Goal: Task Accomplishment & Management: Complete application form

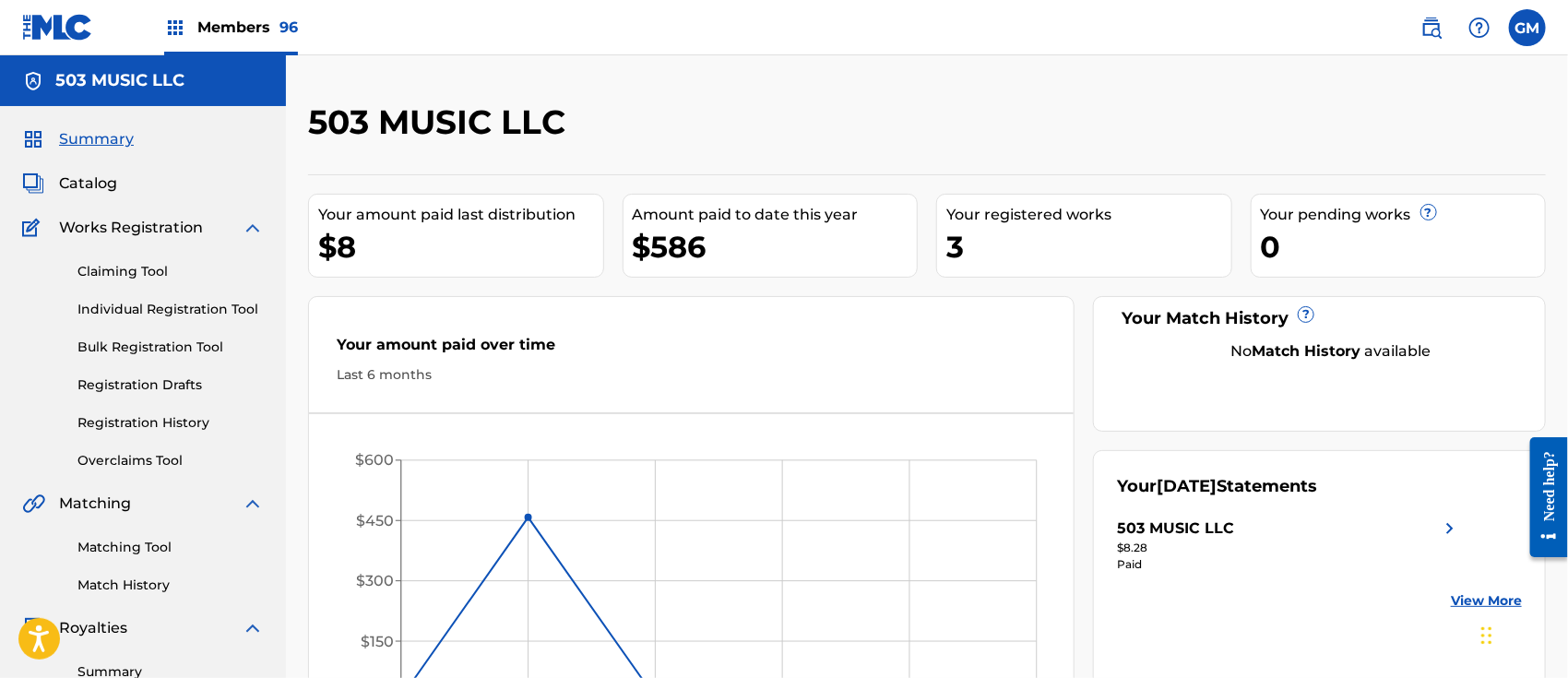
click at [258, 21] on span "Members 96" at bounding box center [248, 27] width 101 height 21
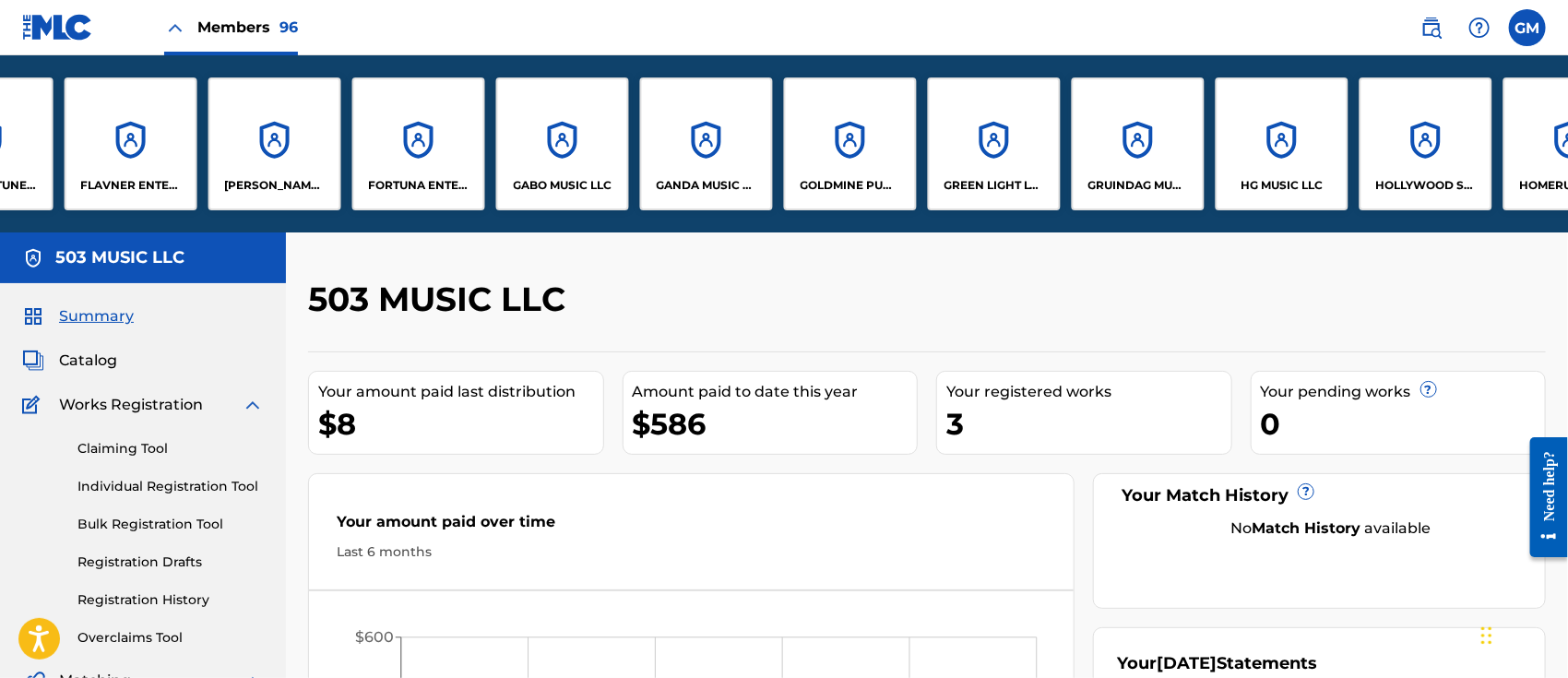
scroll to position [0, 4756]
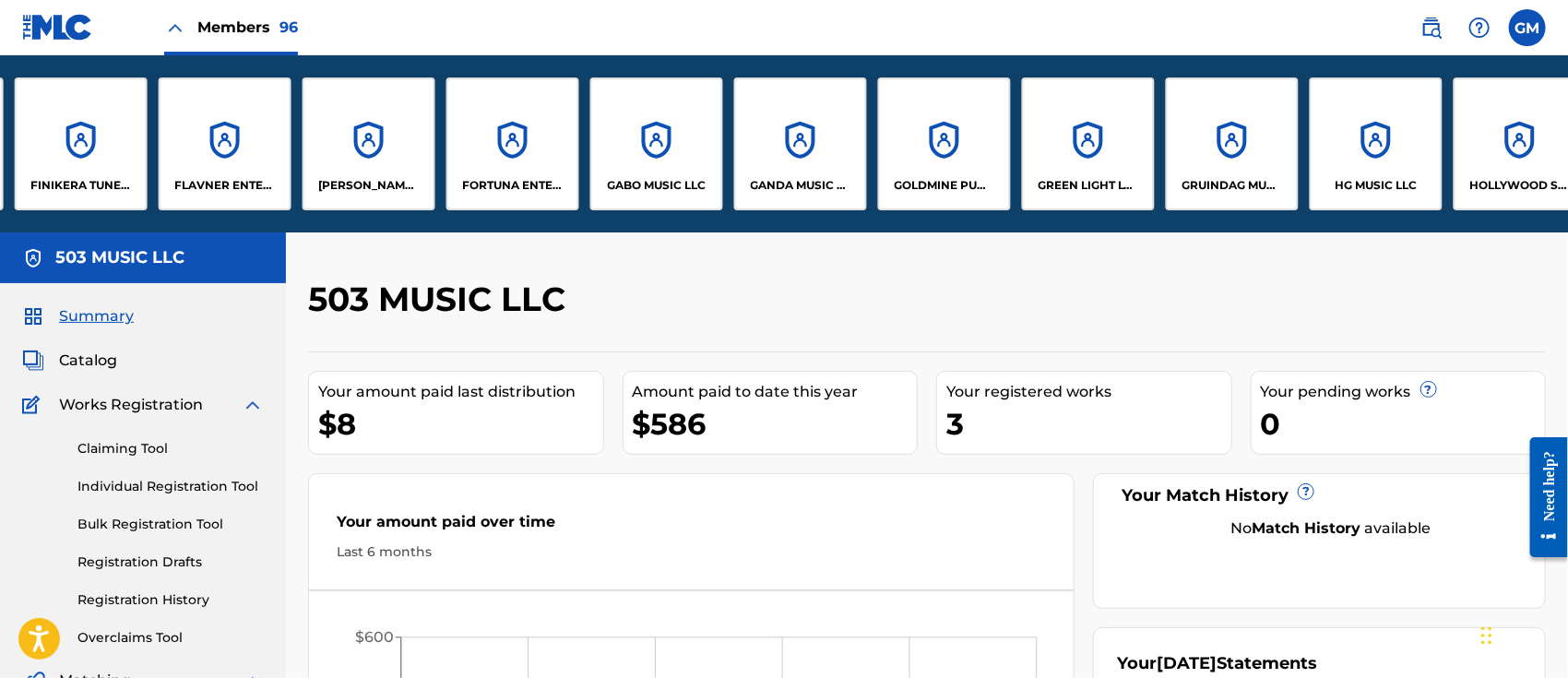
click at [498, 174] on div "FORTUNA ENTERTAINMENT, LLC" at bounding box center [513, 143] width 132 height 132
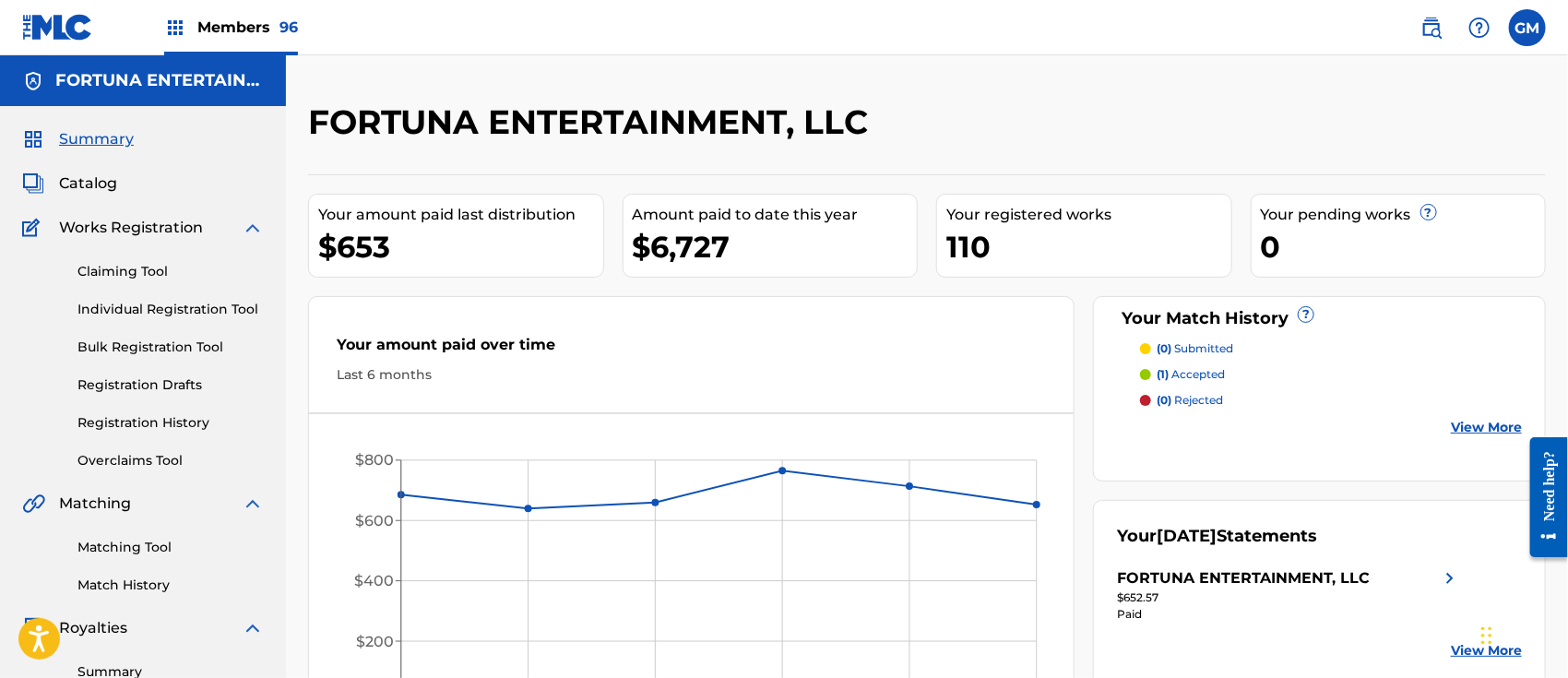
click at [154, 342] on link "Bulk Registration Tool" at bounding box center [170, 348] width 187 height 20
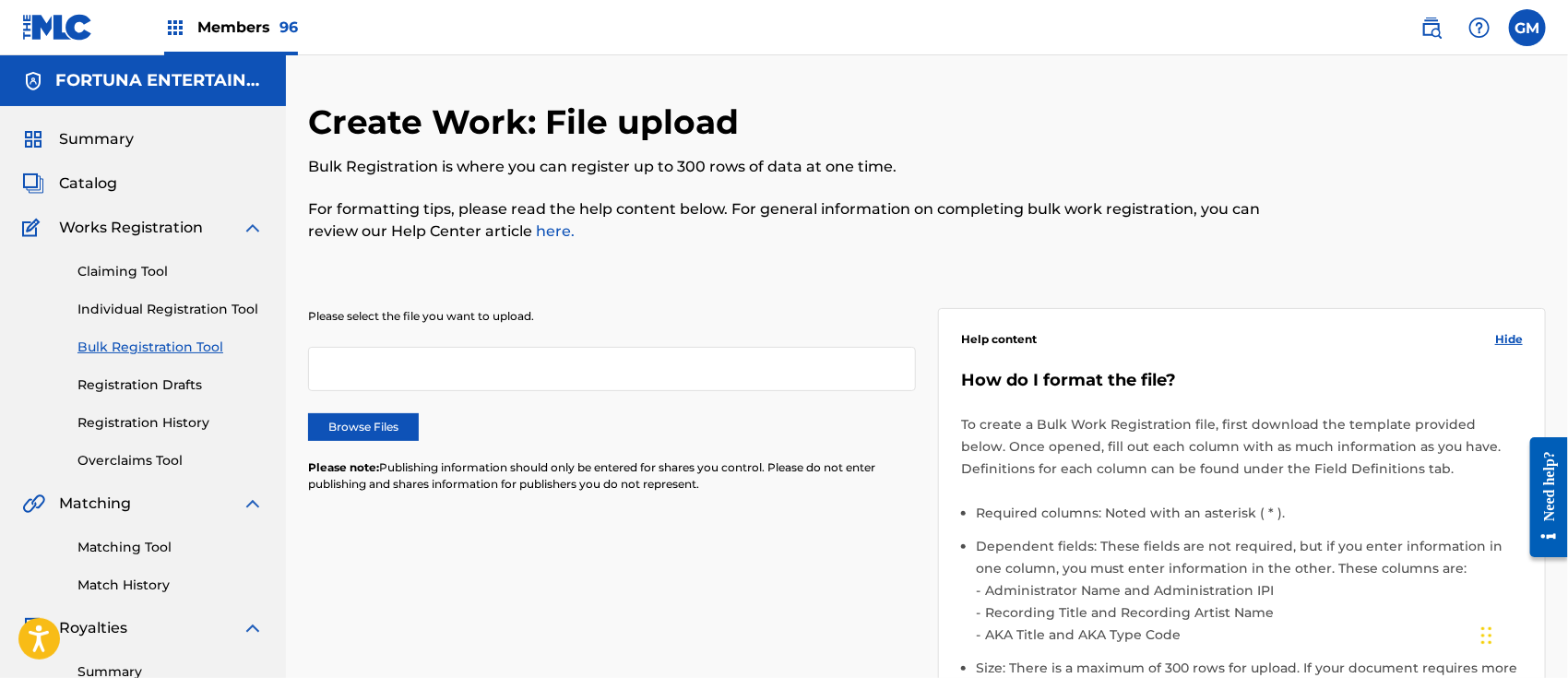
click at [336, 415] on label "Browse Files" at bounding box center [364, 427] width 111 height 28
click at [0, 0] on input "Browse Files" at bounding box center [0, 0] width 0 height 0
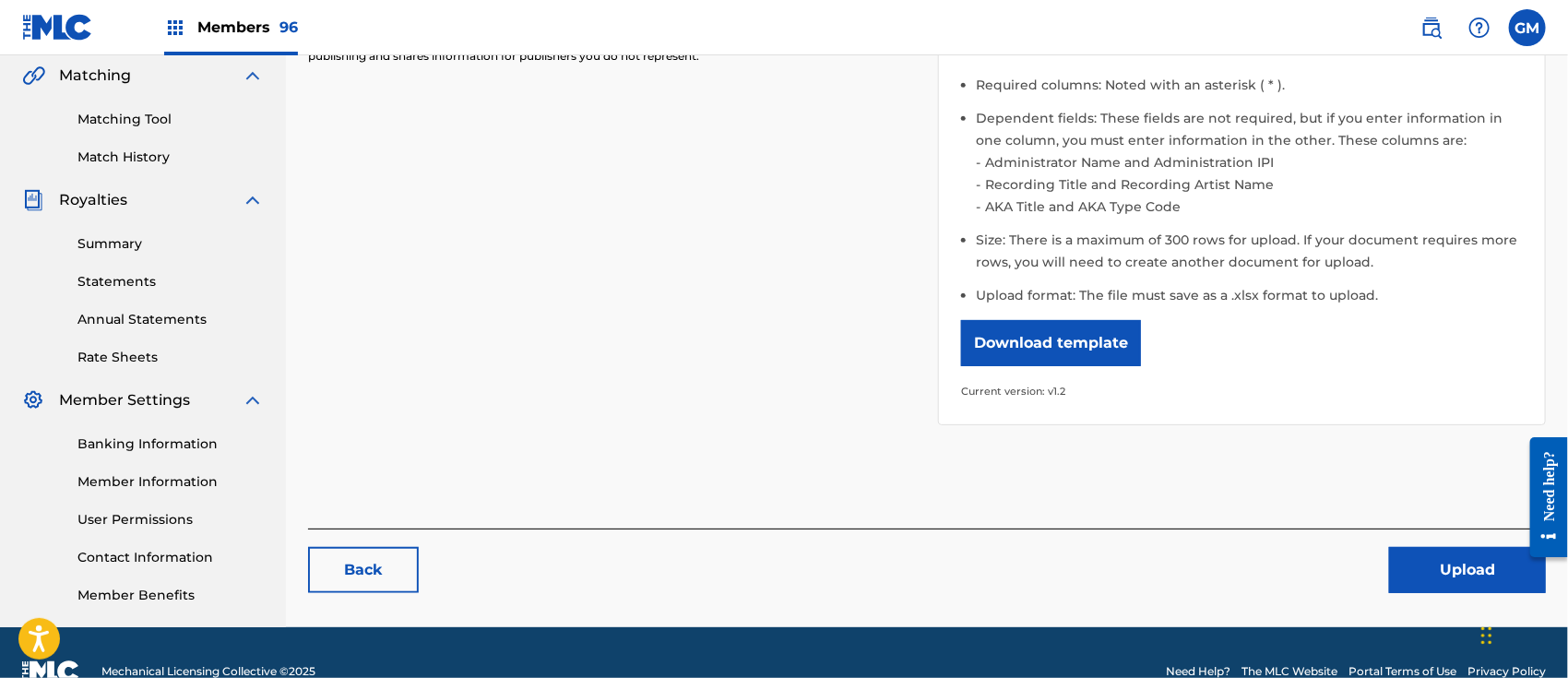
scroll to position [466, 0]
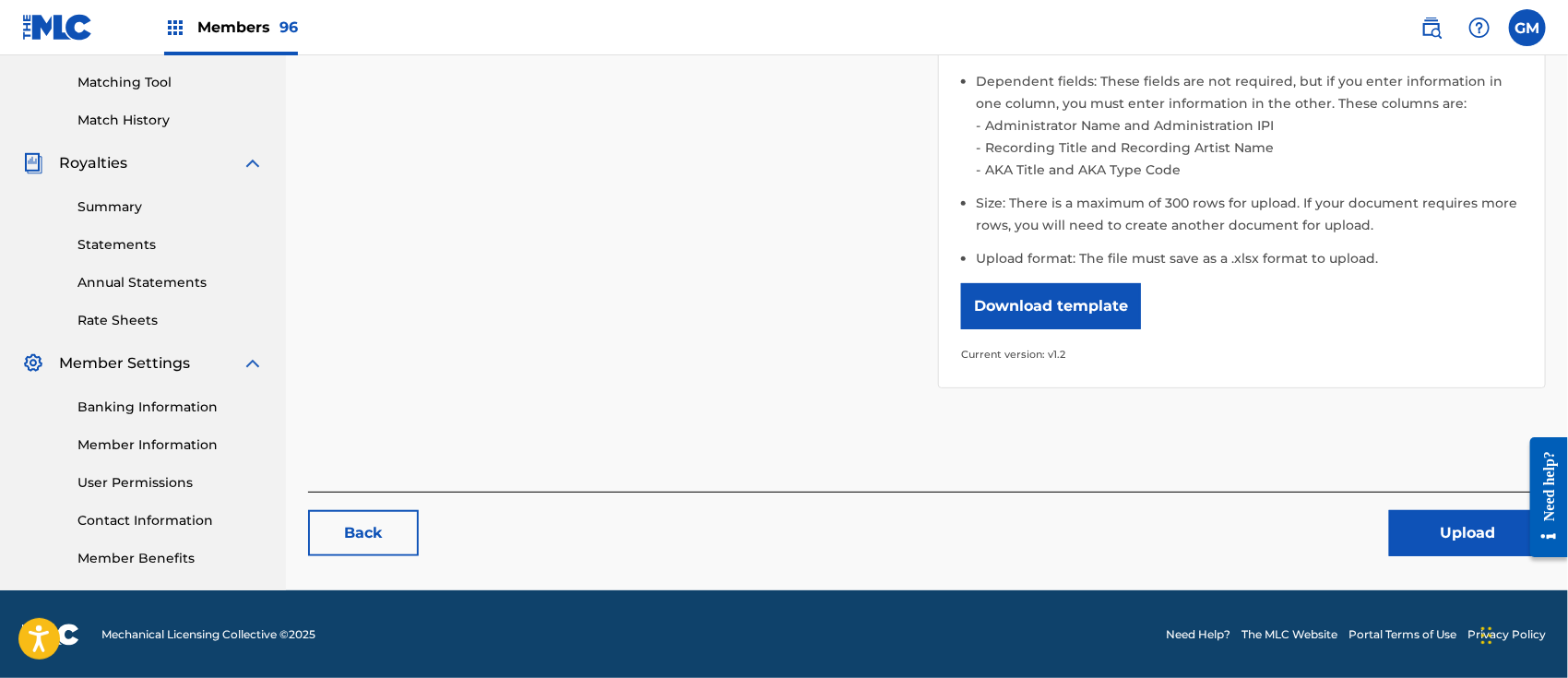
click at [1405, 518] on button "Upload" at bounding box center [1467, 533] width 157 height 46
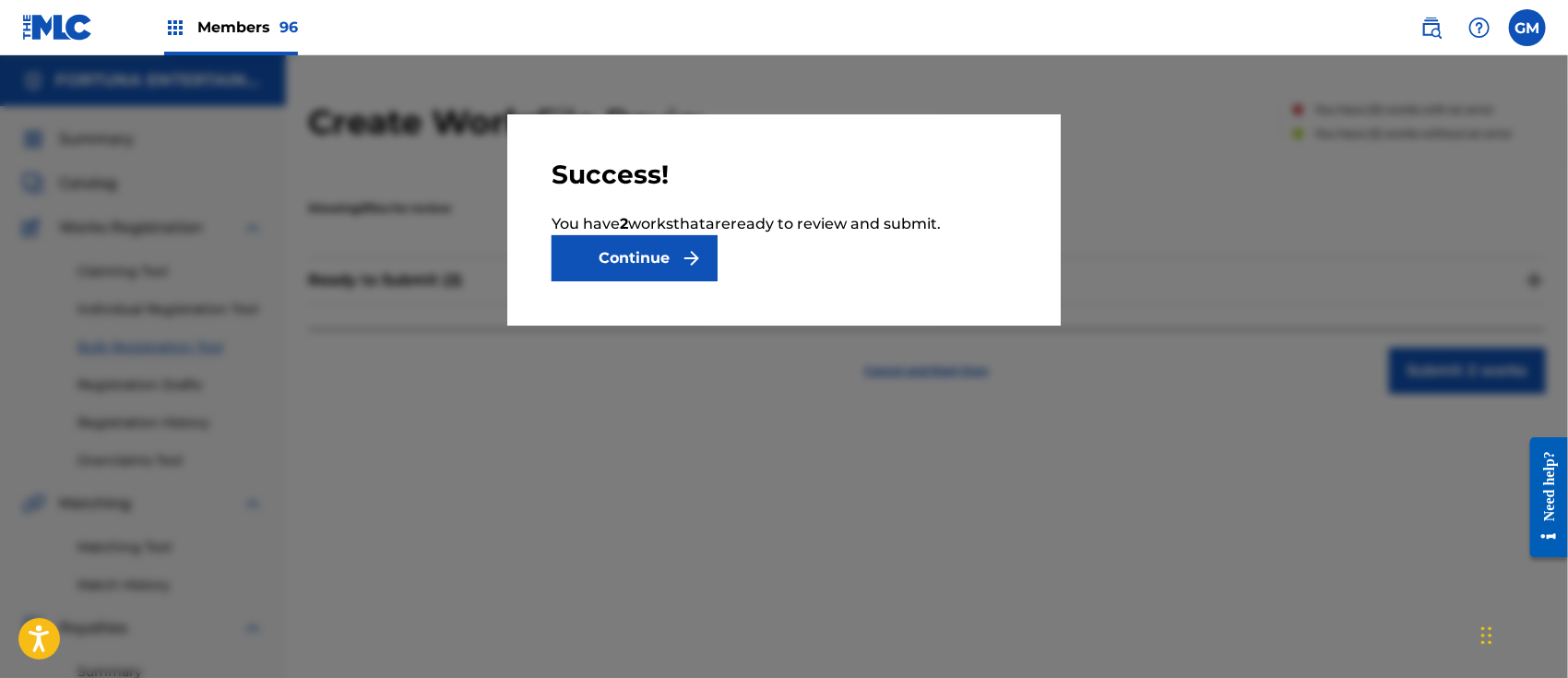
click at [667, 248] on button "Continue" at bounding box center [634, 258] width 166 height 46
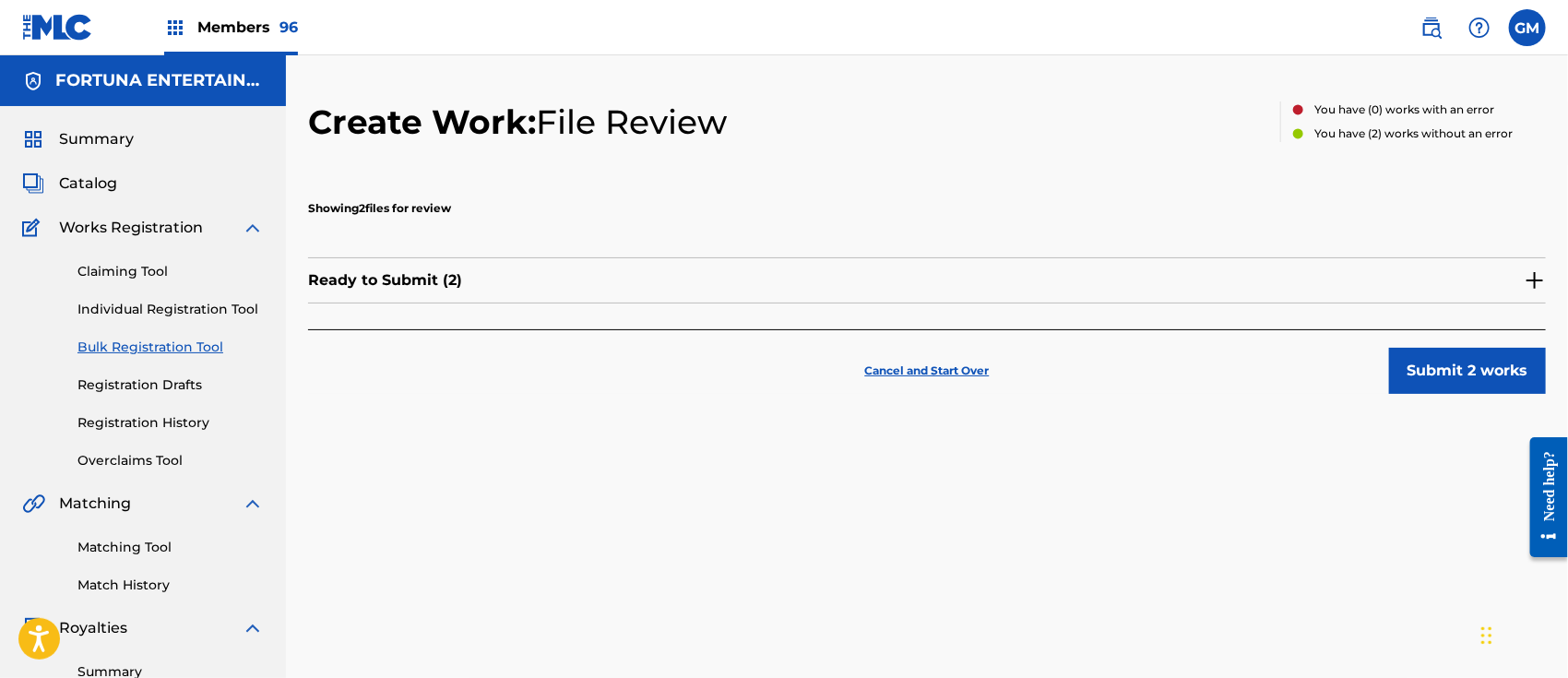
click at [1537, 280] on img at bounding box center [1534, 281] width 22 height 22
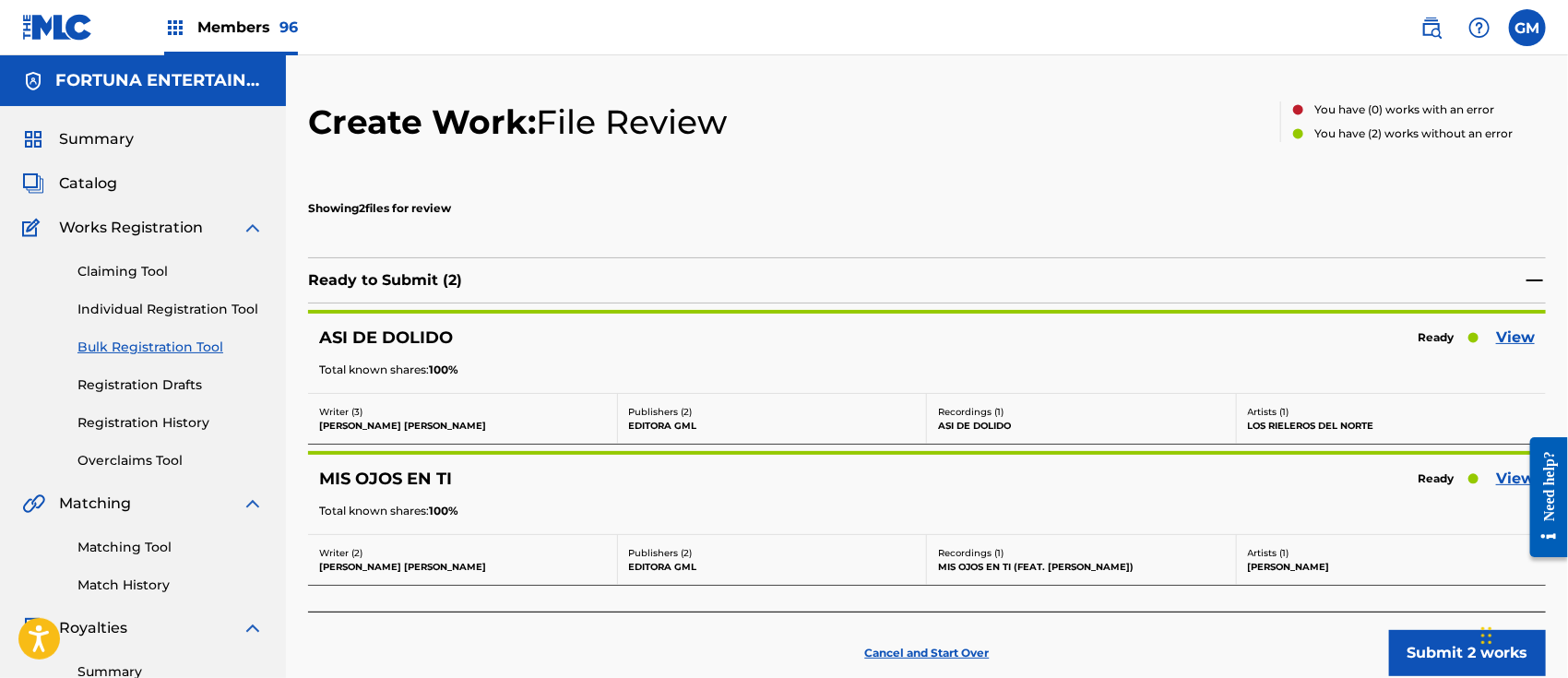
click at [104, 176] on span "Catalog" at bounding box center [88, 184] width 58 height 22
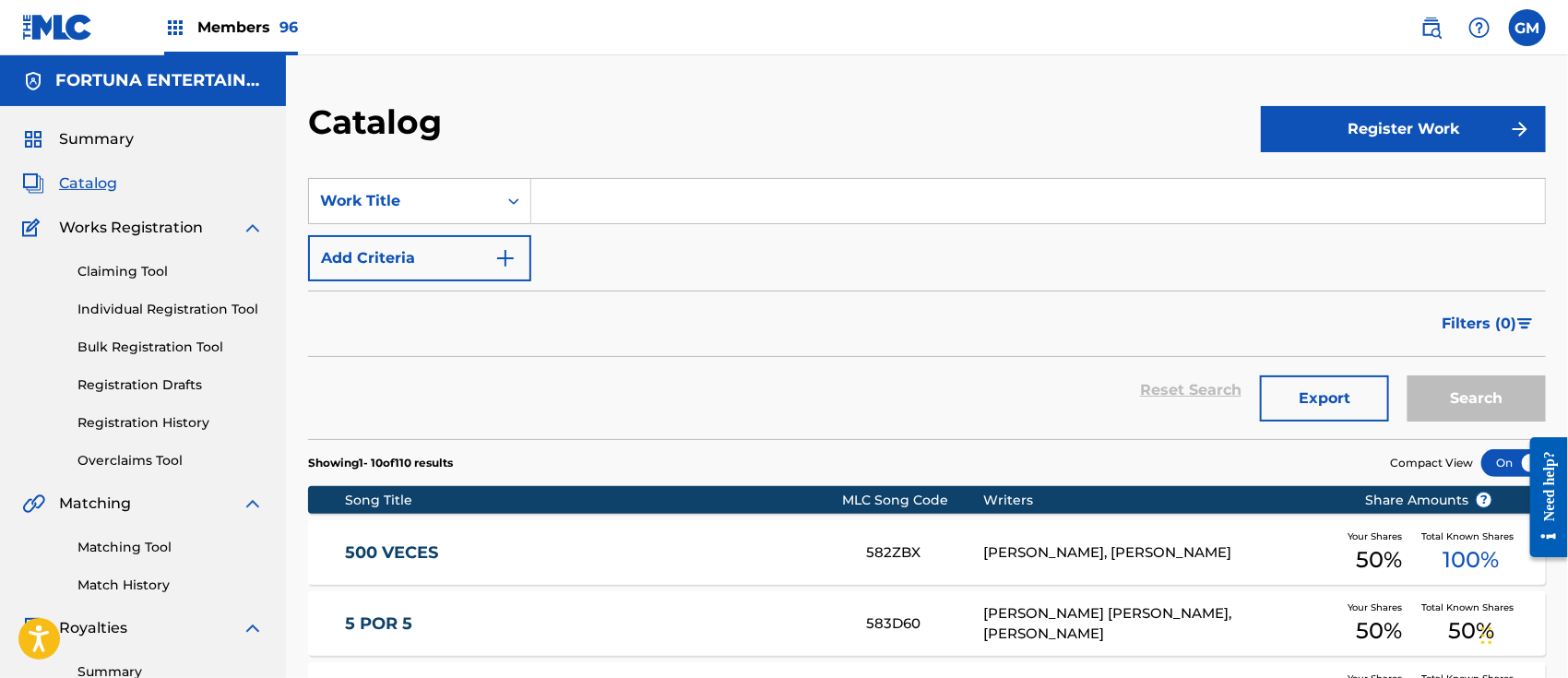
click at [164, 345] on link "Bulk Registration Tool" at bounding box center [170, 348] width 187 height 20
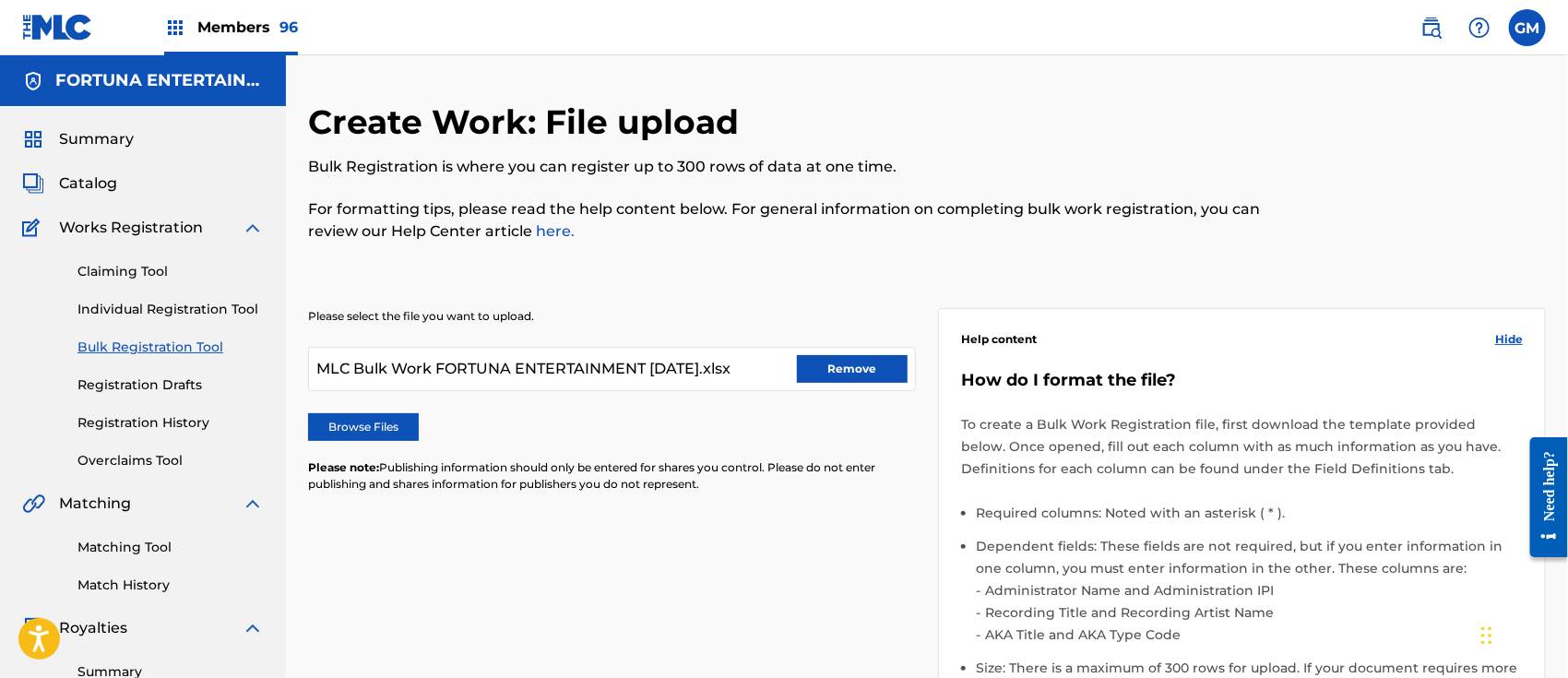
click at [816, 369] on button "Remove" at bounding box center [853, 369] width 111 height 28
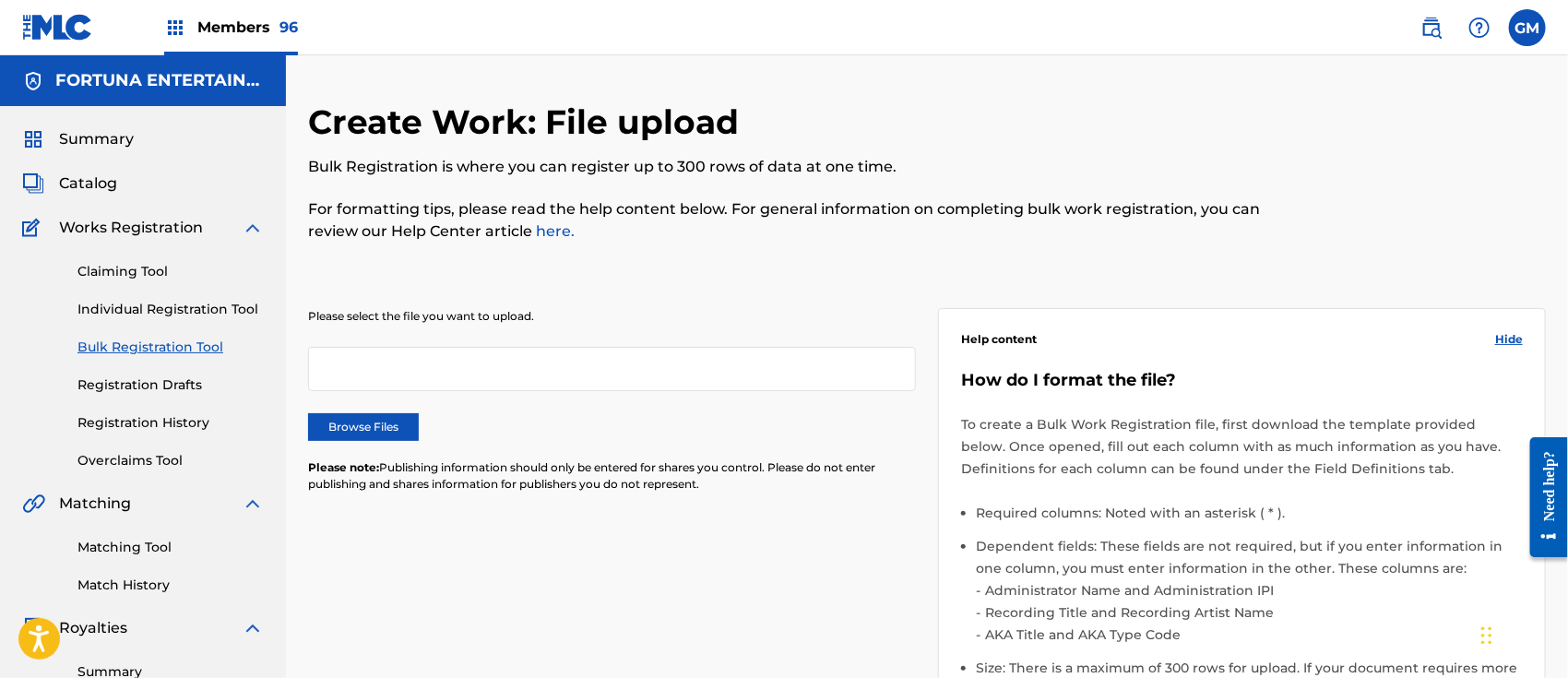
click at [347, 417] on label "Browse Files" at bounding box center [364, 427] width 111 height 28
click at [0, 0] on input "Browse Files" at bounding box center [0, 0] width 0 height 0
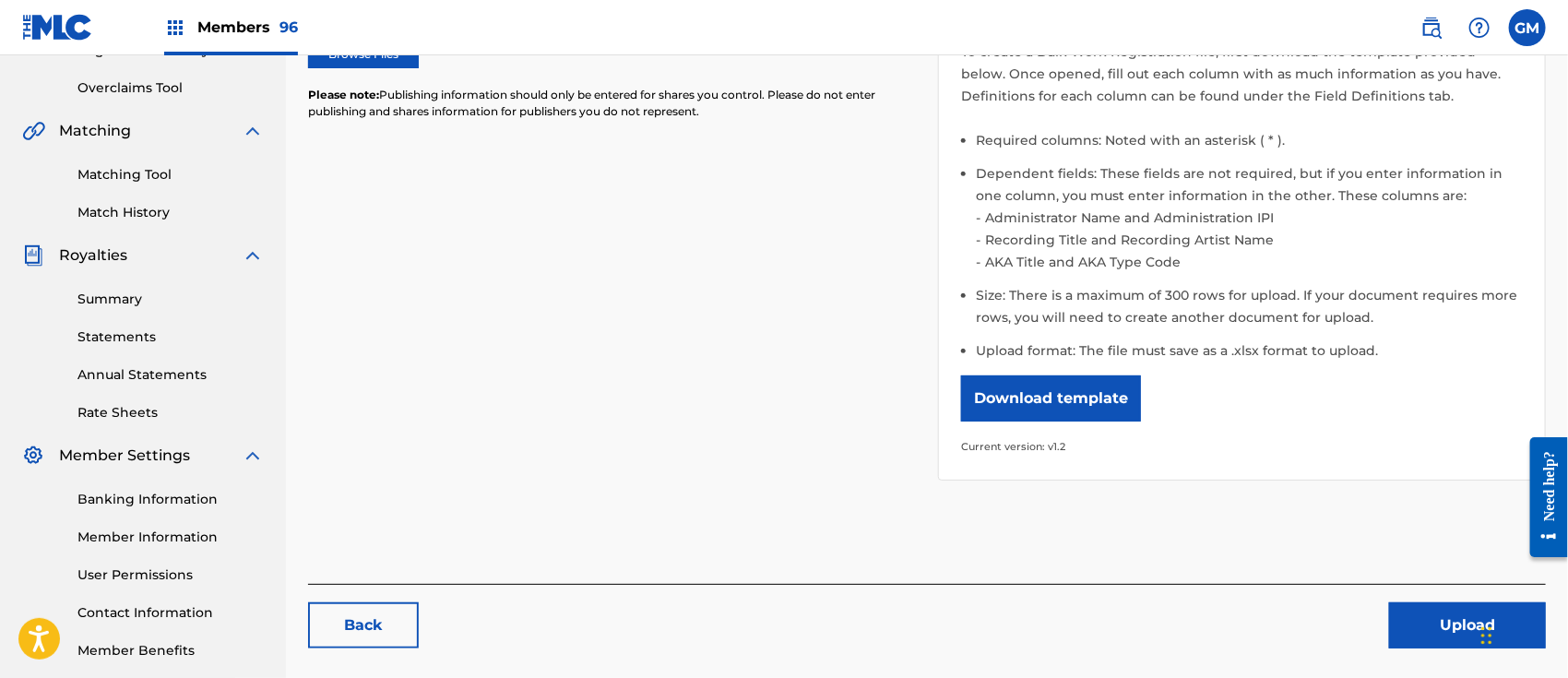
scroll to position [466, 0]
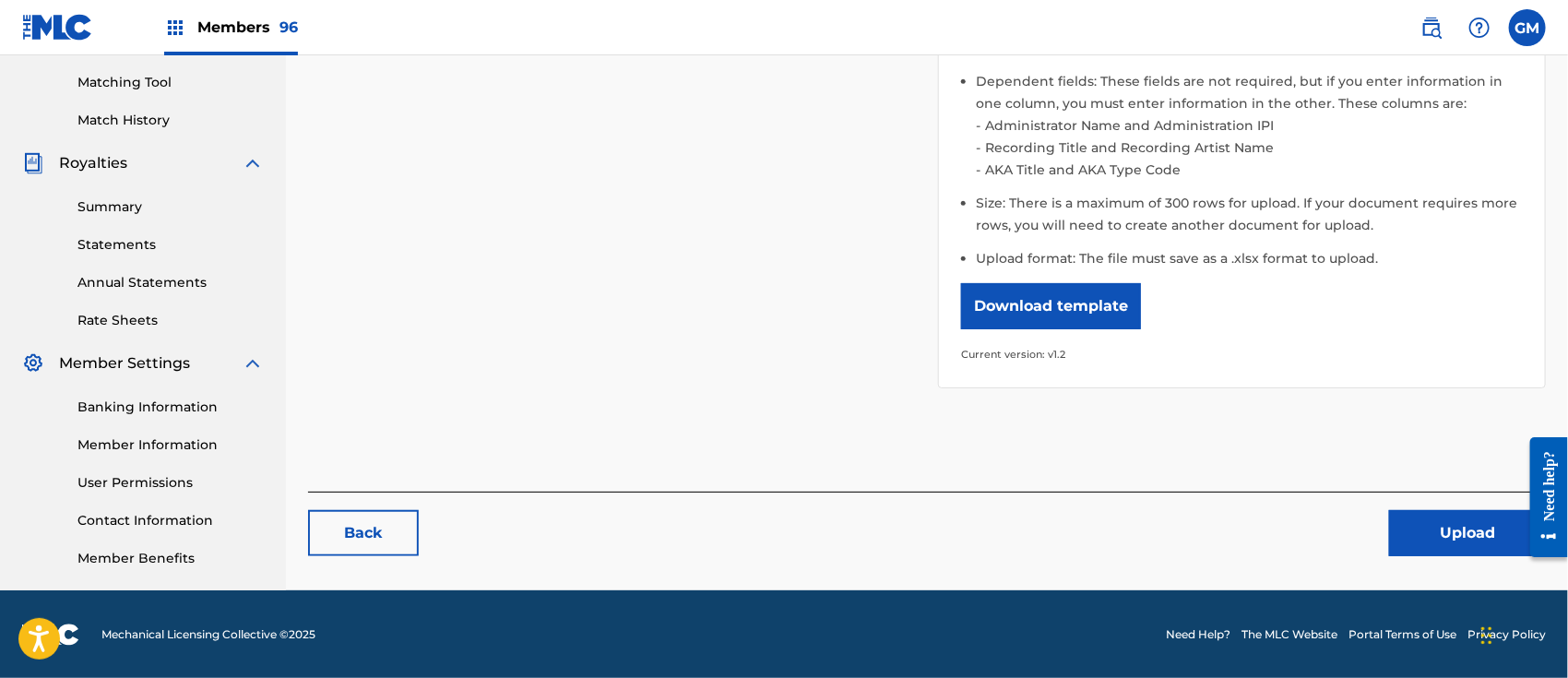
click at [1425, 526] on button "Upload" at bounding box center [1467, 533] width 157 height 46
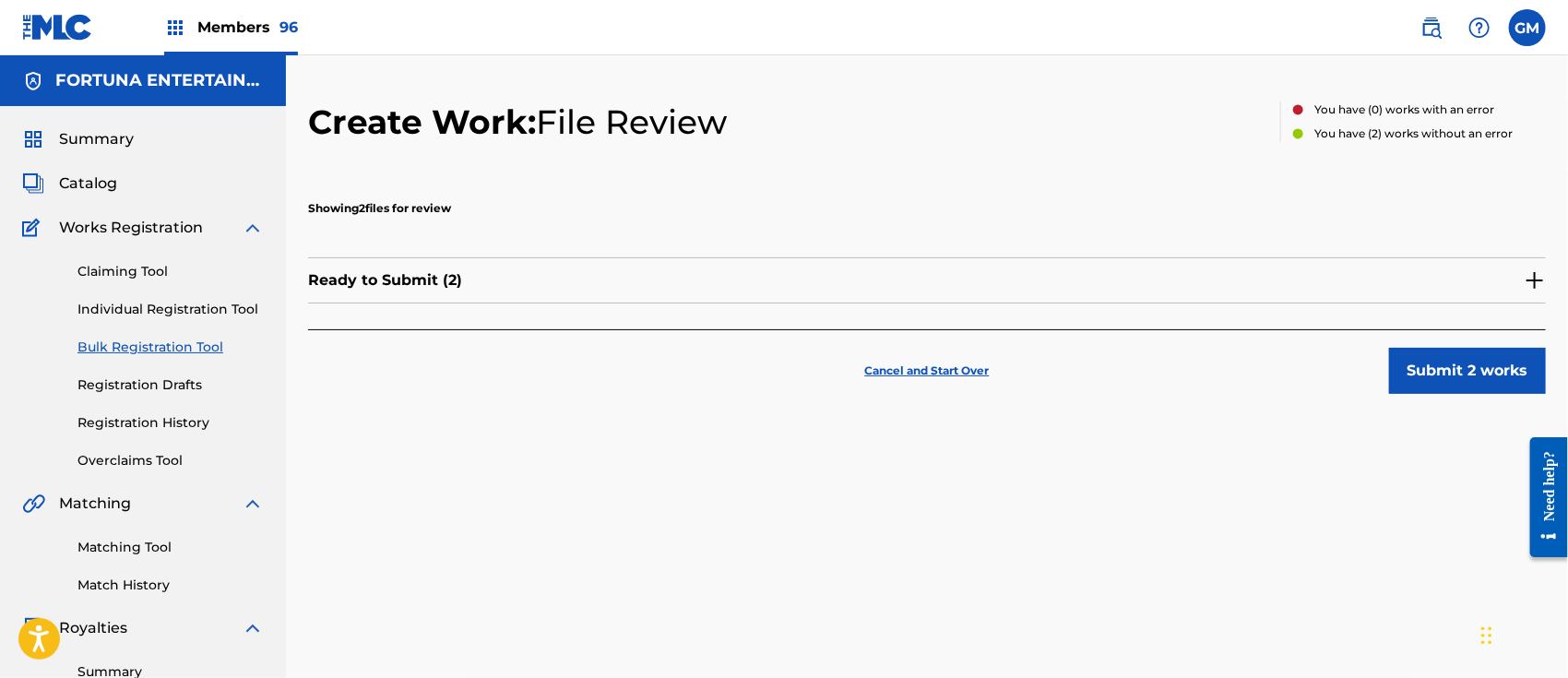
click at [1537, 275] on img at bounding box center [1534, 281] width 22 height 22
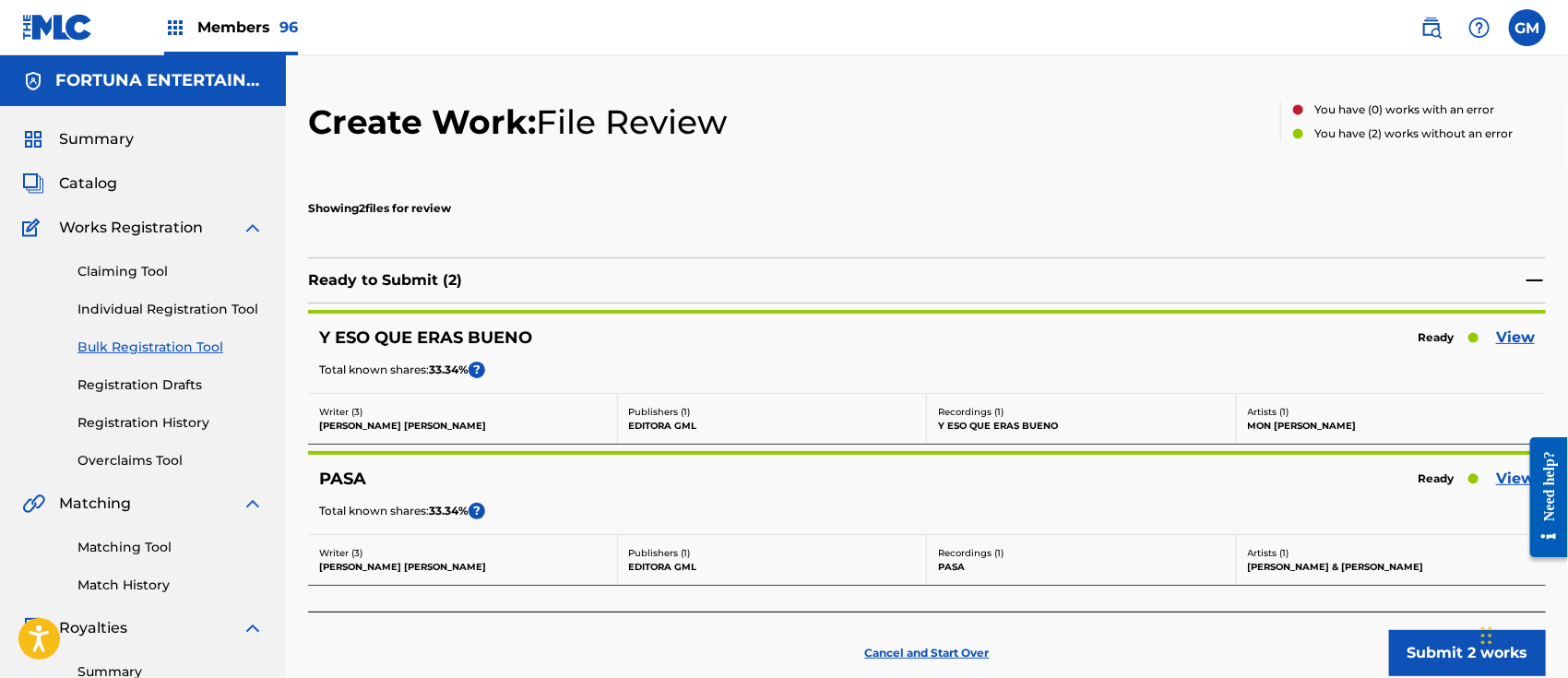
click at [1512, 328] on link "View" at bounding box center [1515, 338] width 39 height 22
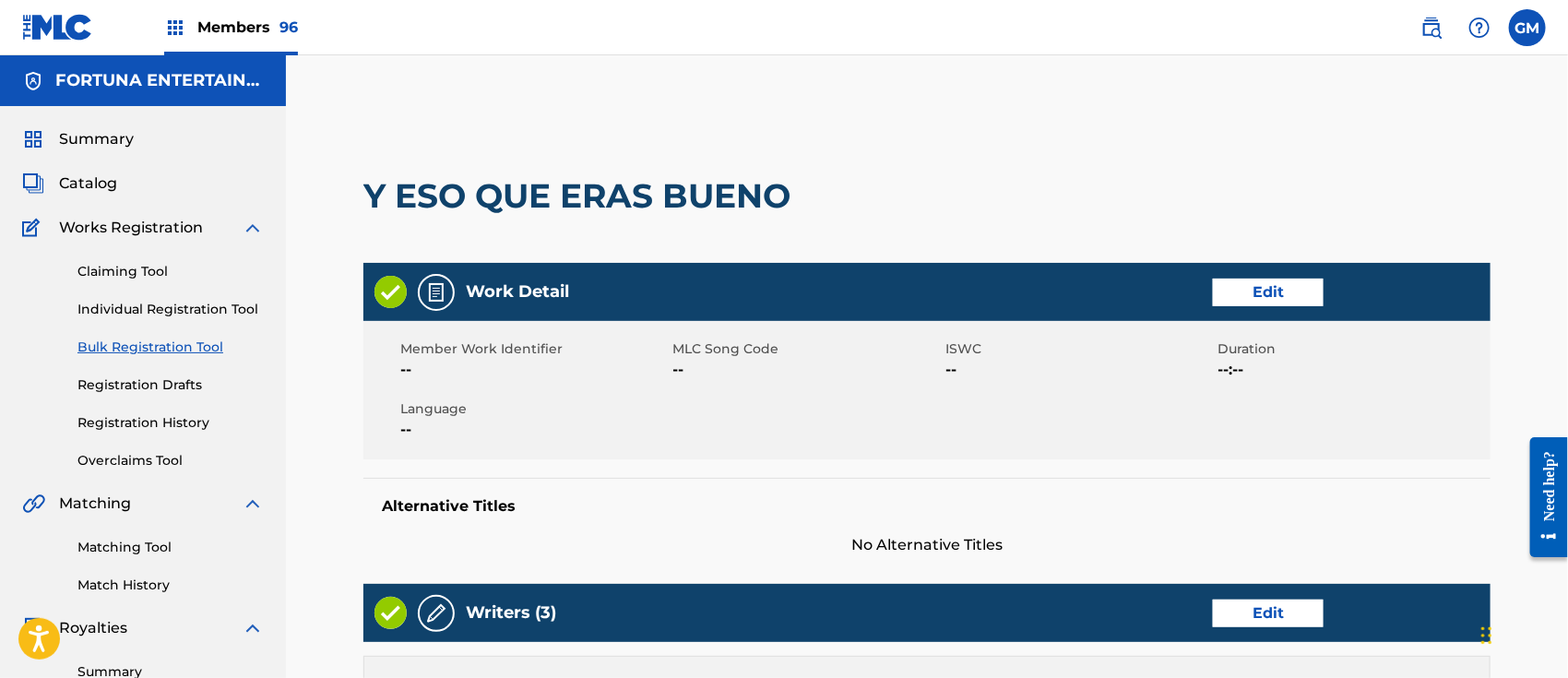
click at [1266, 281] on link "Edit" at bounding box center [1269, 293] width 111 height 28
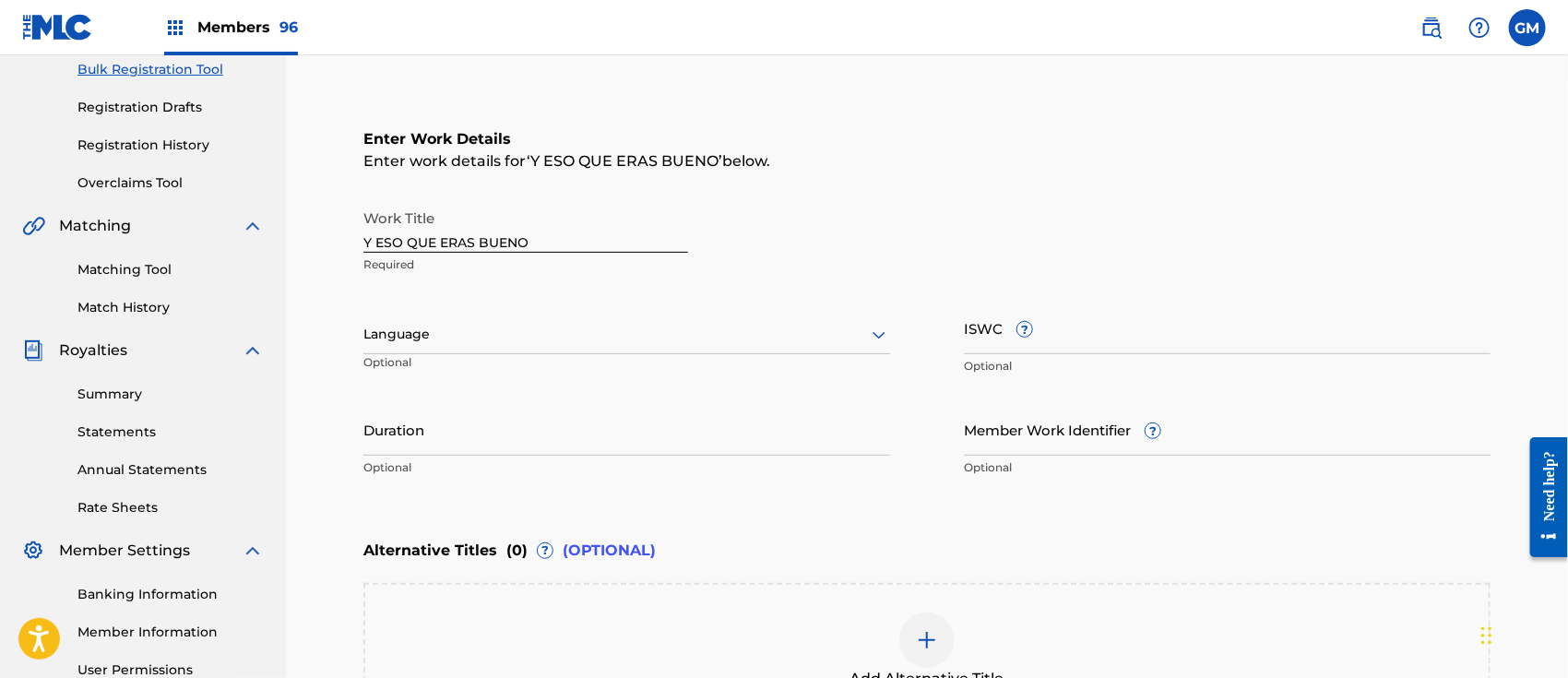
scroll to position [287, 0]
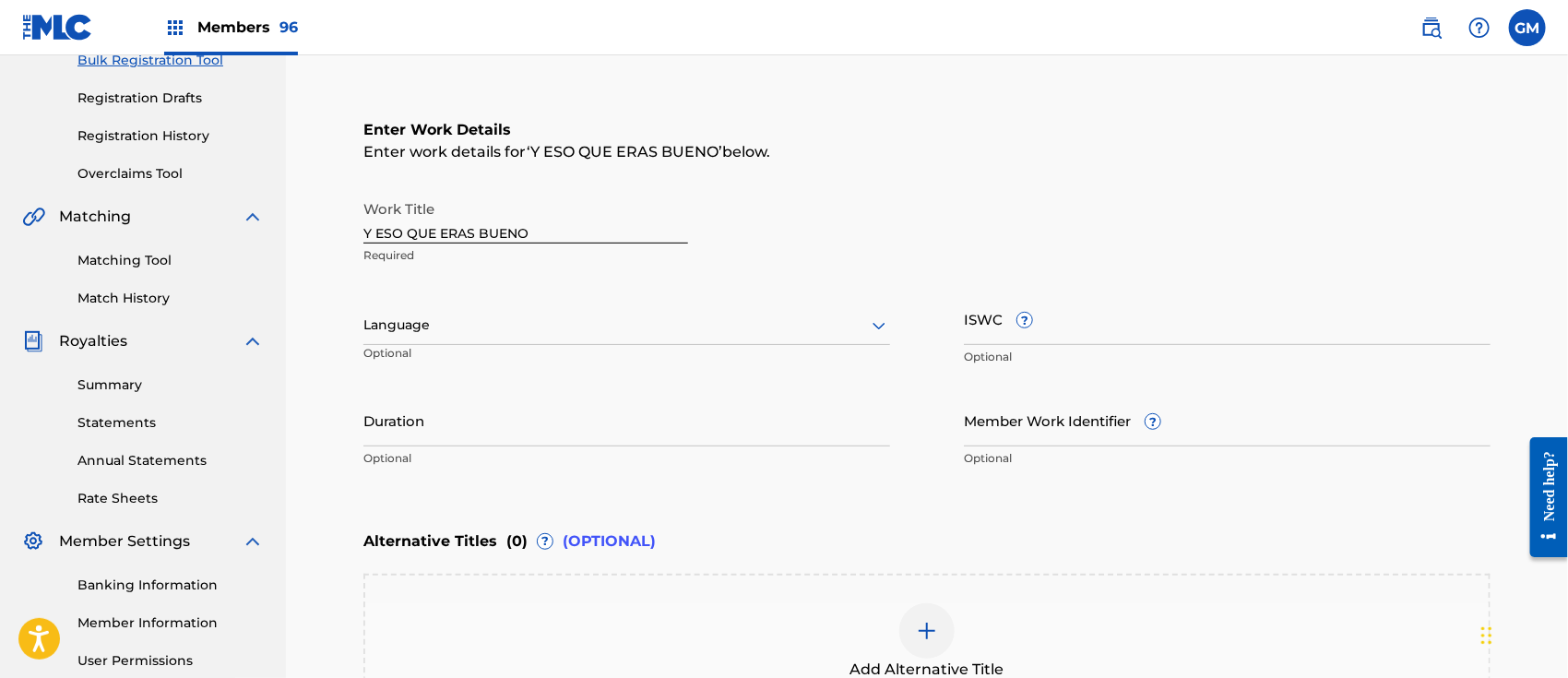
click at [359, 325] on main "Catalog Enter Work Details Add Writers Add Publishers & Shares Add Recording Re…" at bounding box center [927, 340] width 1238 height 1053
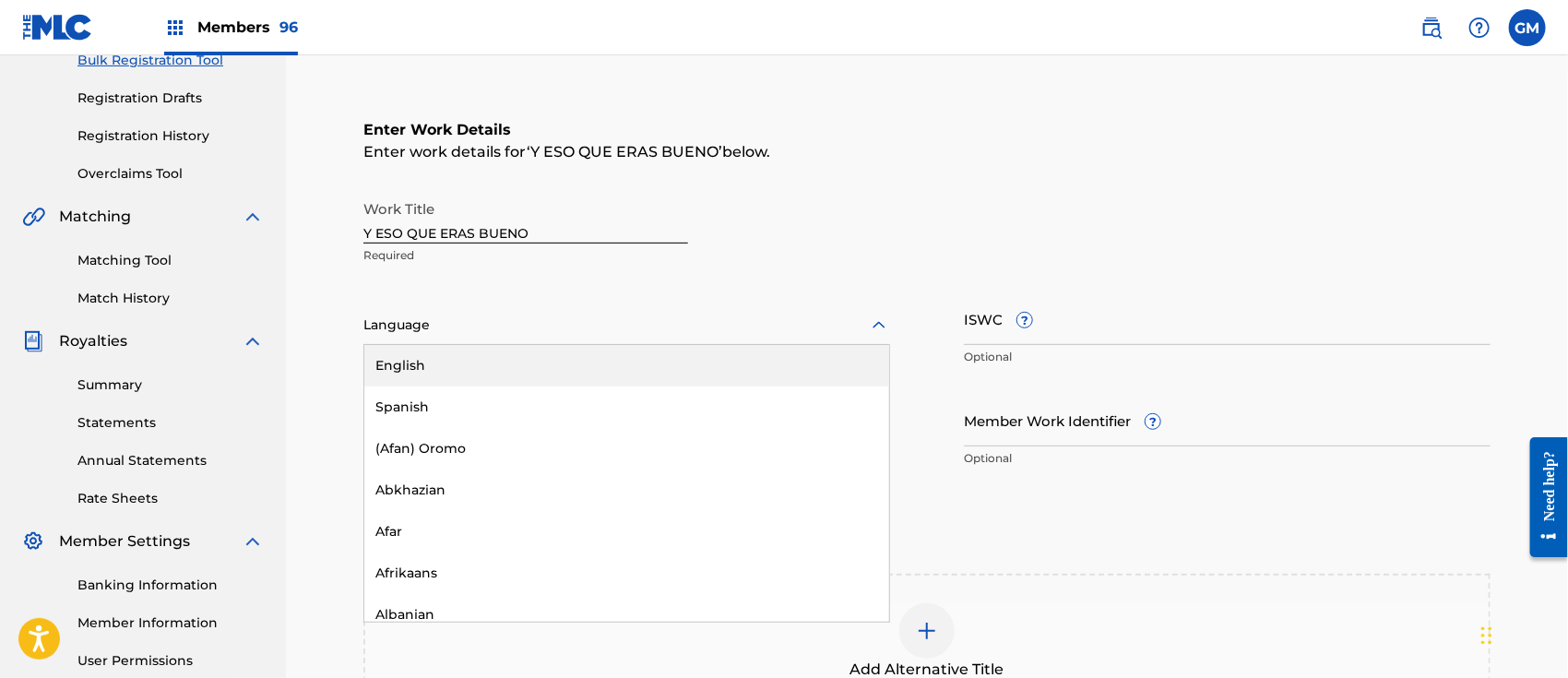
click at [370, 325] on div at bounding box center [626, 324] width 527 height 23
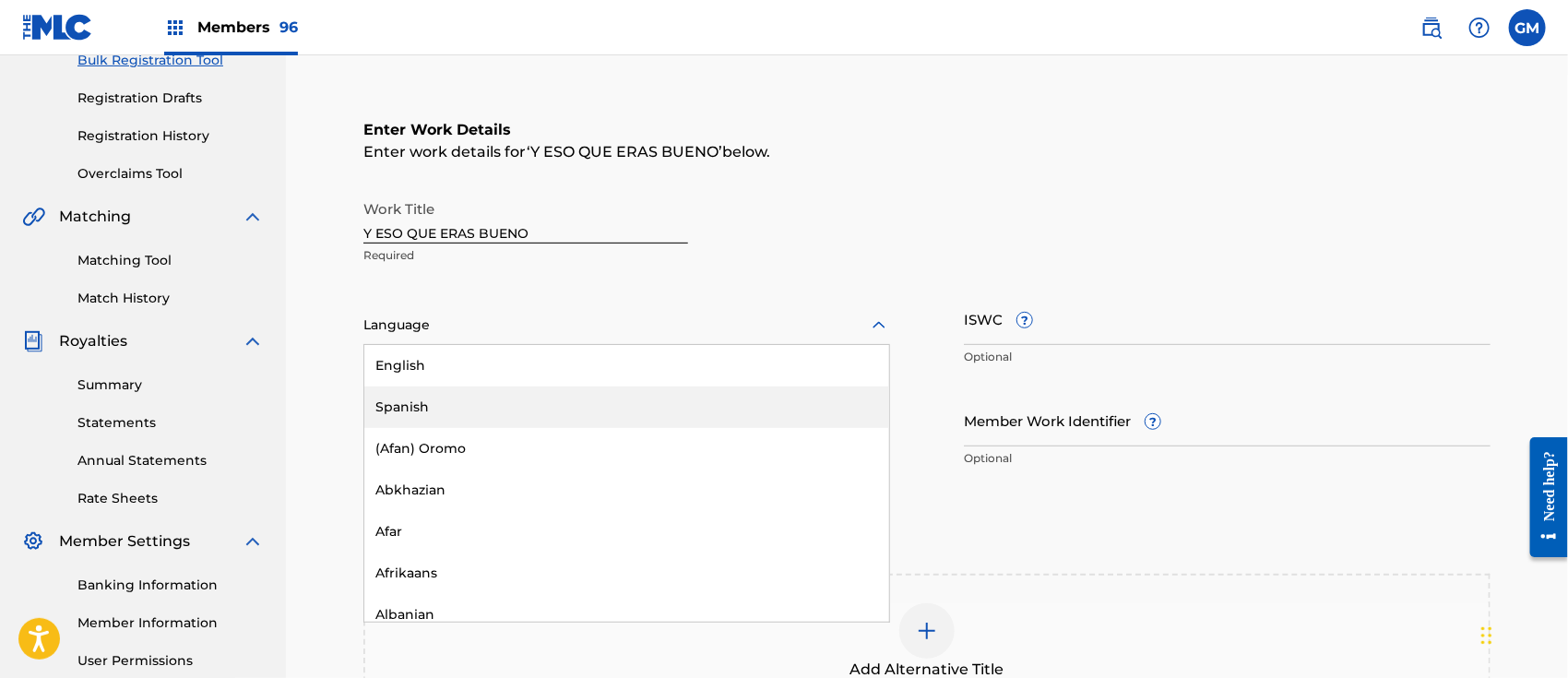
click at [406, 393] on div "Spanish" at bounding box center [626, 407] width 525 height 42
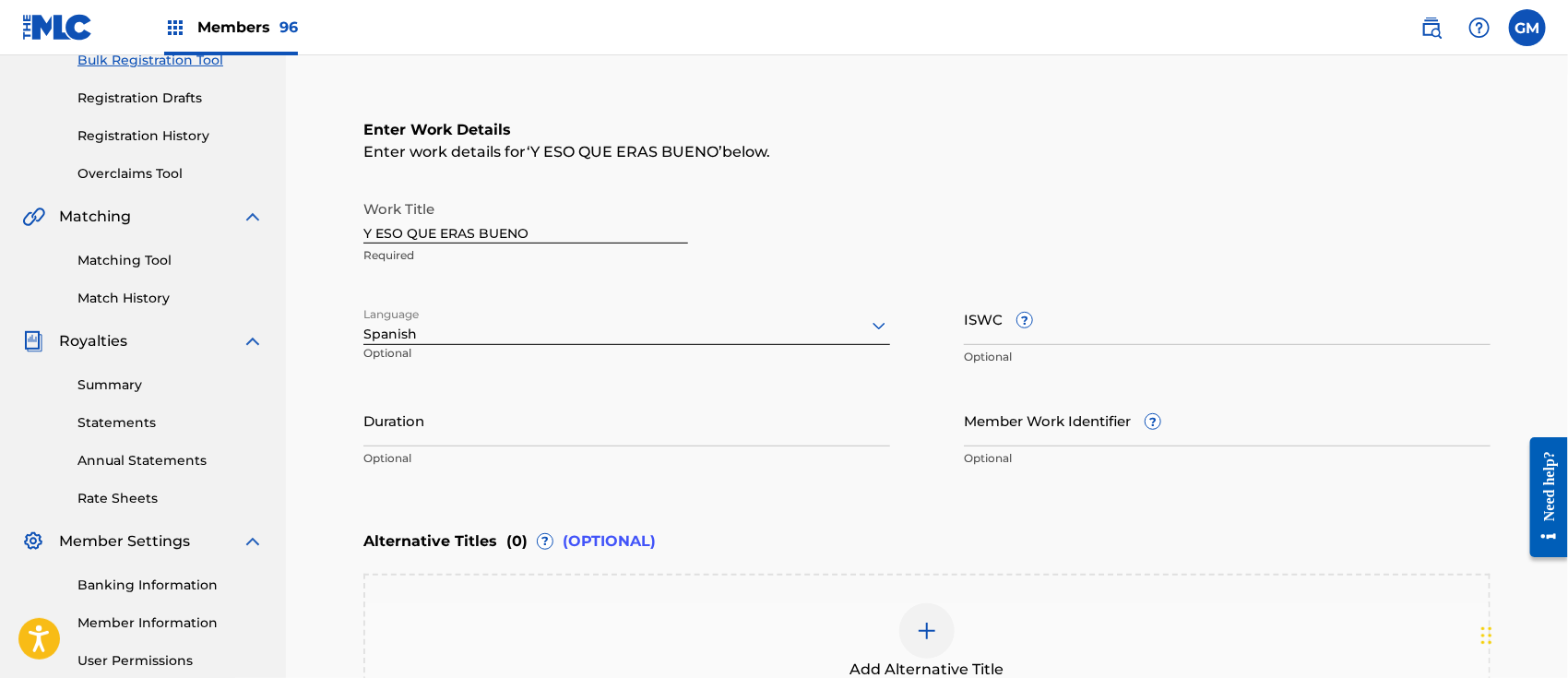
scroll to position [574, 0]
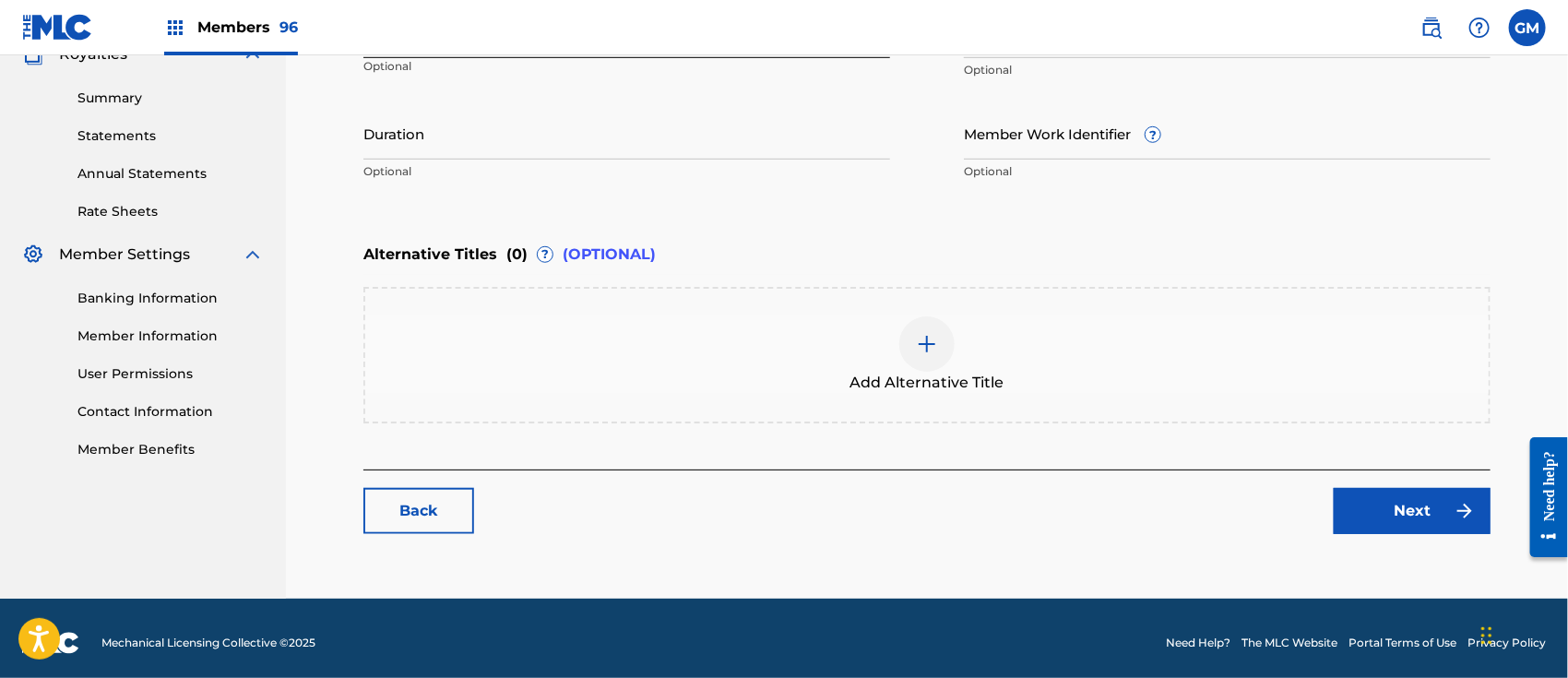
click at [1366, 497] on link "Next" at bounding box center [1412, 511] width 157 height 46
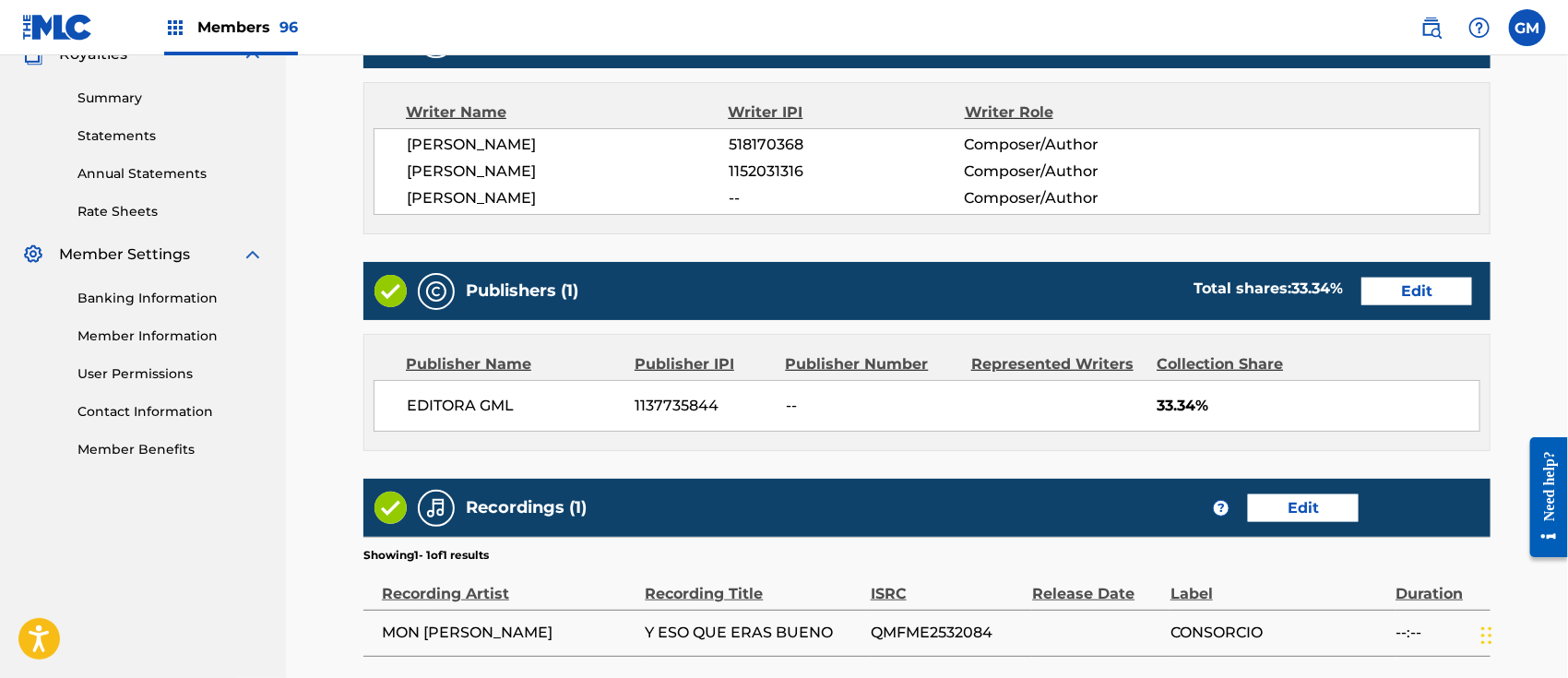
scroll to position [797, 0]
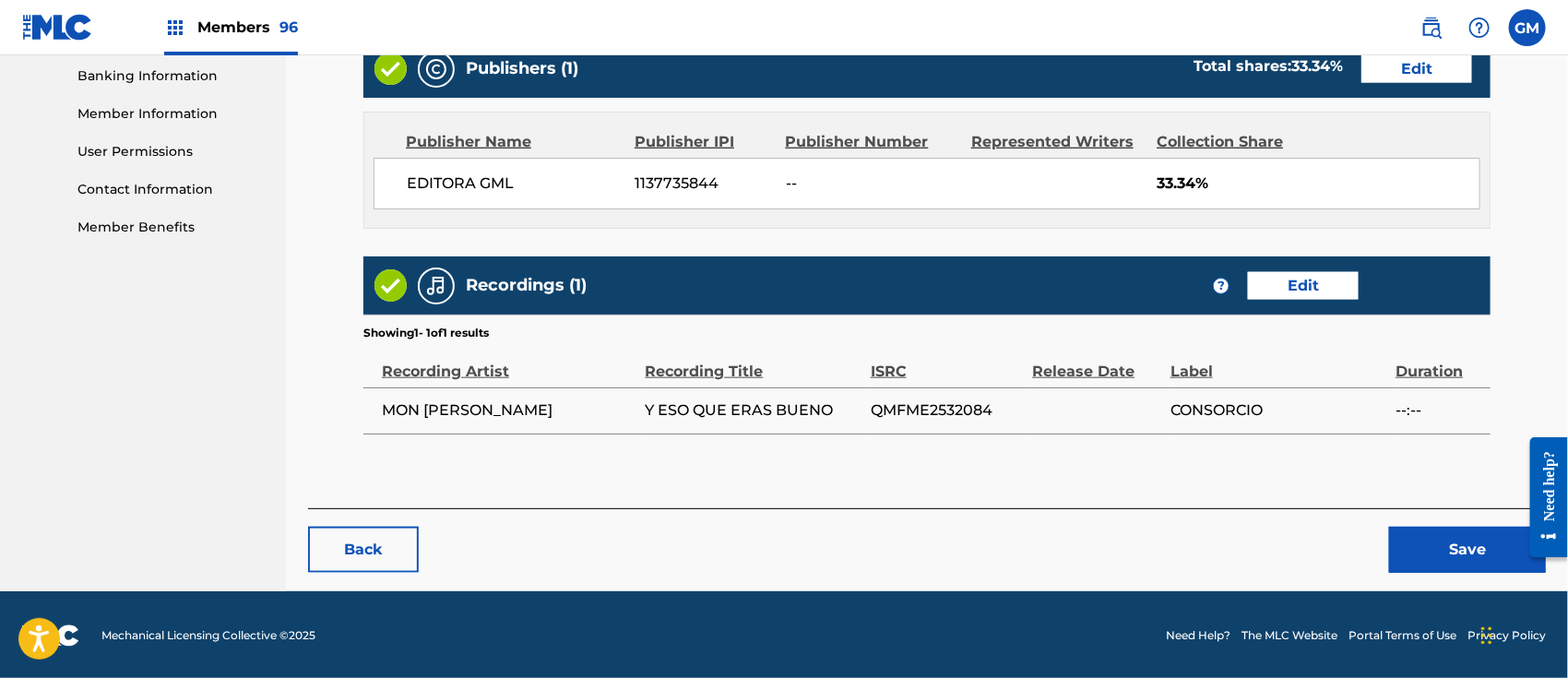
click at [1424, 545] on button "Save" at bounding box center [1467, 550] width 157 height 46
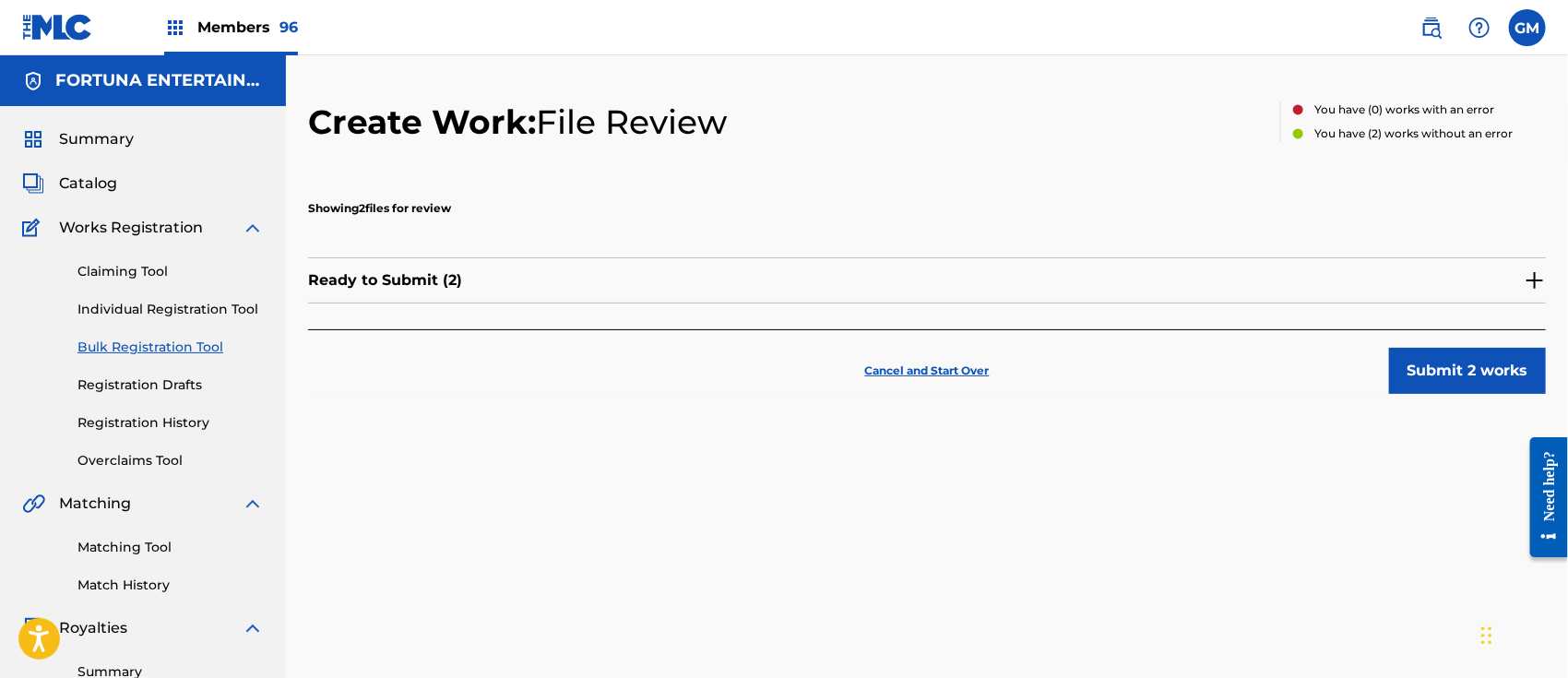
click at [1531, 276] on img at bounding box center [1534, 281] width 22 height 22
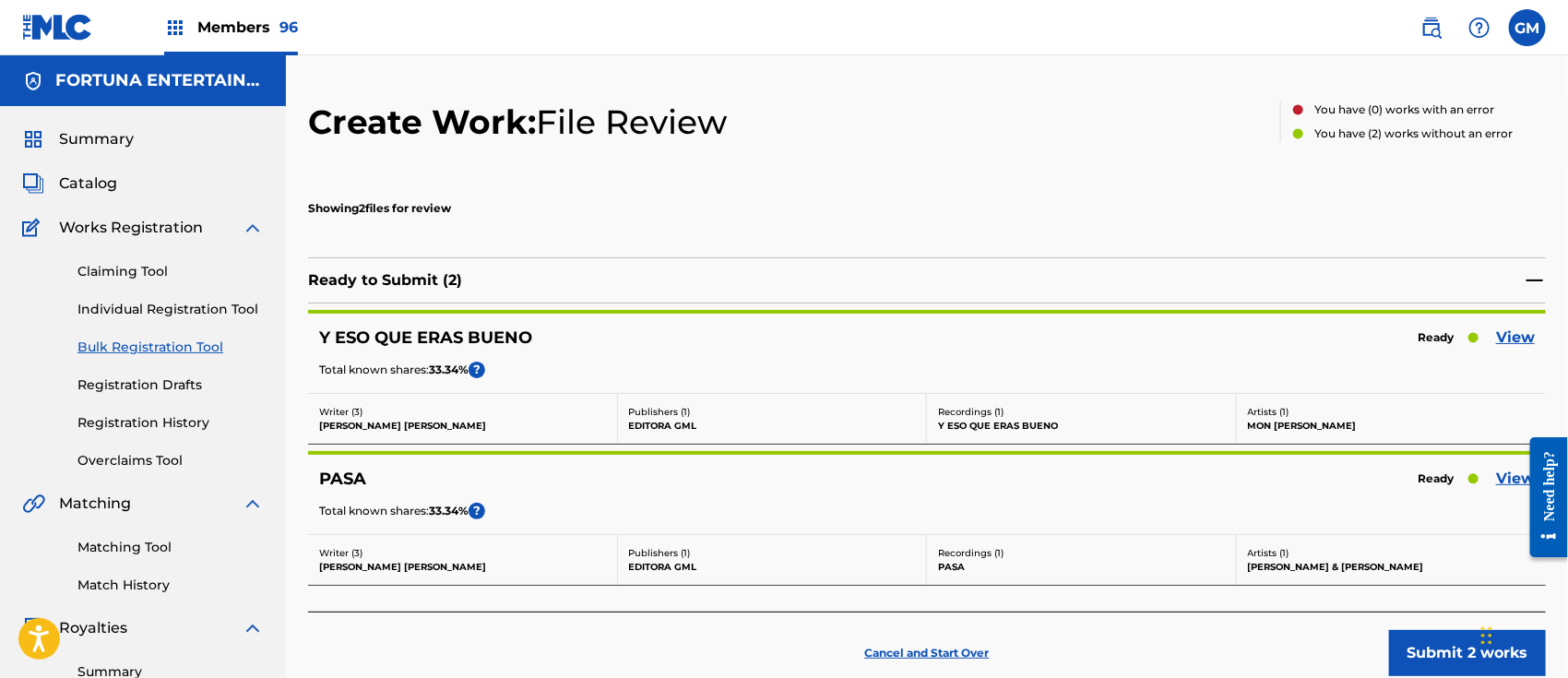
click at [1512, 470] on link "View" at bounding box center [1515, 478] width 39 height 22
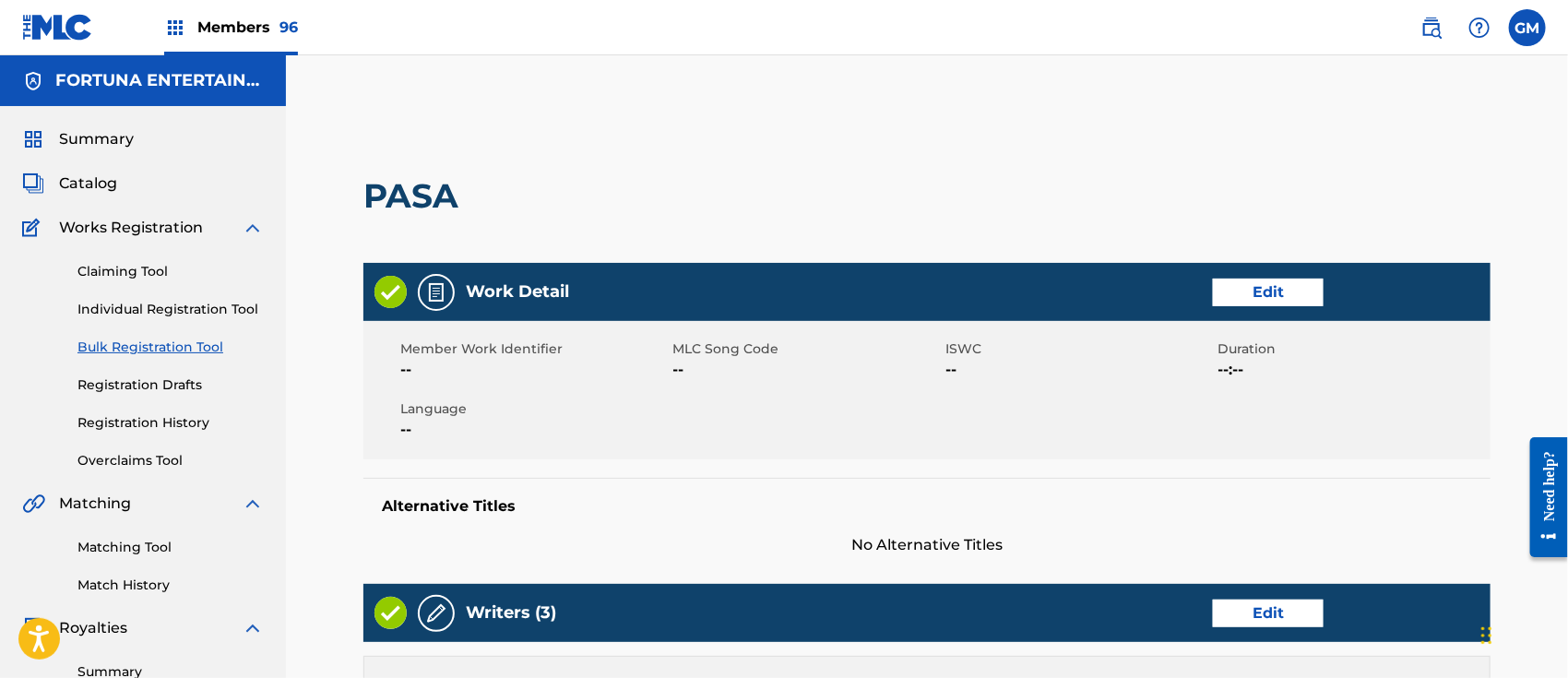
click at [1254, 286] on link "Edit" at bounding box center [1269, 293] width 111 height 28
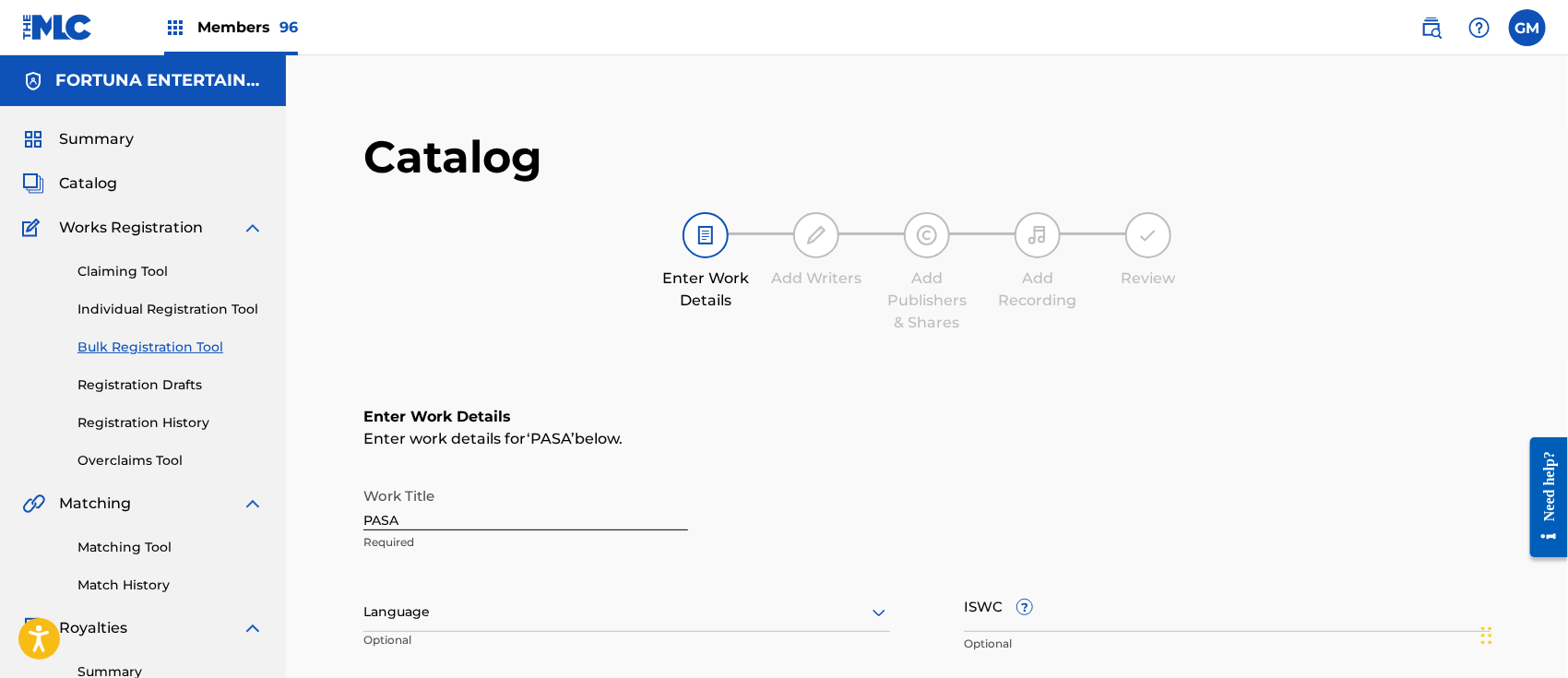
scroll to position [287, 0]
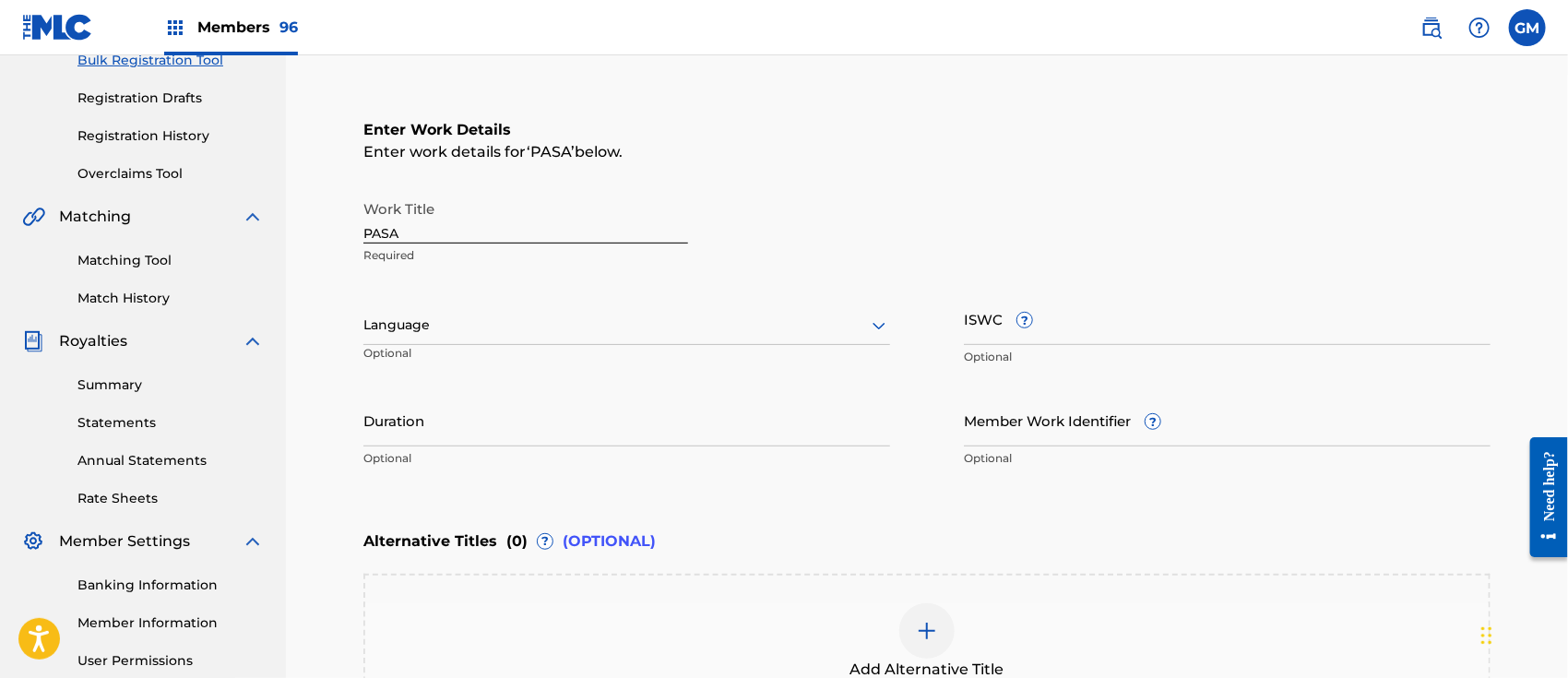
click at [408, 326] on div at bounding box center [626, 324] width 527 height 23
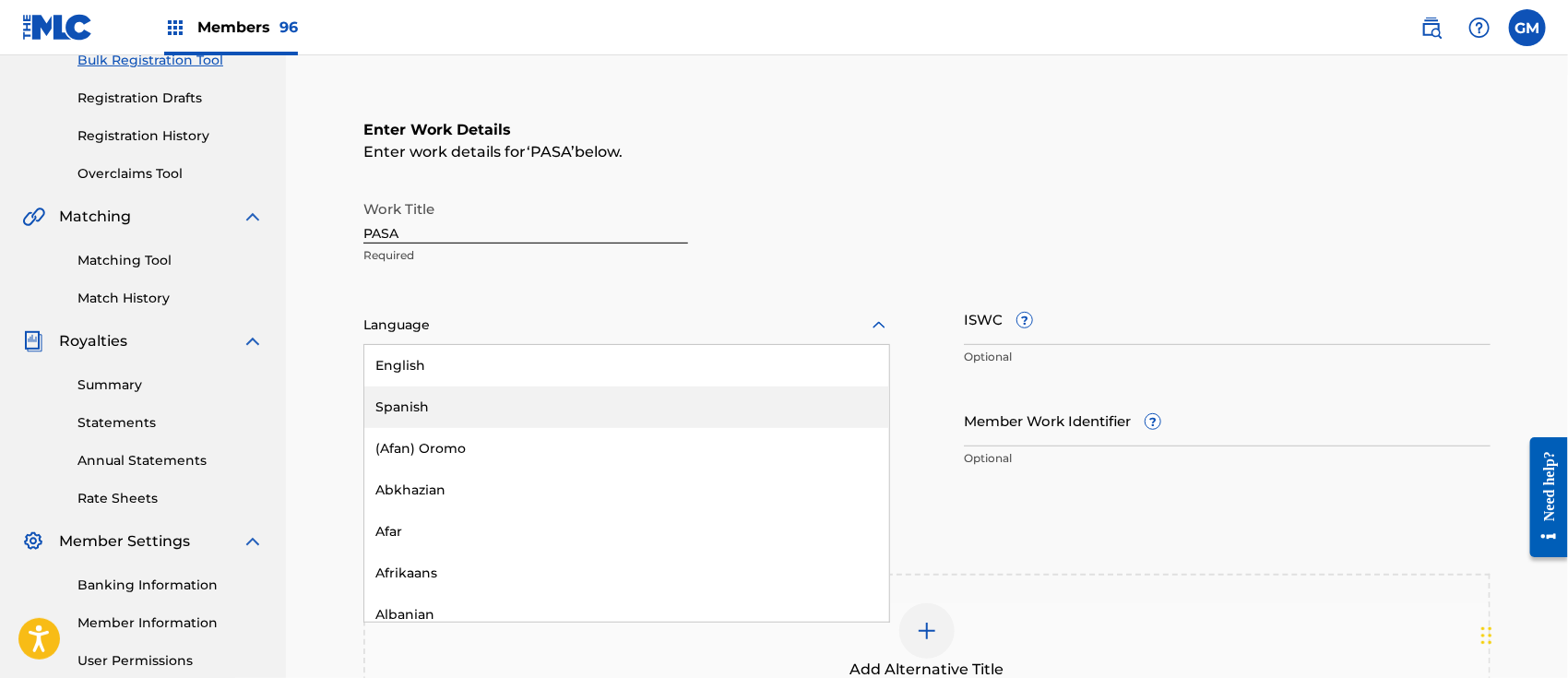
click at [417, 402] on div "Spanish" at bounding box center [626, 407] width 525 height 42
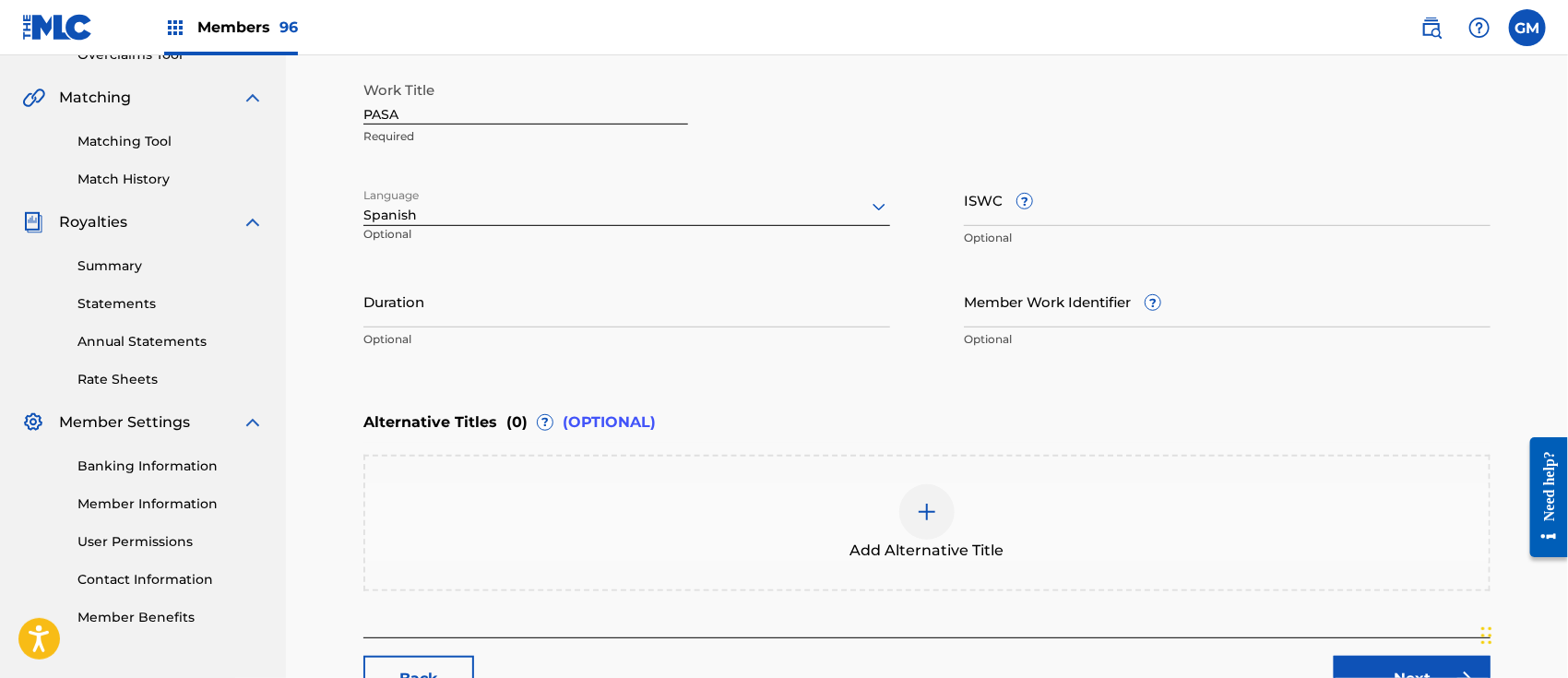
scroll to position [574, 0]
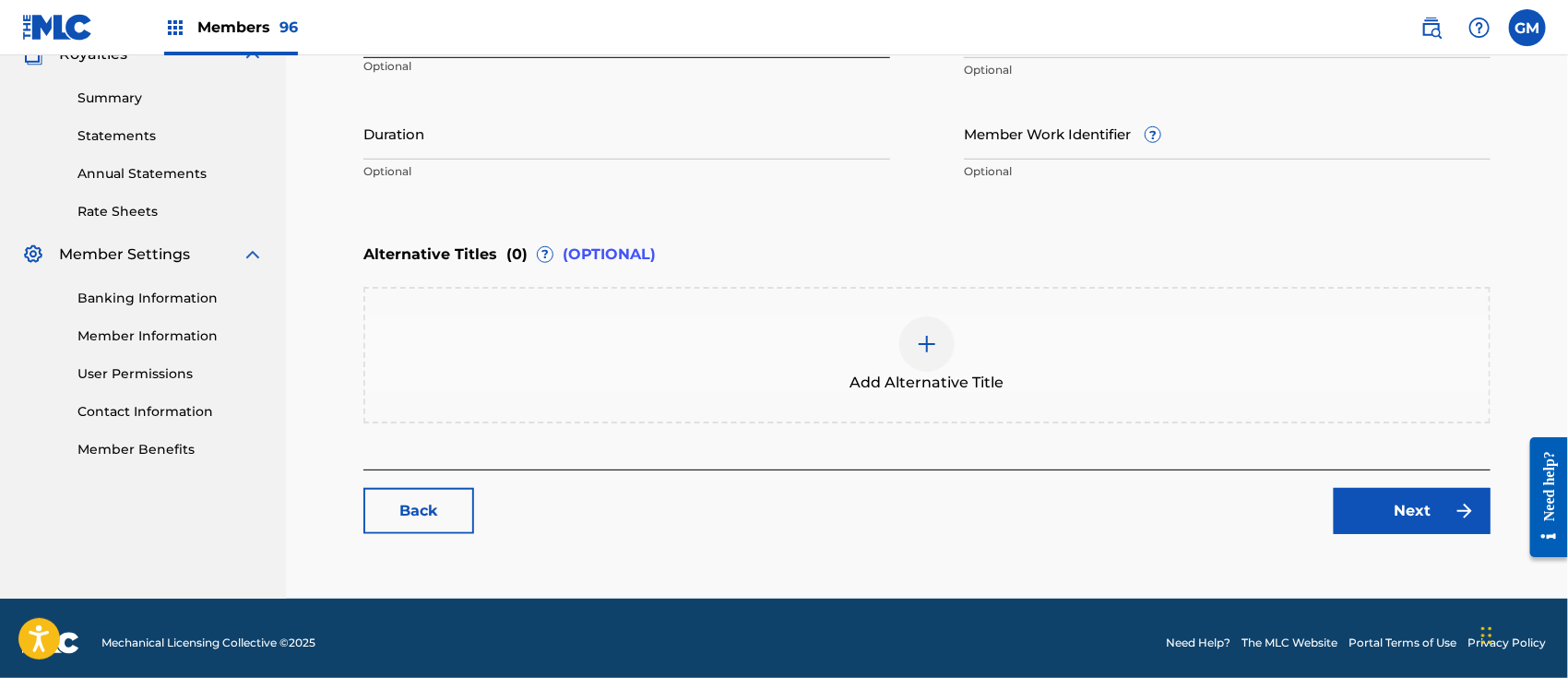
click at [1386, 500] on link "Next" at bounding box center [1412, 511] width 157 height 46
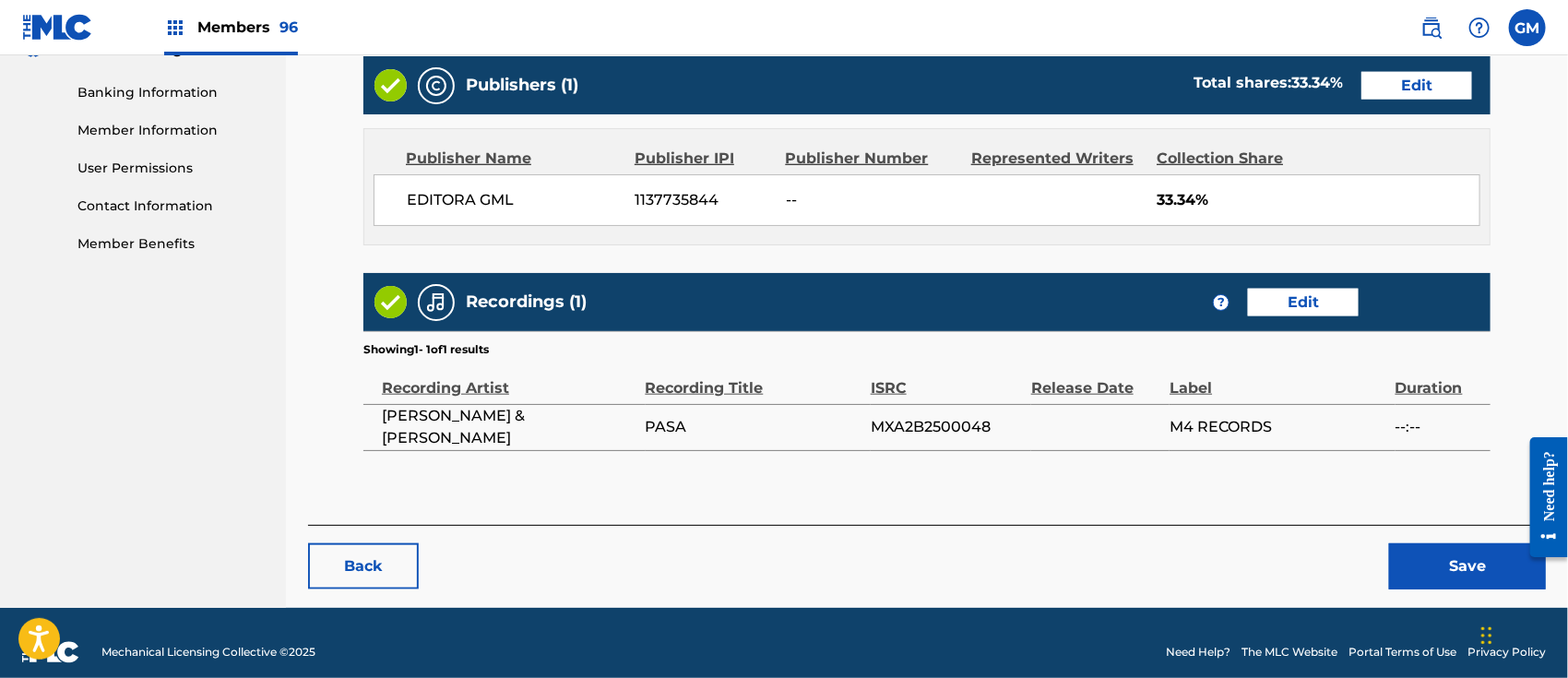
scroll to position [797, 0]
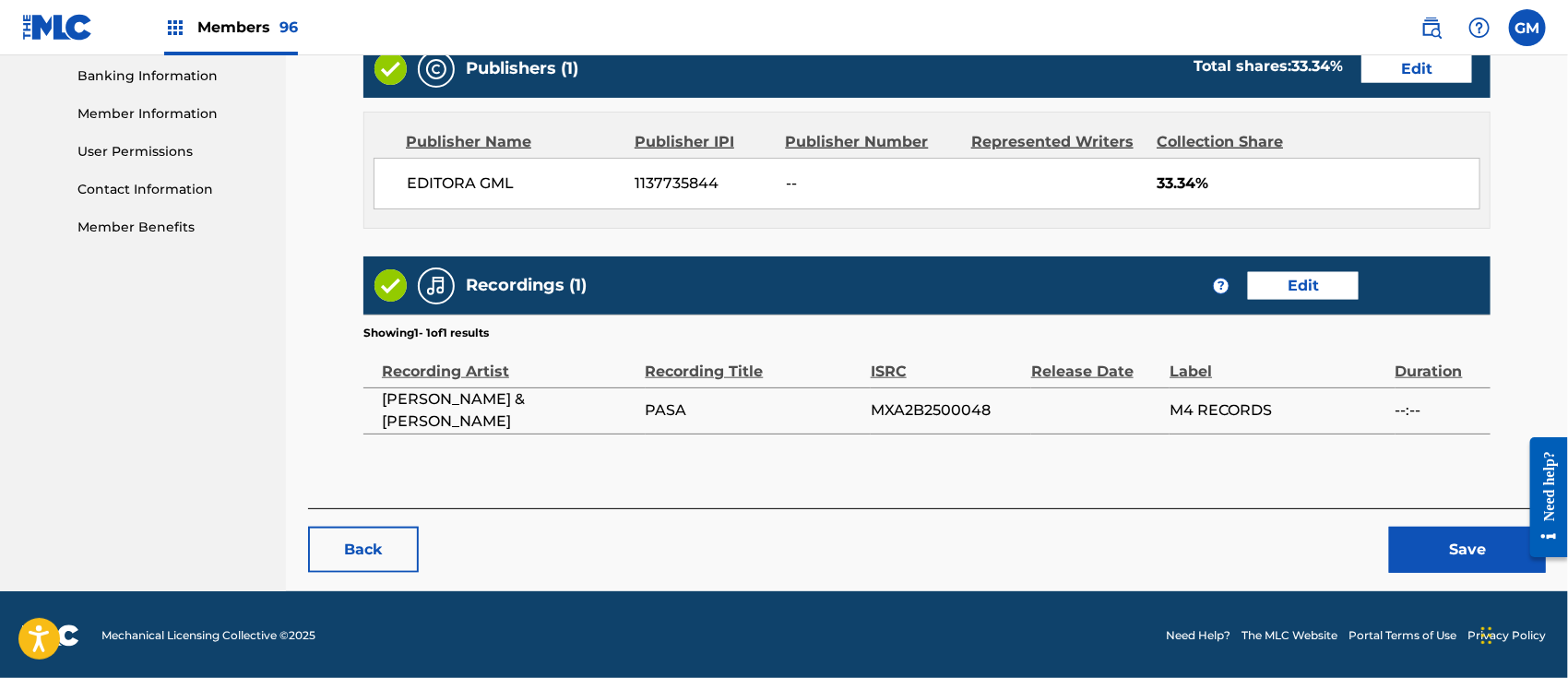
click at [1447, 539] on button "Save" at bounding box center [1467, 550] width 157 height 46
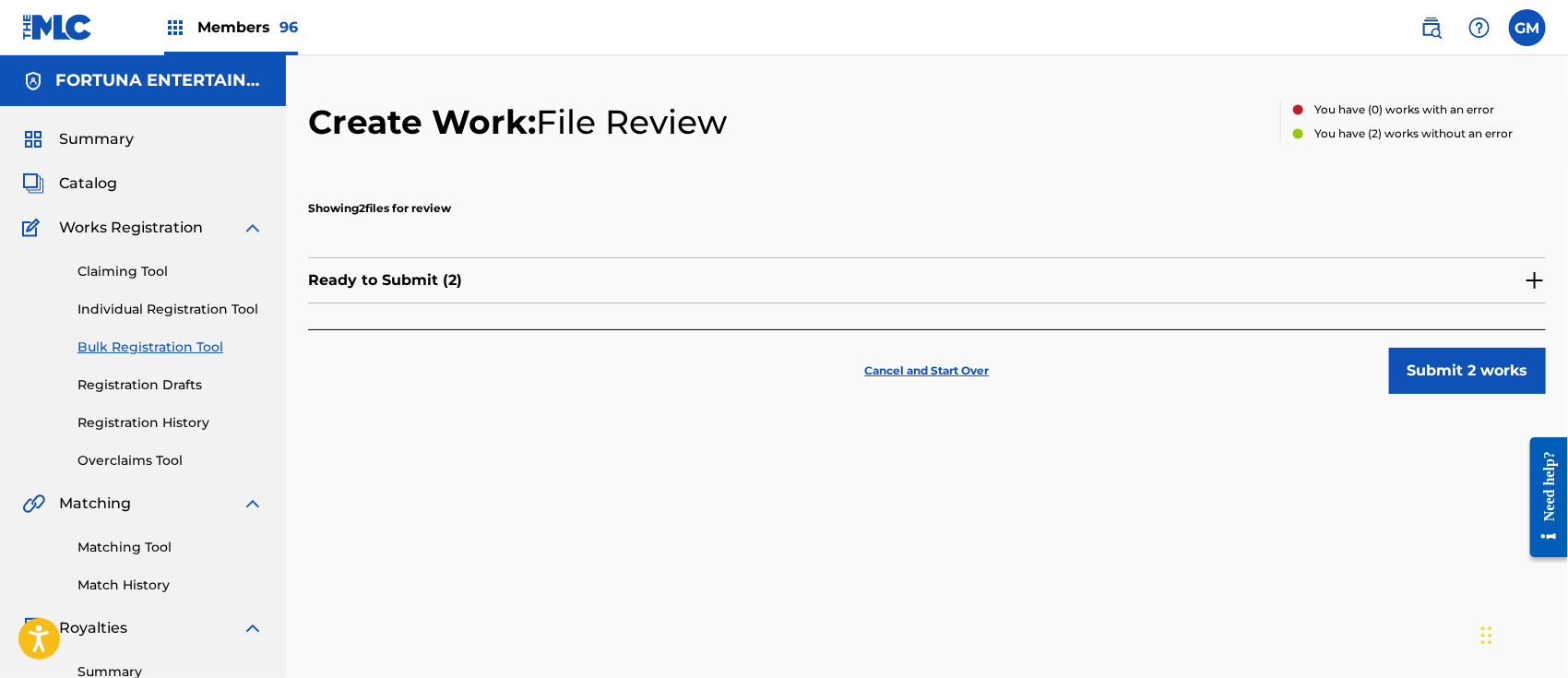
click at [1425, 364] on button "Submit 2 works" at bounding box center [1467, 371] width 157 height 46
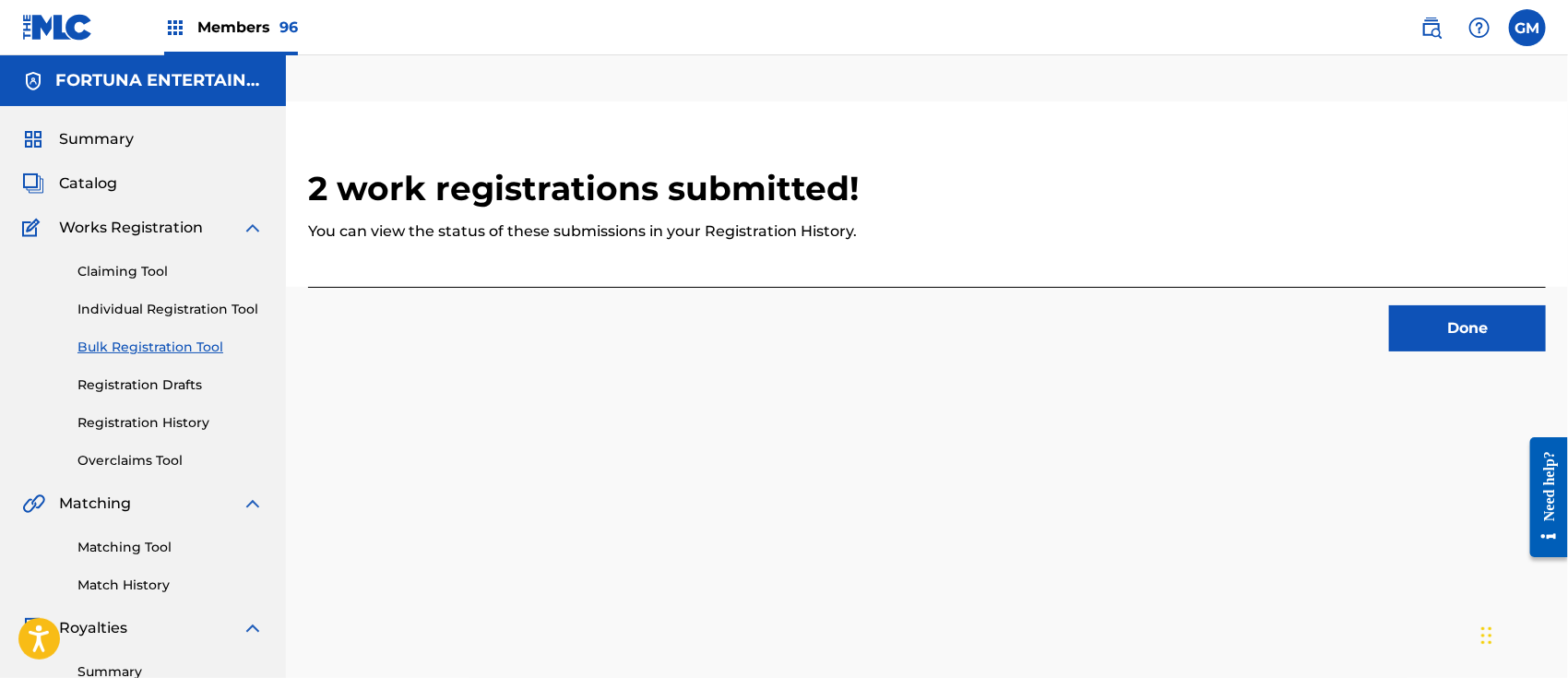
click at [1447, 319] on button "Done" at bounding box center [1467, 328] width 157 height 46
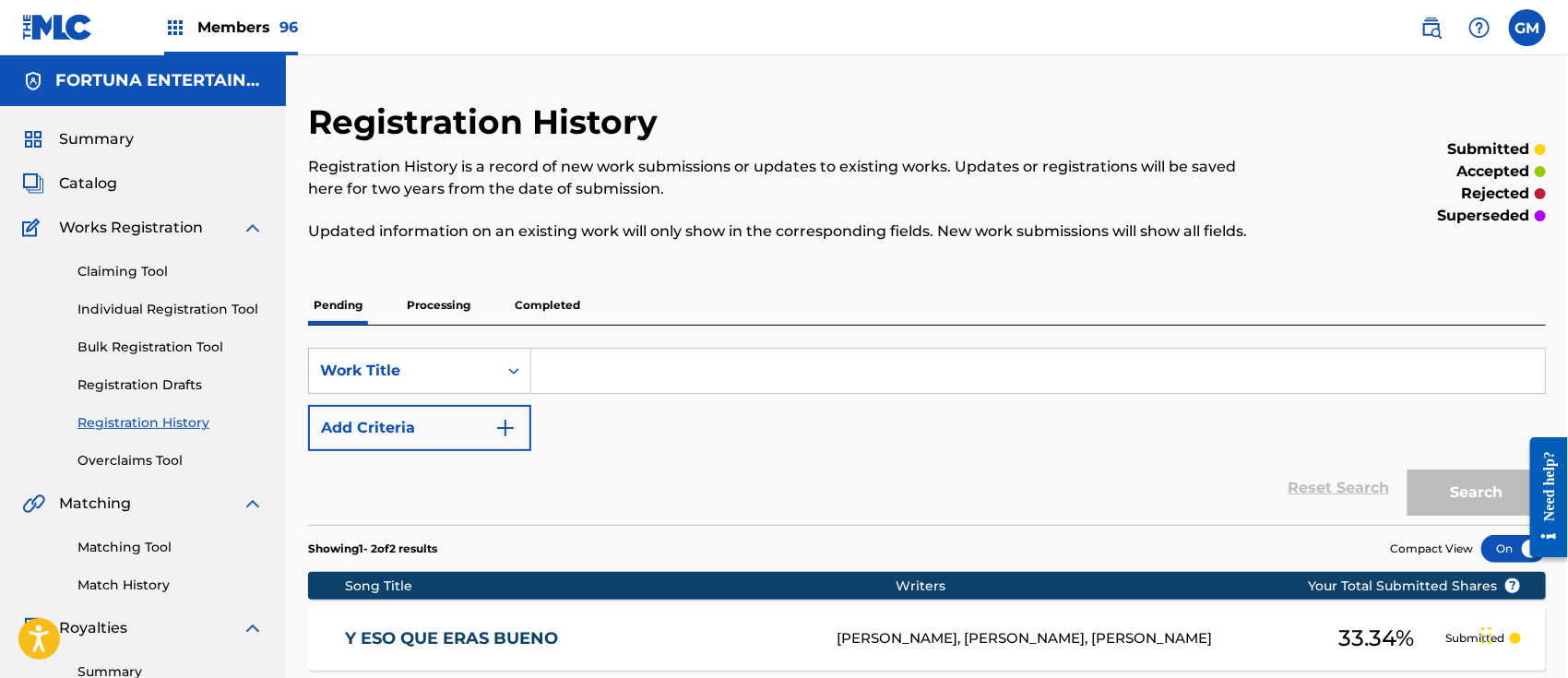
click at [258, 30] on span "Members 96" at bounding box center [248, 27] width 101 height 21
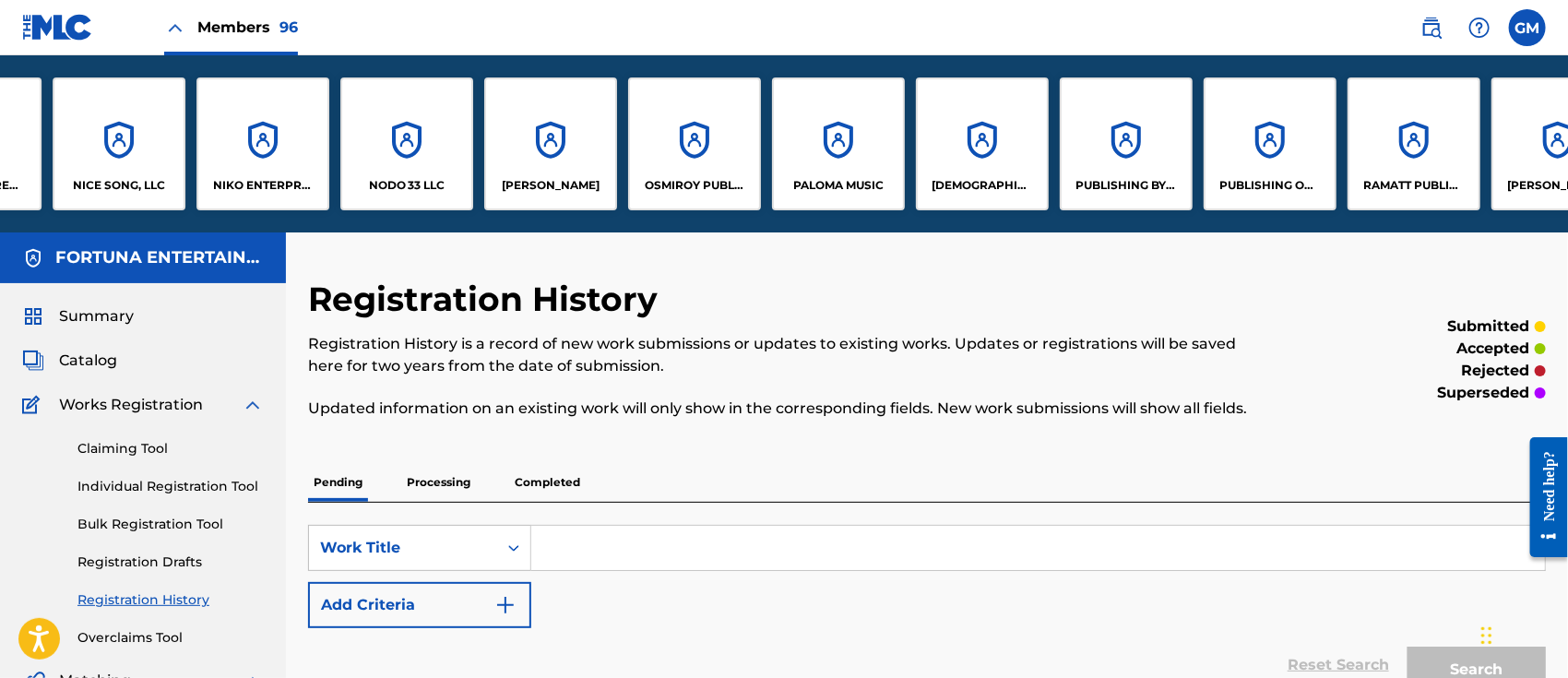
scroll to position [0, 10194]
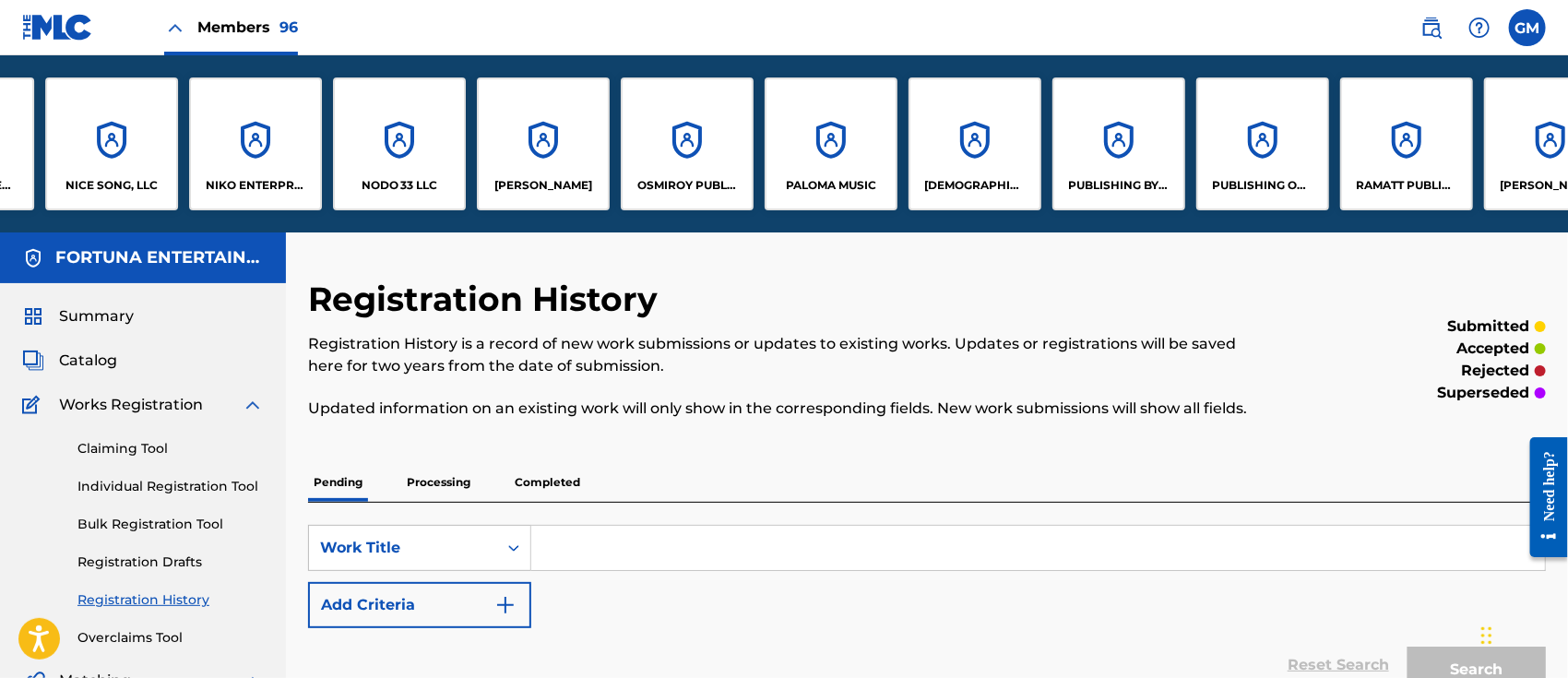
click at [990, 160] on div "[DEMOGRAPHIC_DATA] MUSIC, LLC" at bounding box center [975, 143] width 132 height 132
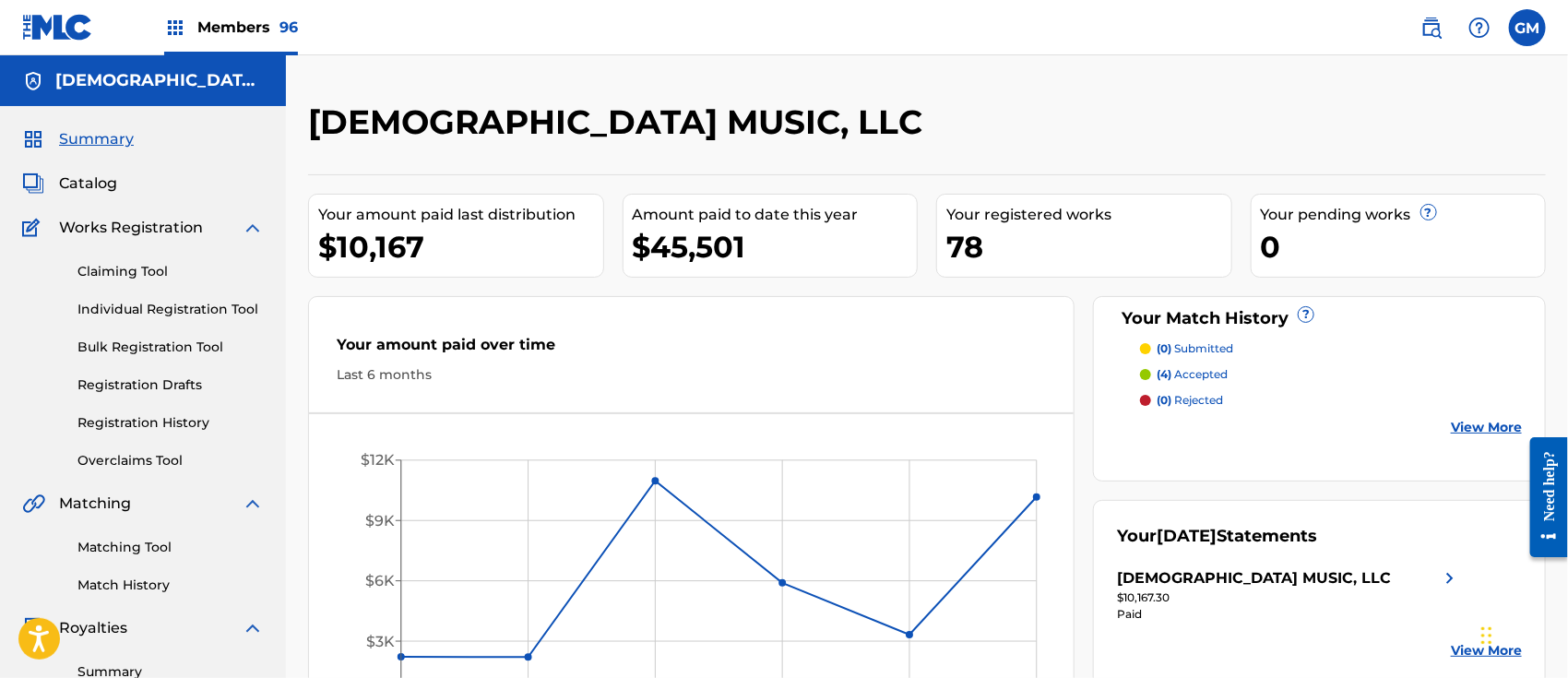
click at [165, 302] on link "Individual Registration Tool" at bounding box center [170, 309] width 187 height 20
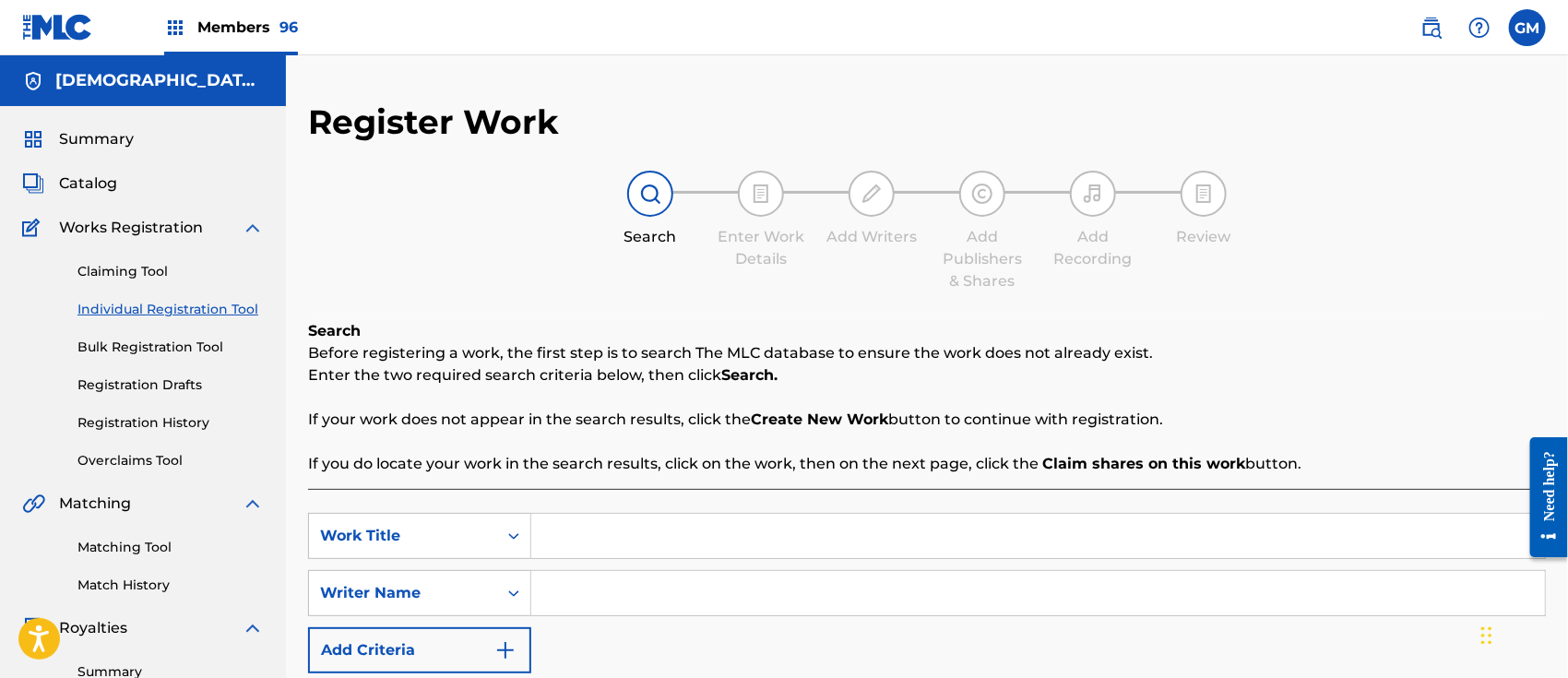
click at [597, 536] on input "Search Form" at bounding box center [1038, 536] width 1014 height 44
type input "TU NOVIO"
click at [558, 589] on input "Search Form" at bounding box center [1038, 593] width 1014 height 44
paste input "[PERSON_NAME] [PERSON_NAME]"
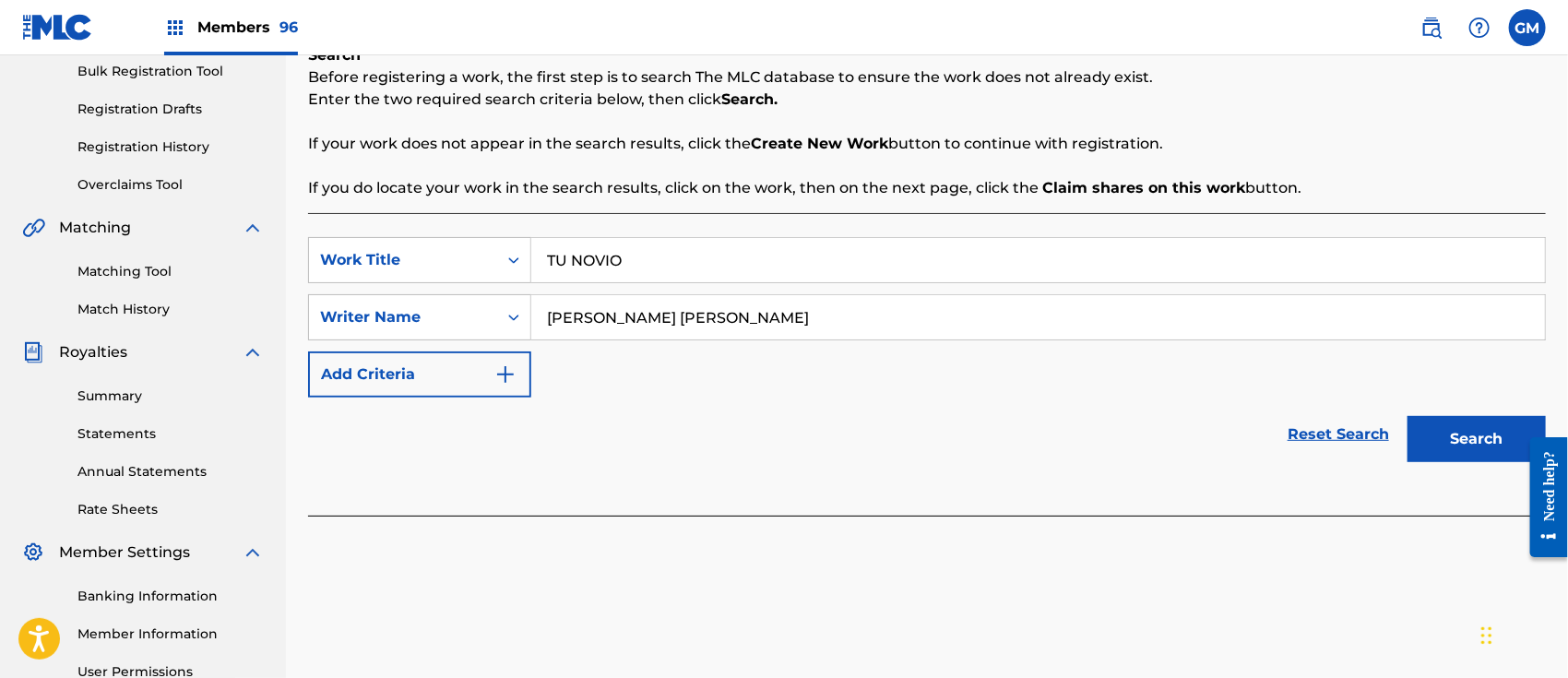
scroll to position [287, 0]
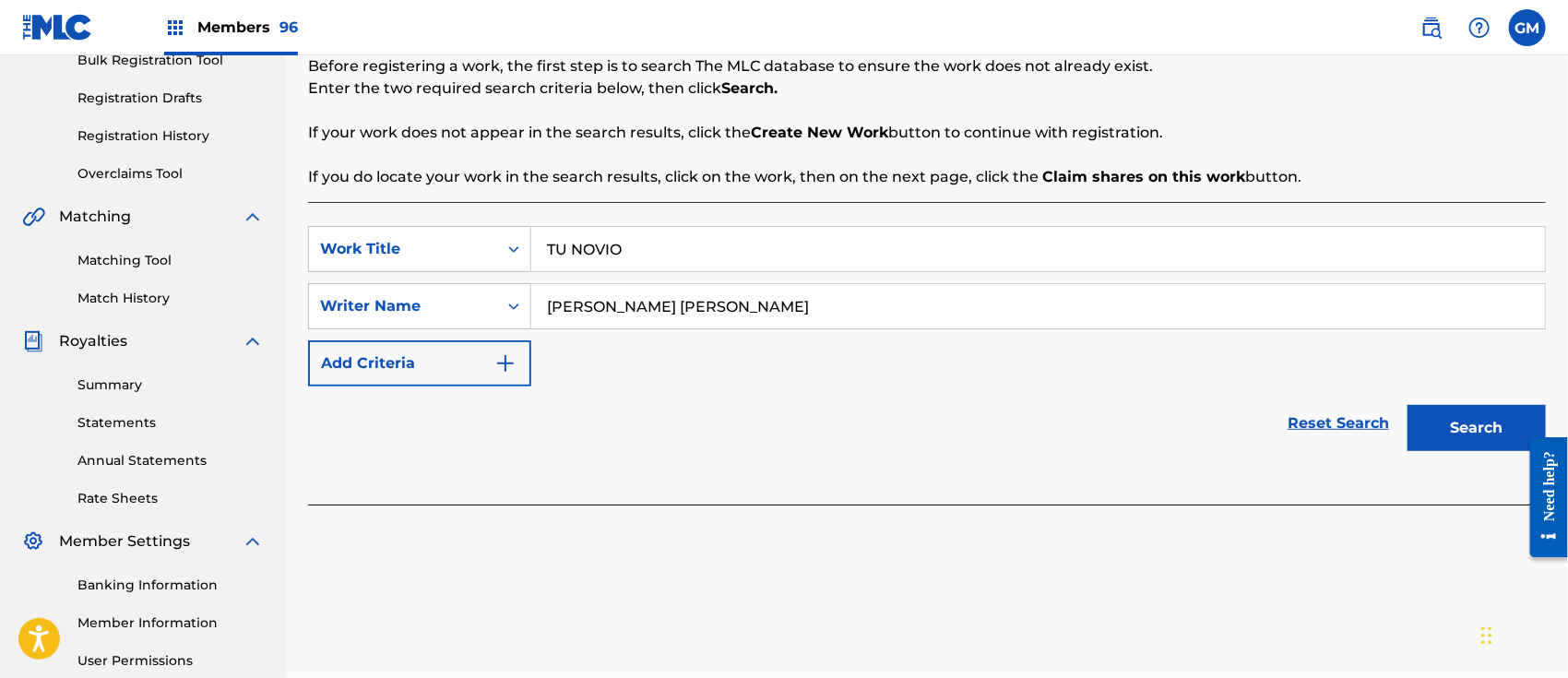
type input "[PERSON_NAME] [PERSON_NAME]"
click at [1466, 429] on button "Search" at bounding box center [1477, 428] width 138 height 46
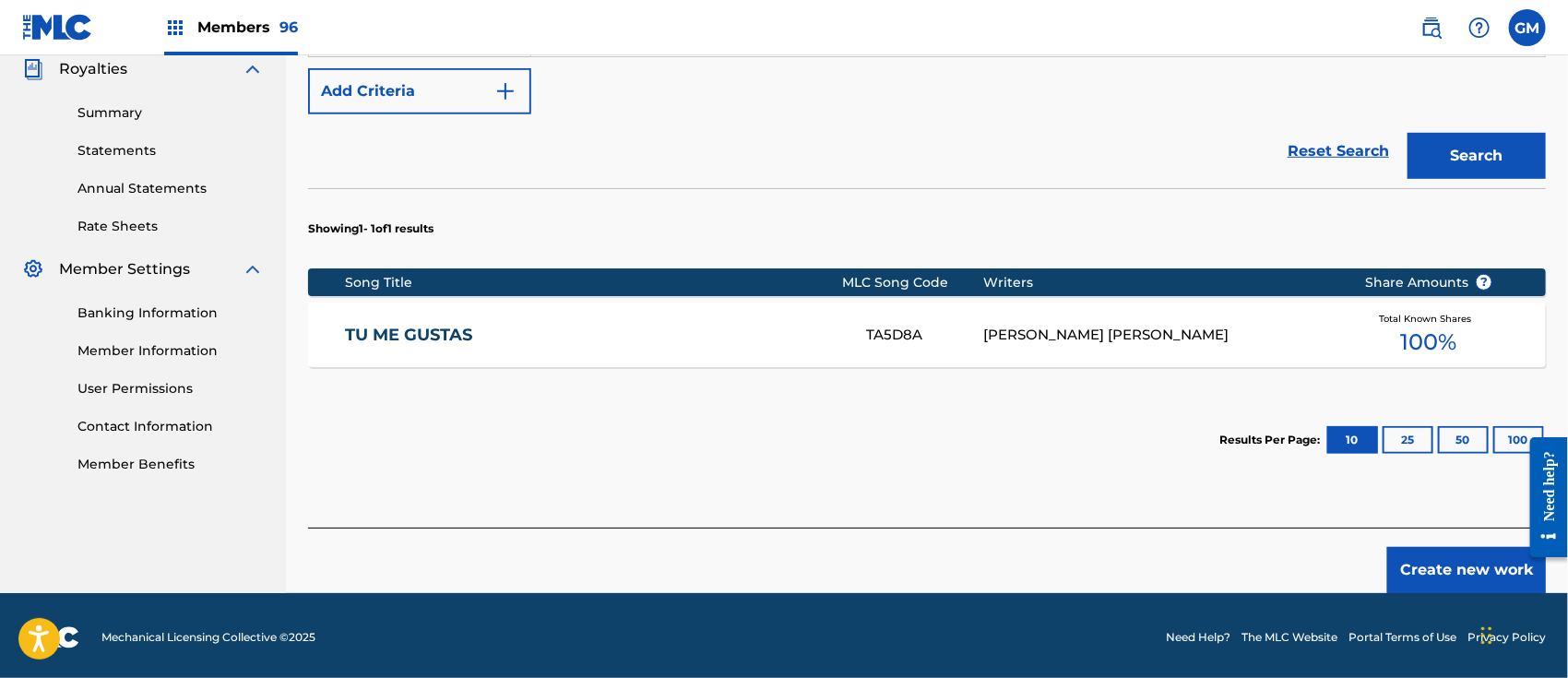
scroll to position [562, 0]
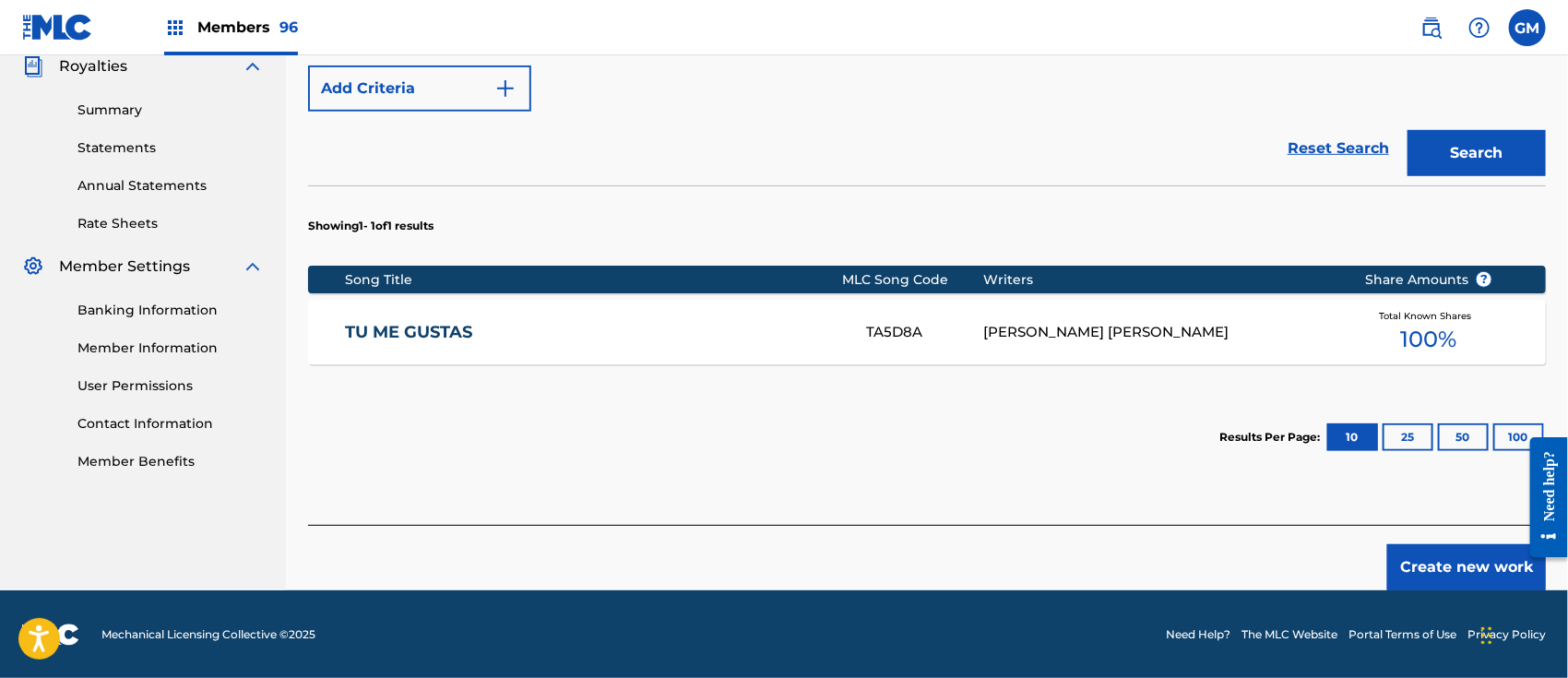
click at [1426, 565] on button "Create new work" at bounding box center [1466, 567] width 159 height 46
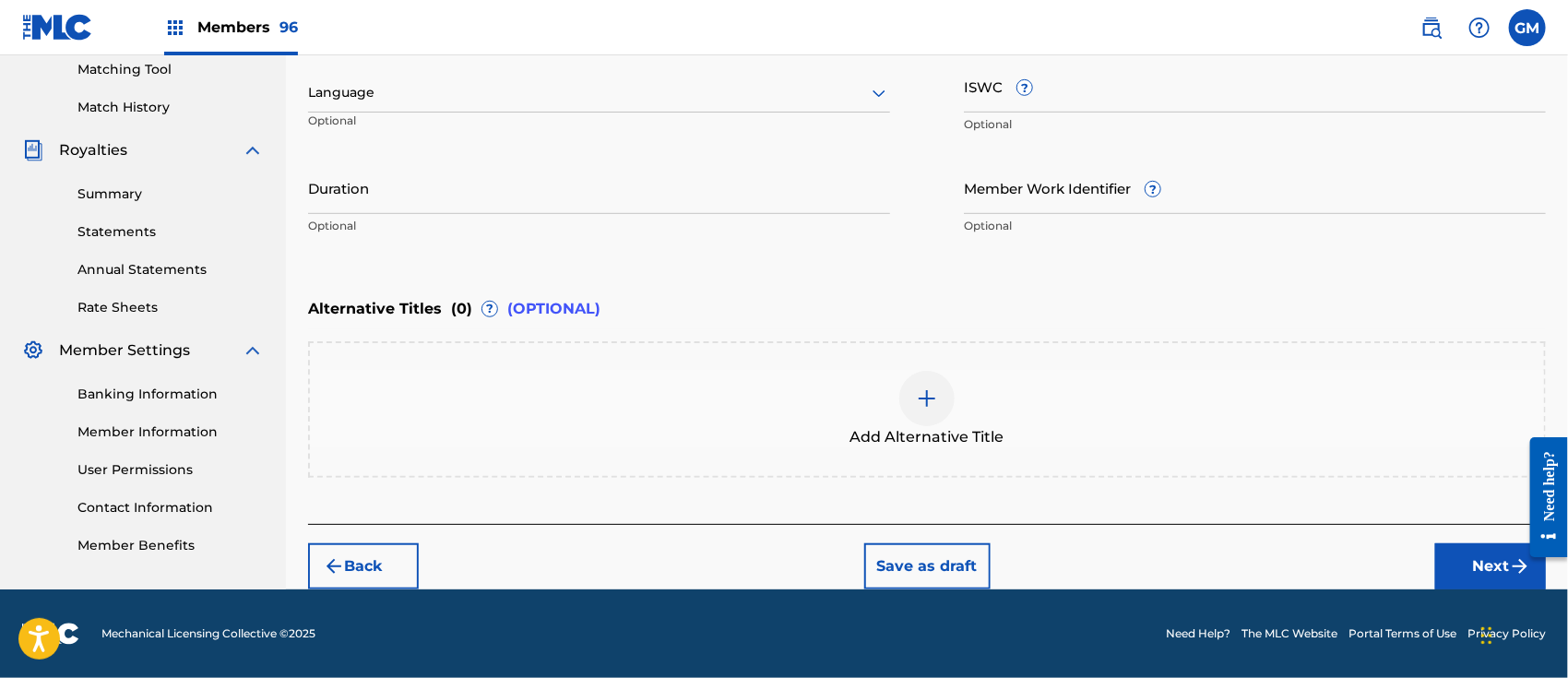
scroll to position [476, 0]
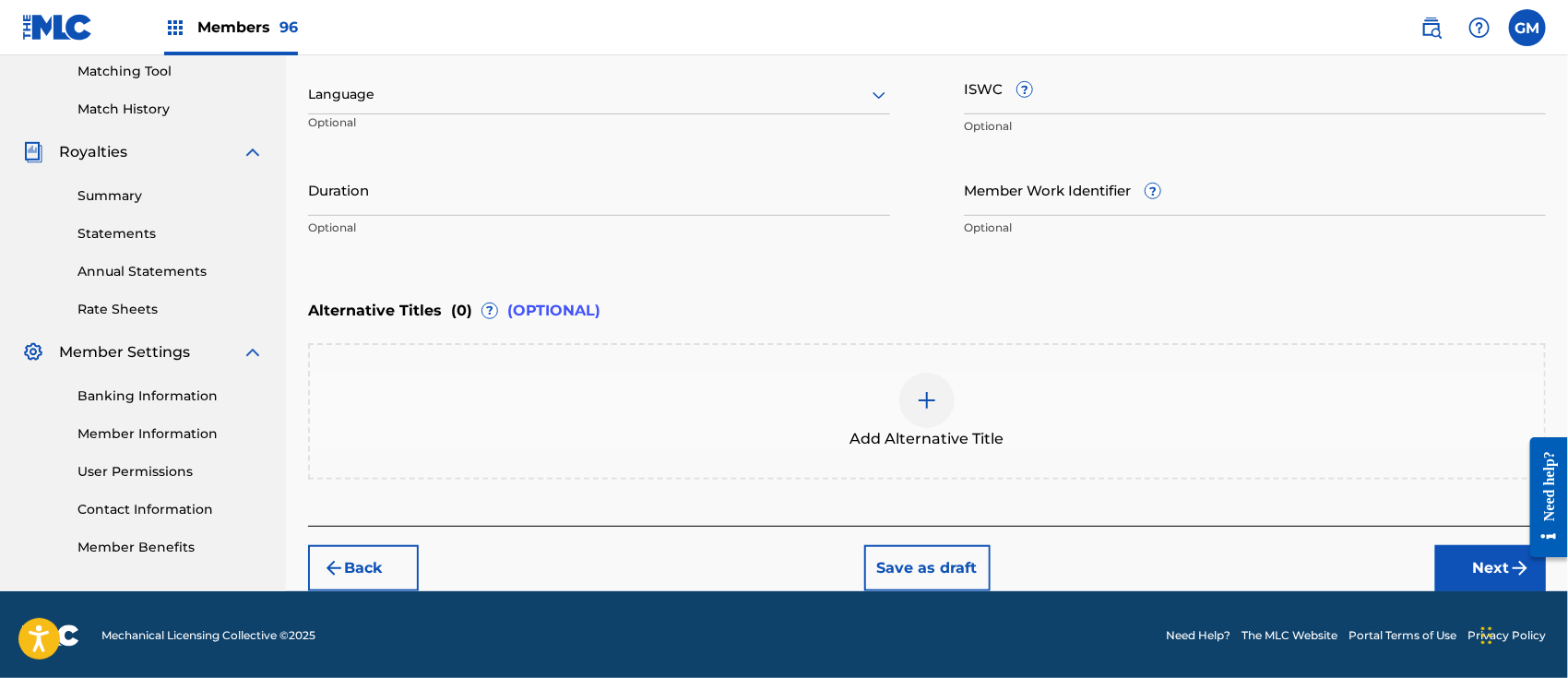
click at [381, 93] on div at bounding box center [599, 94] width 582 height 23
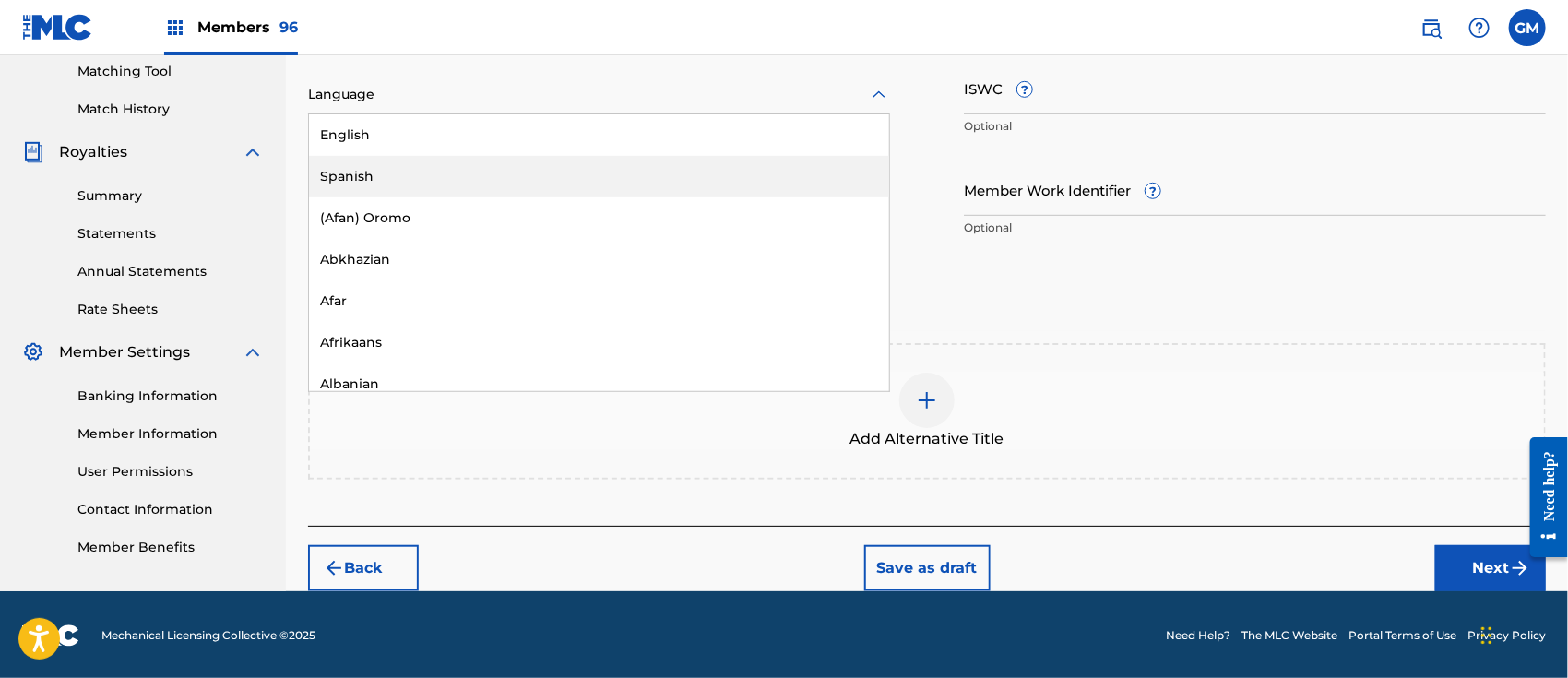
click at [396, 174] on div "Spanish" at bounding box center [599, 177] width 580 height 42
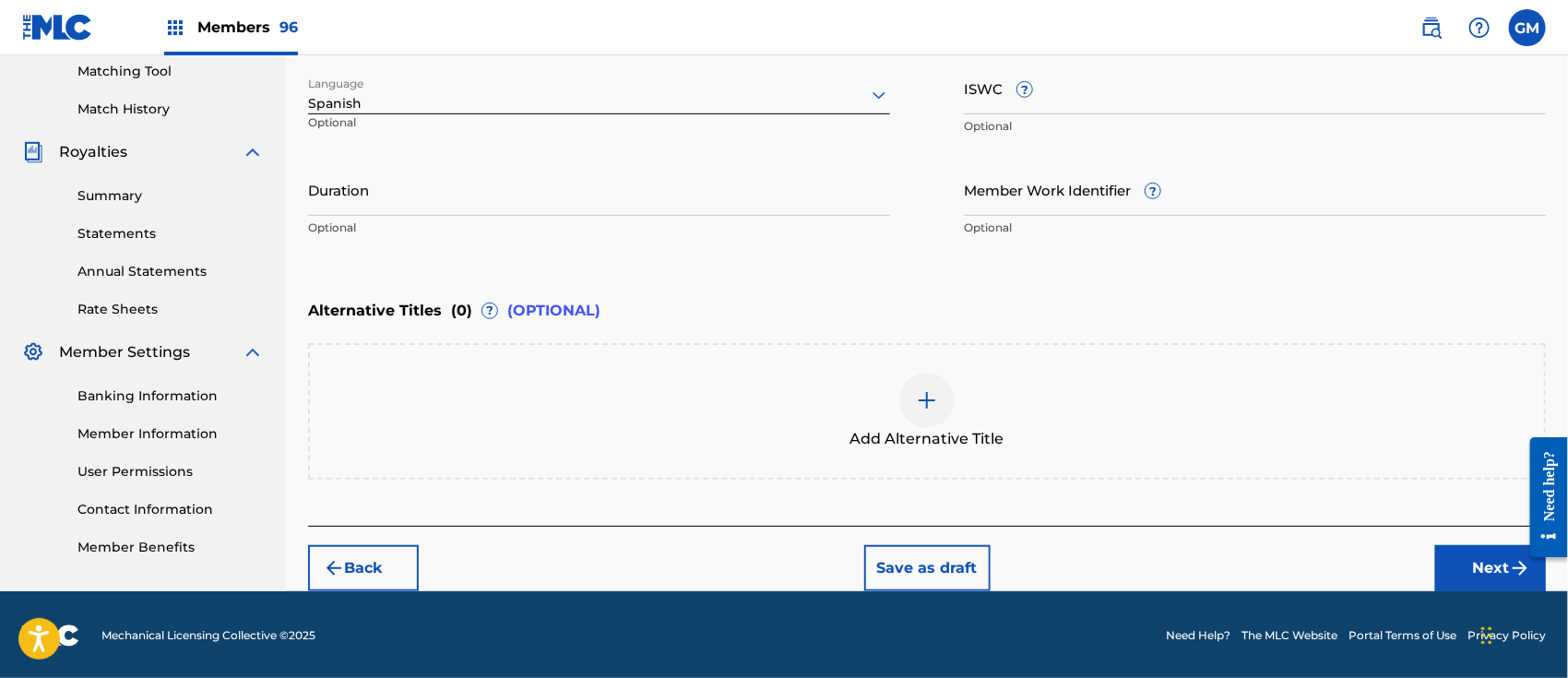
click at [1452, 555] on button "Next" at bounding box center [1491, 568] width 111 height 46
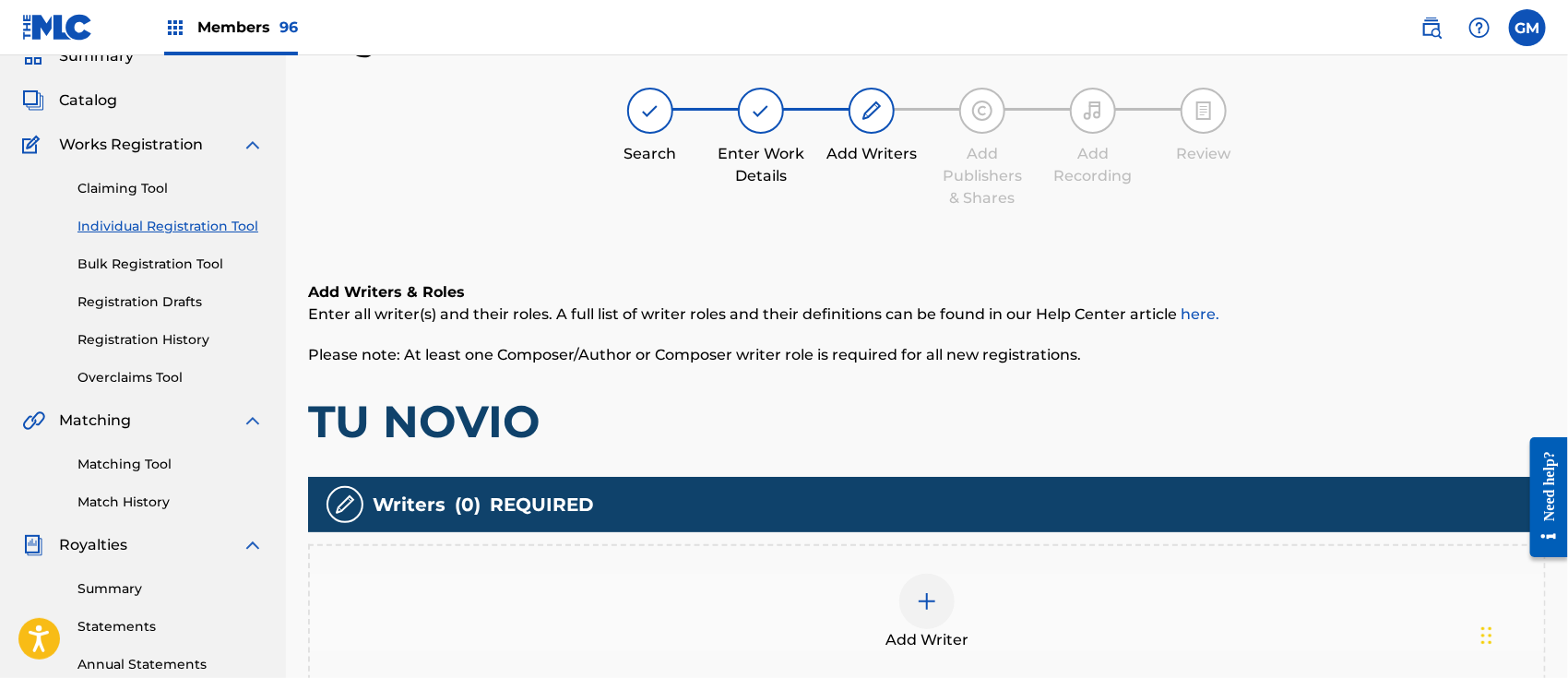
scroll to position [82, 0]
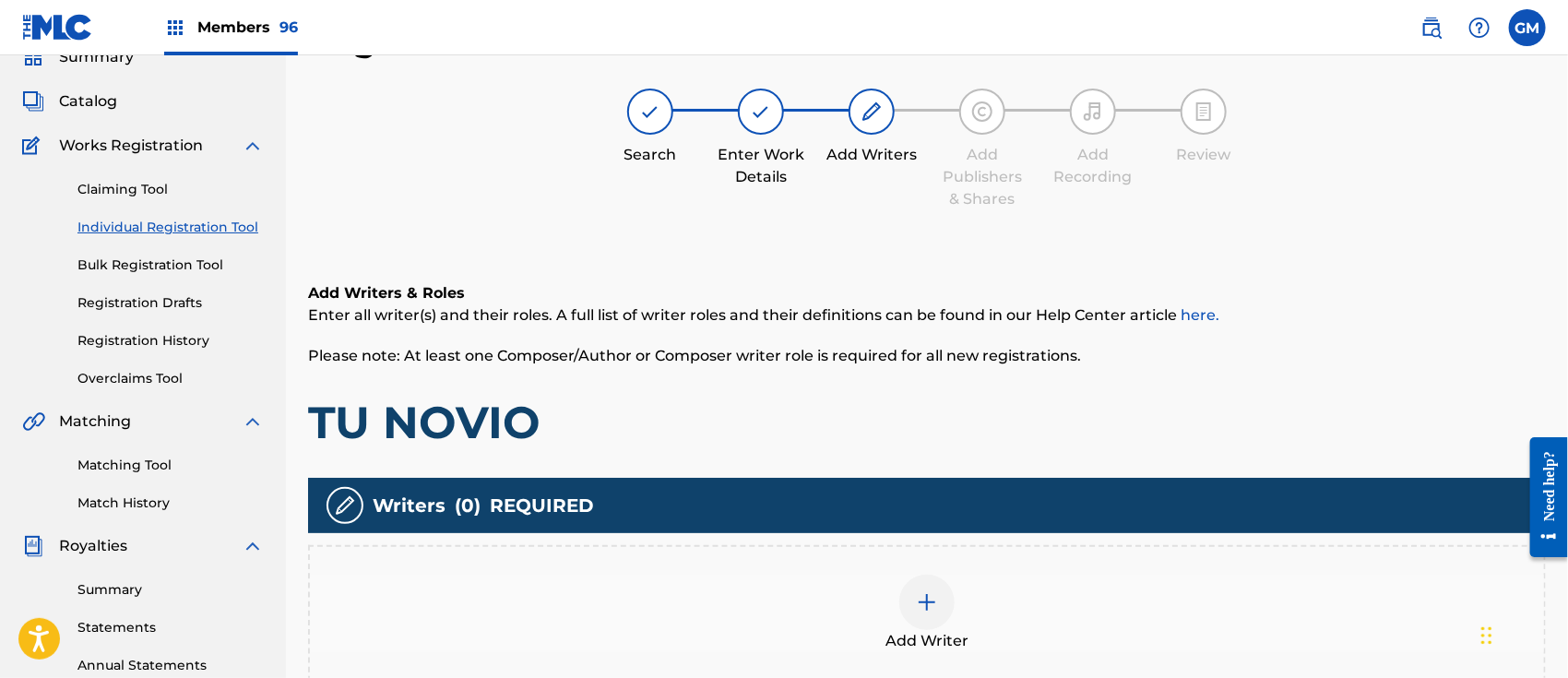
click at [925, 605] on img at bounding box center [927, 603] width 22 height 22
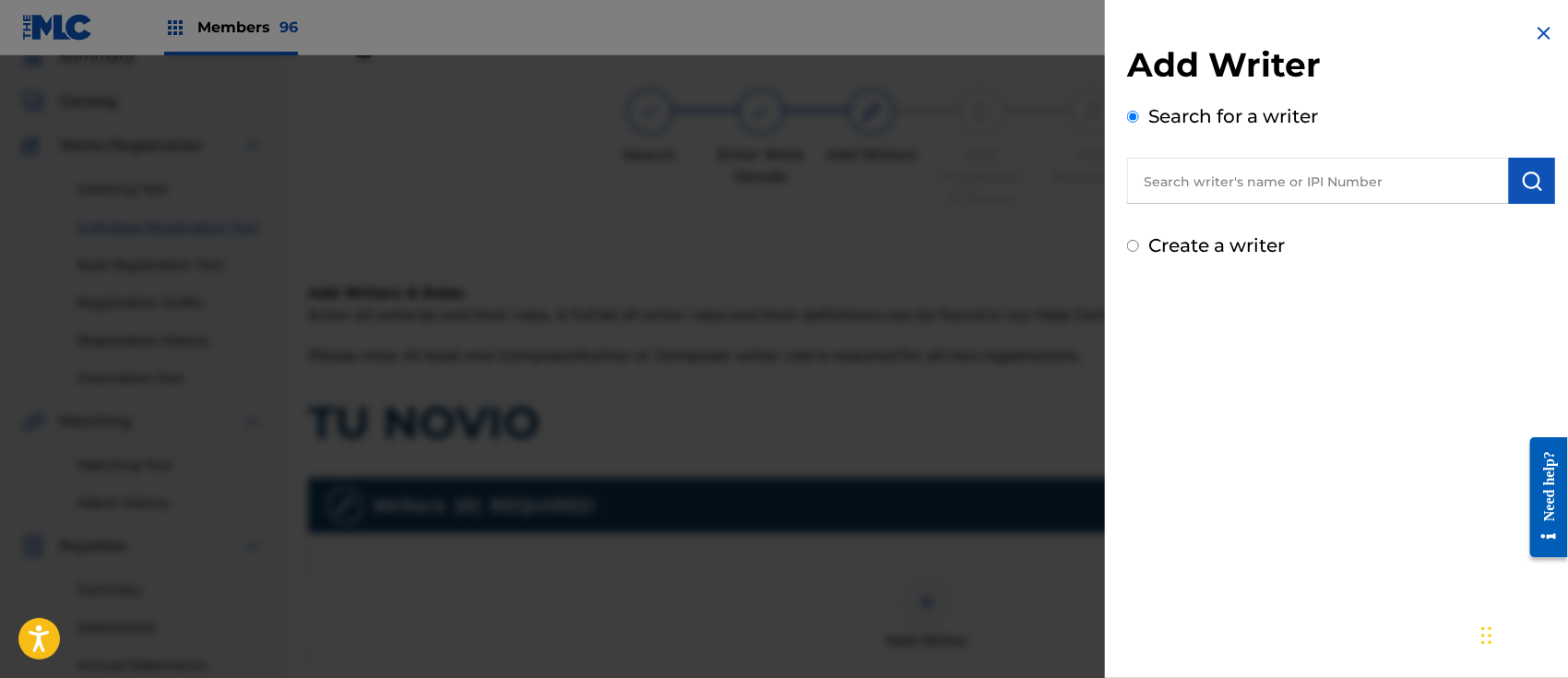
click at [1246, 180] on input "text" at bounding box center [1318, 181] width 382 height 46
paste input "[PERSON_NAME] [PERSON_NAME]"
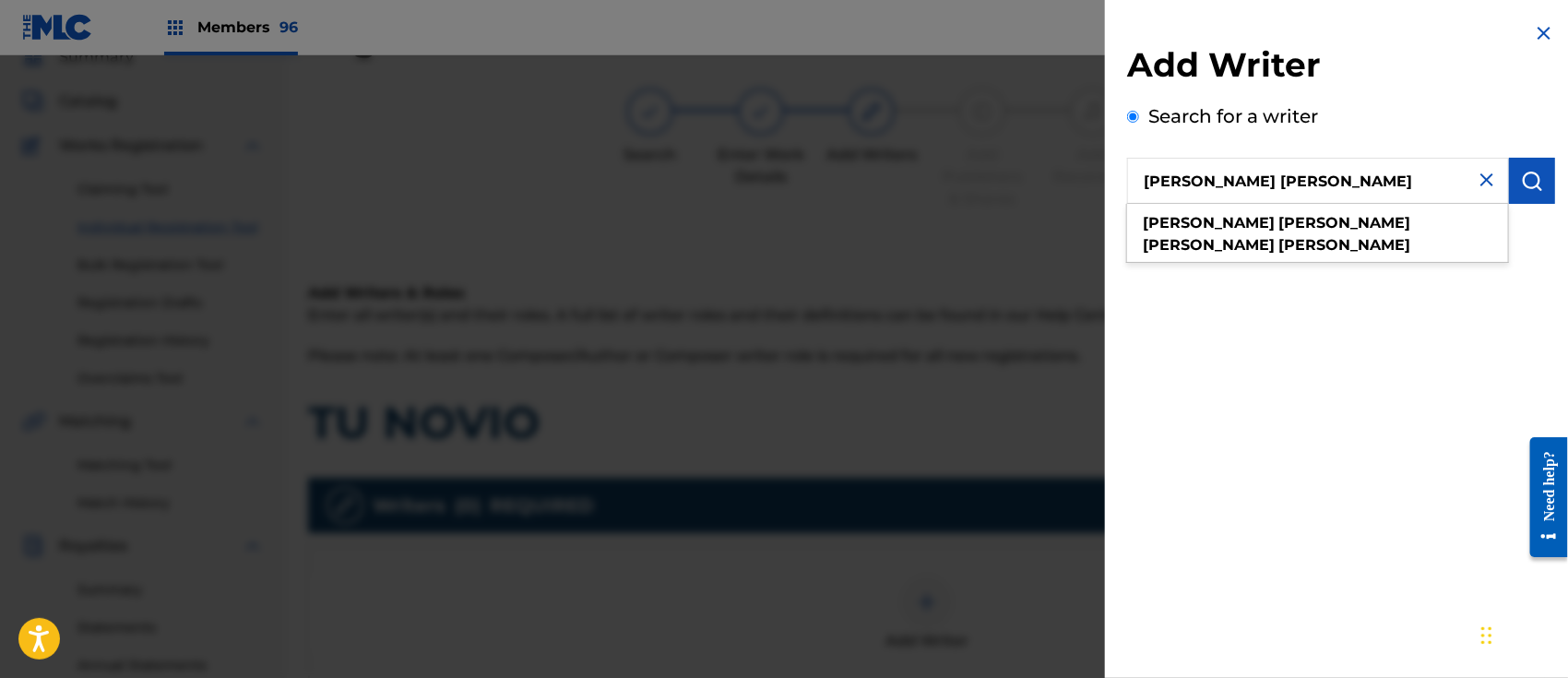
type input "[PERSON_NAME] [PERSON_NAME]"
click at [1529, 178] on img "submit" at bounding box center [1532, 181] width 22 height 22
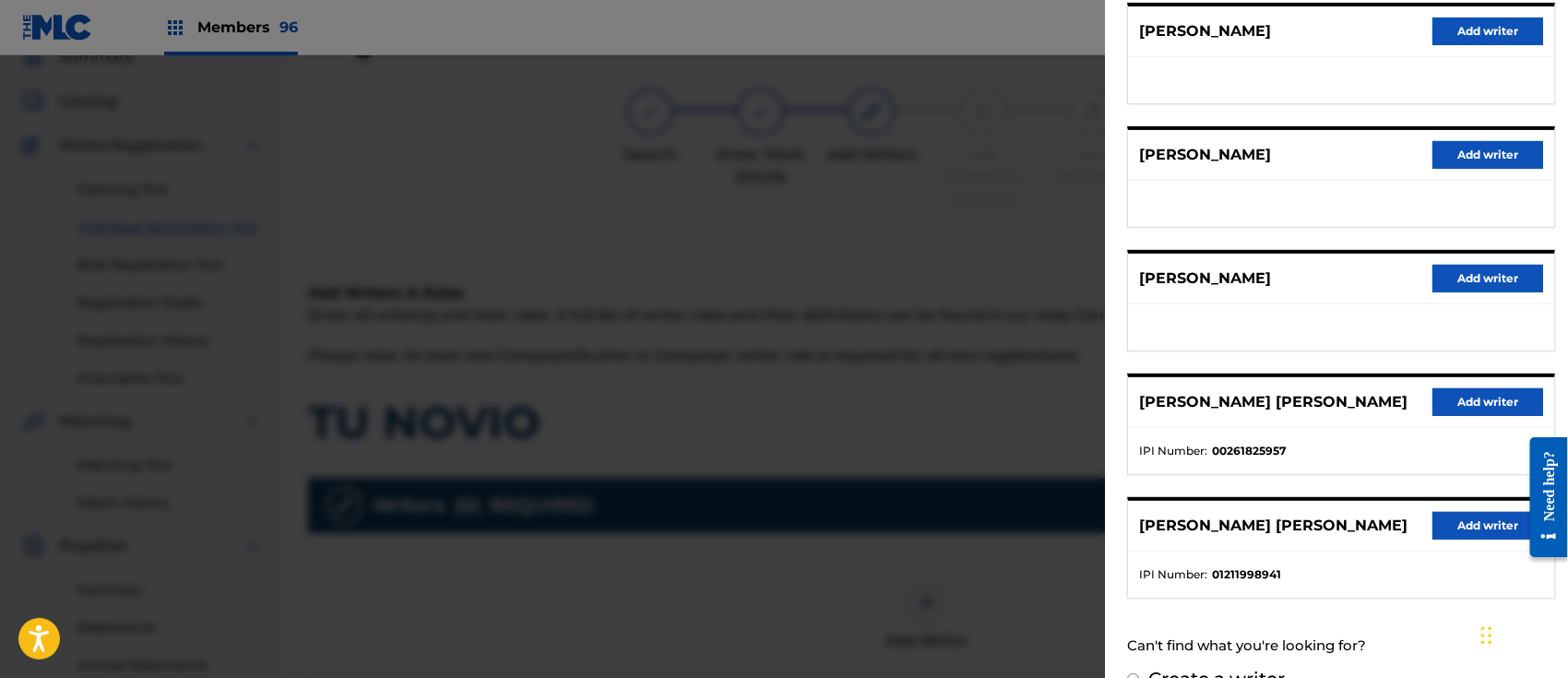
scroll to position [274, 0]
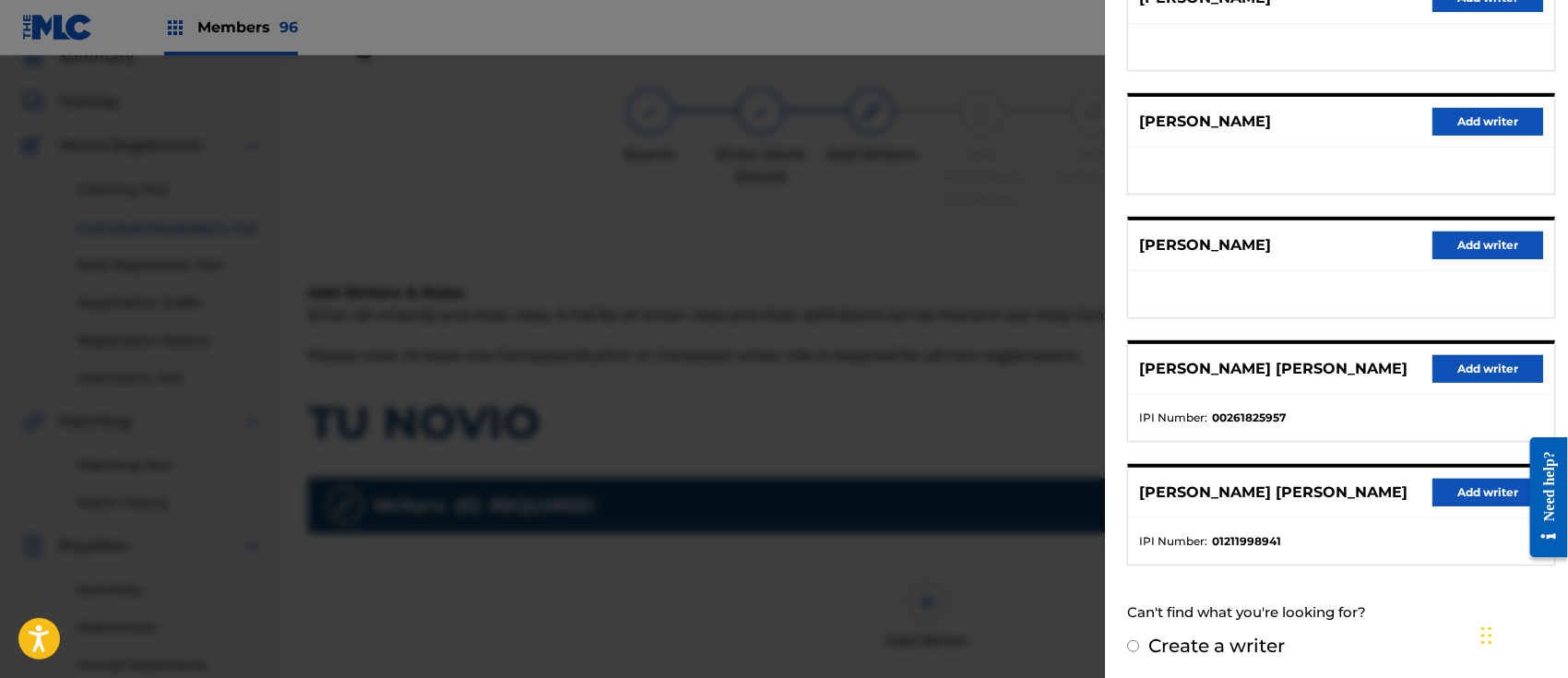
click at [1460, 492] on button "Add writer" at bounding box center [1488, 493] width 111 height 28
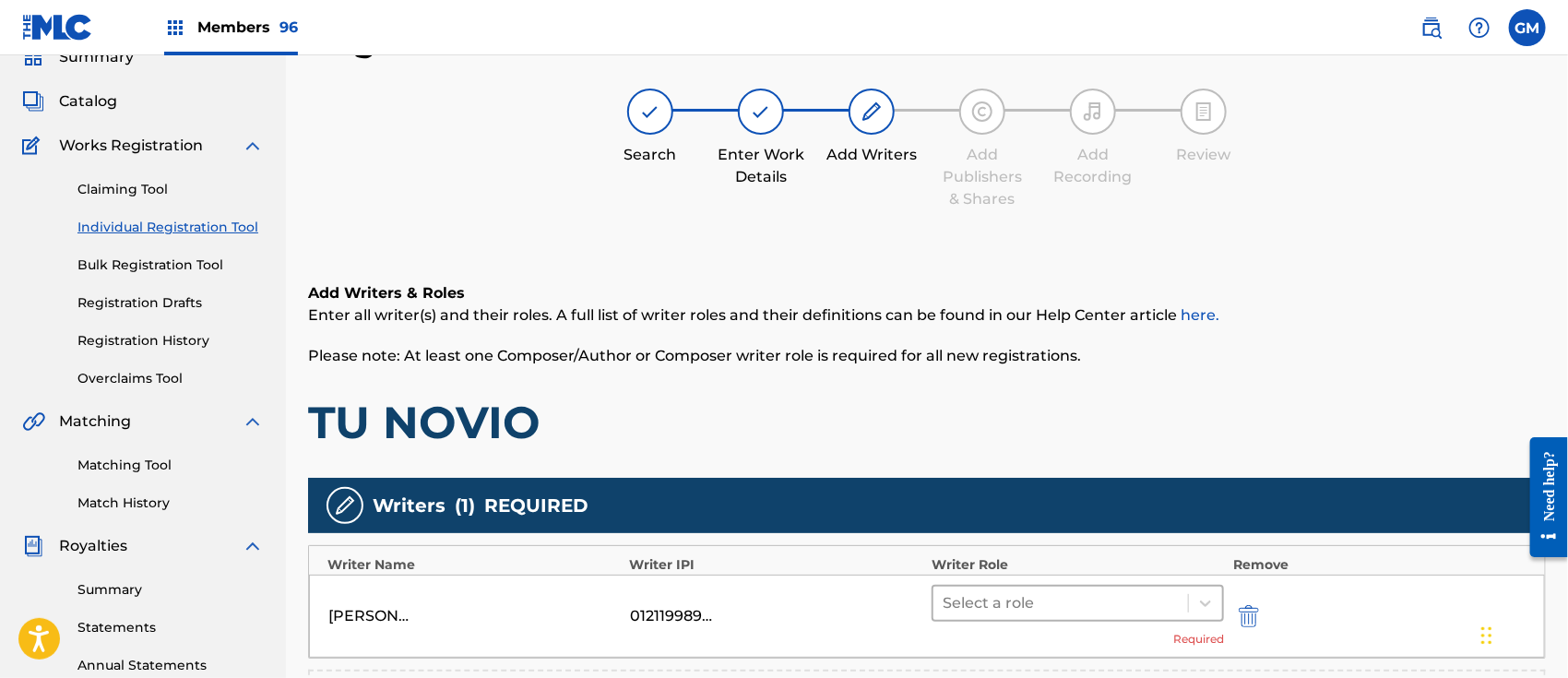
click at [964, 596] on div at bounding box center [1060, 604] width 236 height 26
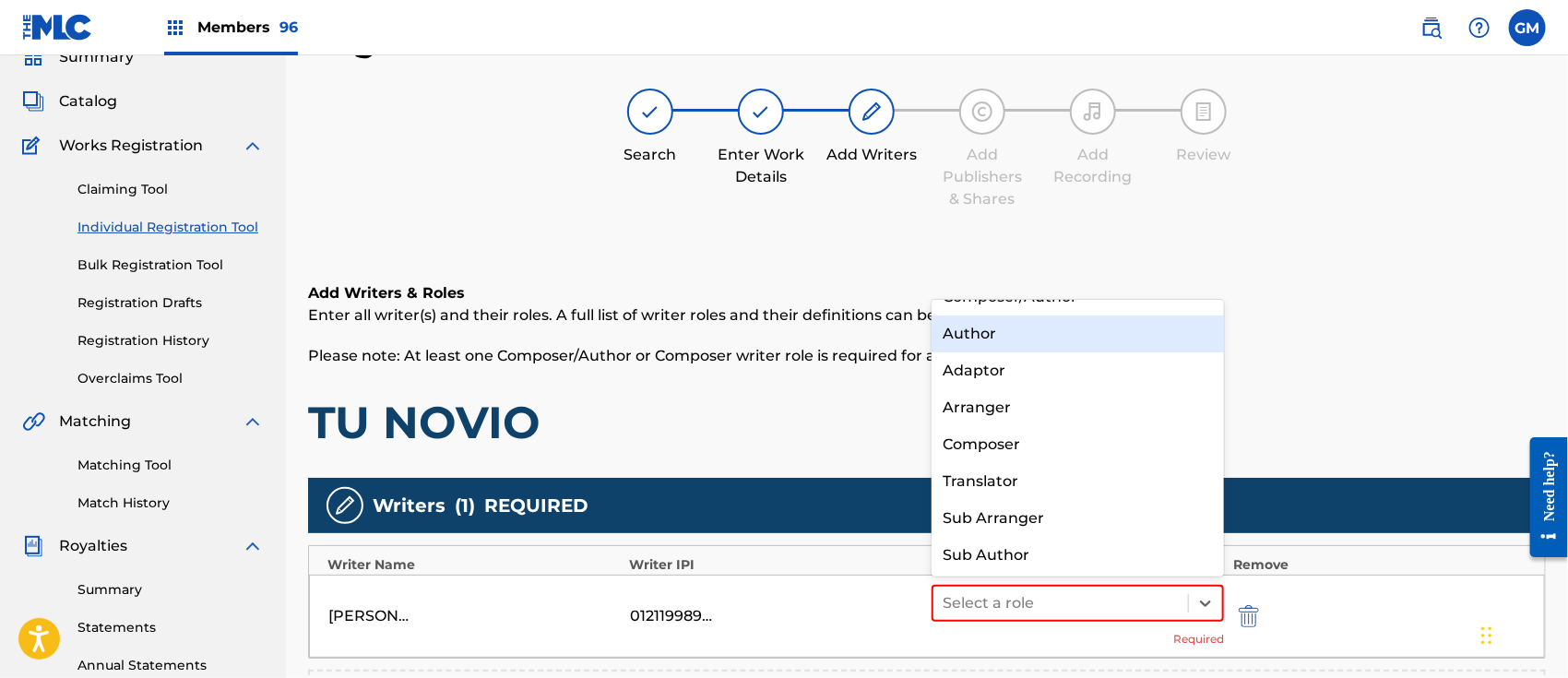
scroll to position [0, 0]
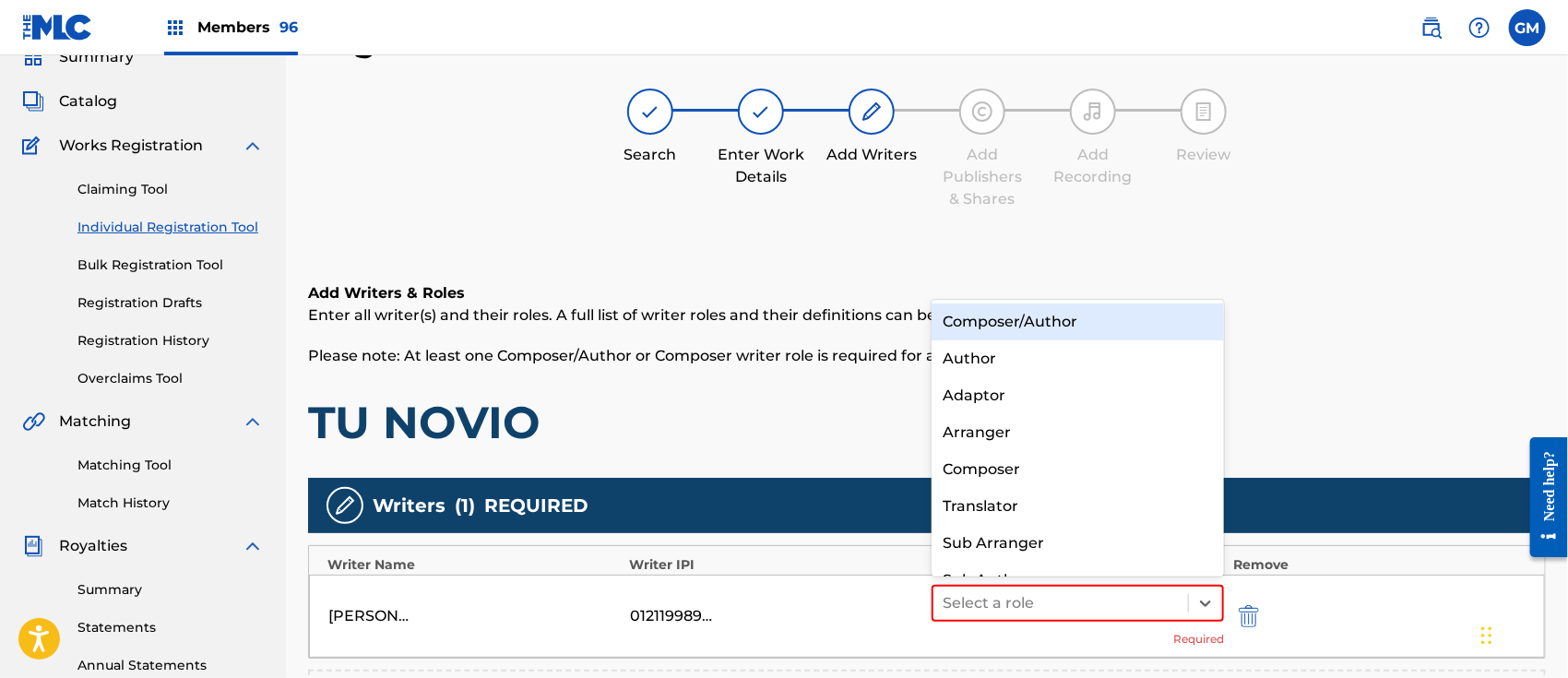
click at [1012, 318] on div "Composer/Author" at bounding box center [1078, 321] width 292 height 37
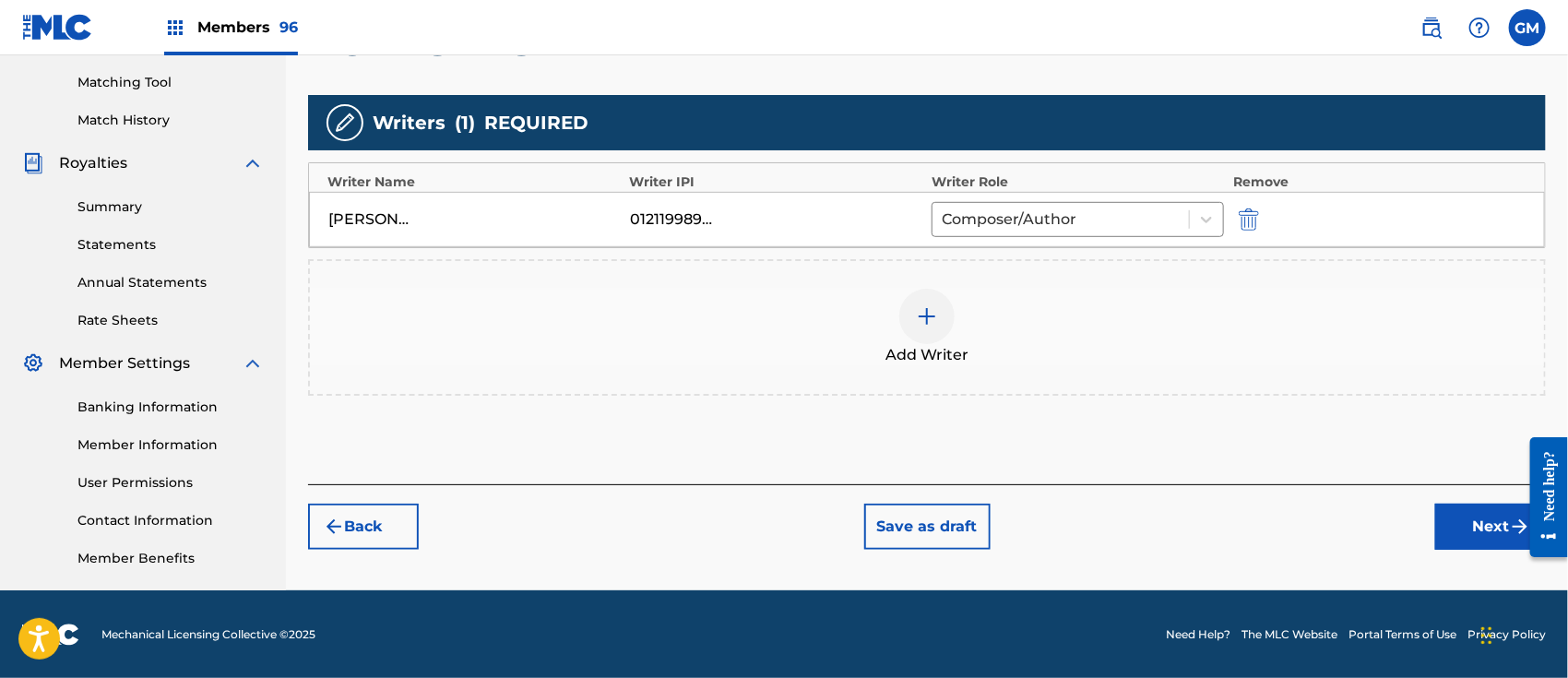
click at [1457, 522] on button "Next" at bounding box center [1491, 527] width 111 height 46
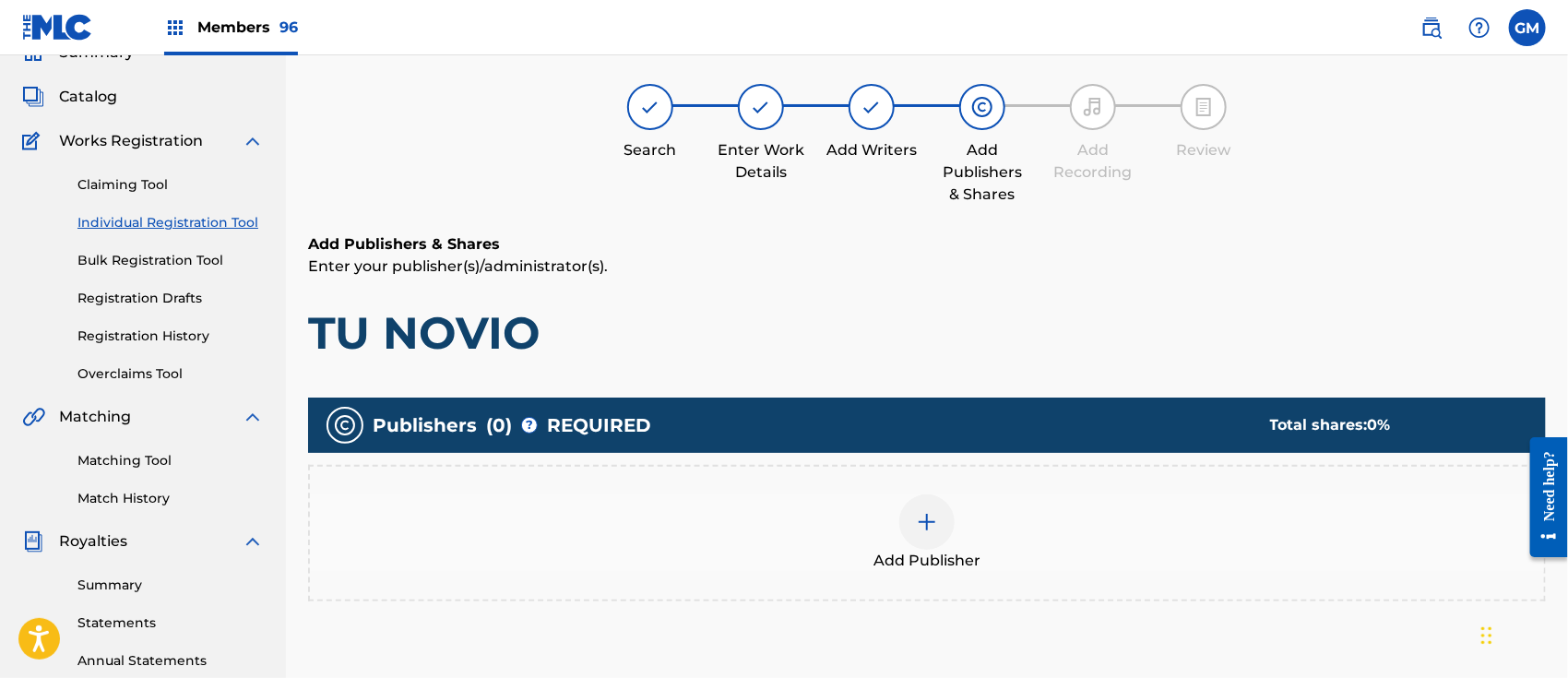
scroll to position [82, 0]
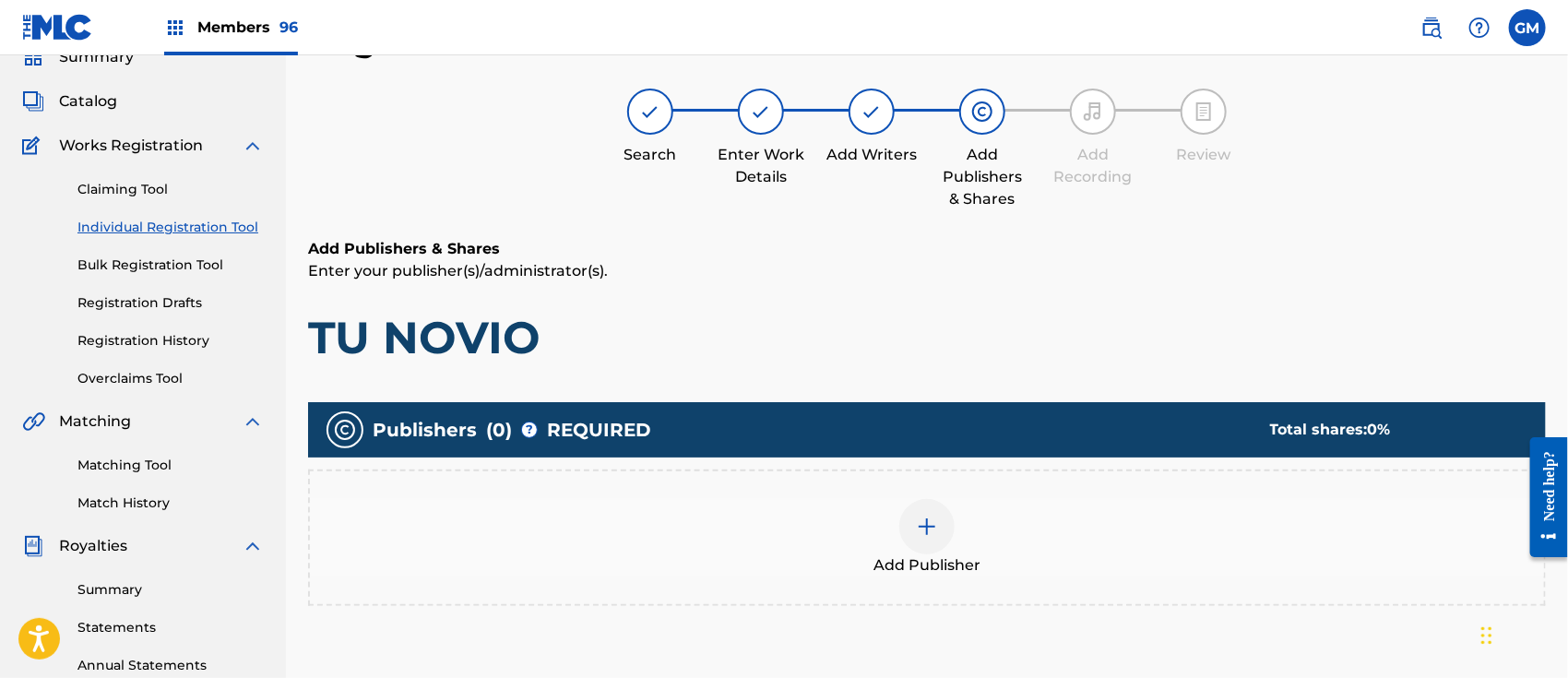
click at [930, 524] on img at bounding box center [927, 527] width 22 height 22
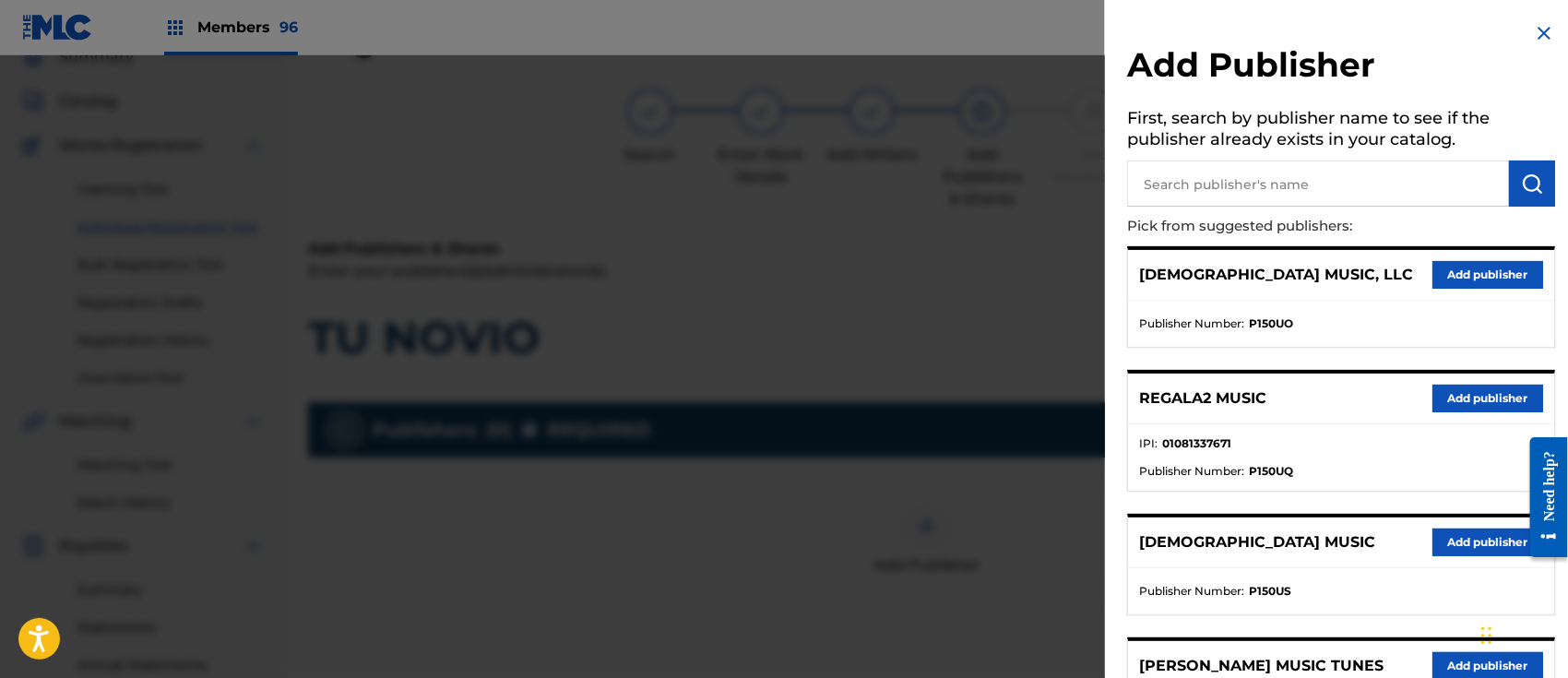
click at [1490, 386] on button "Add publisher" at bounding box center [1488, 398] width 111 height 28
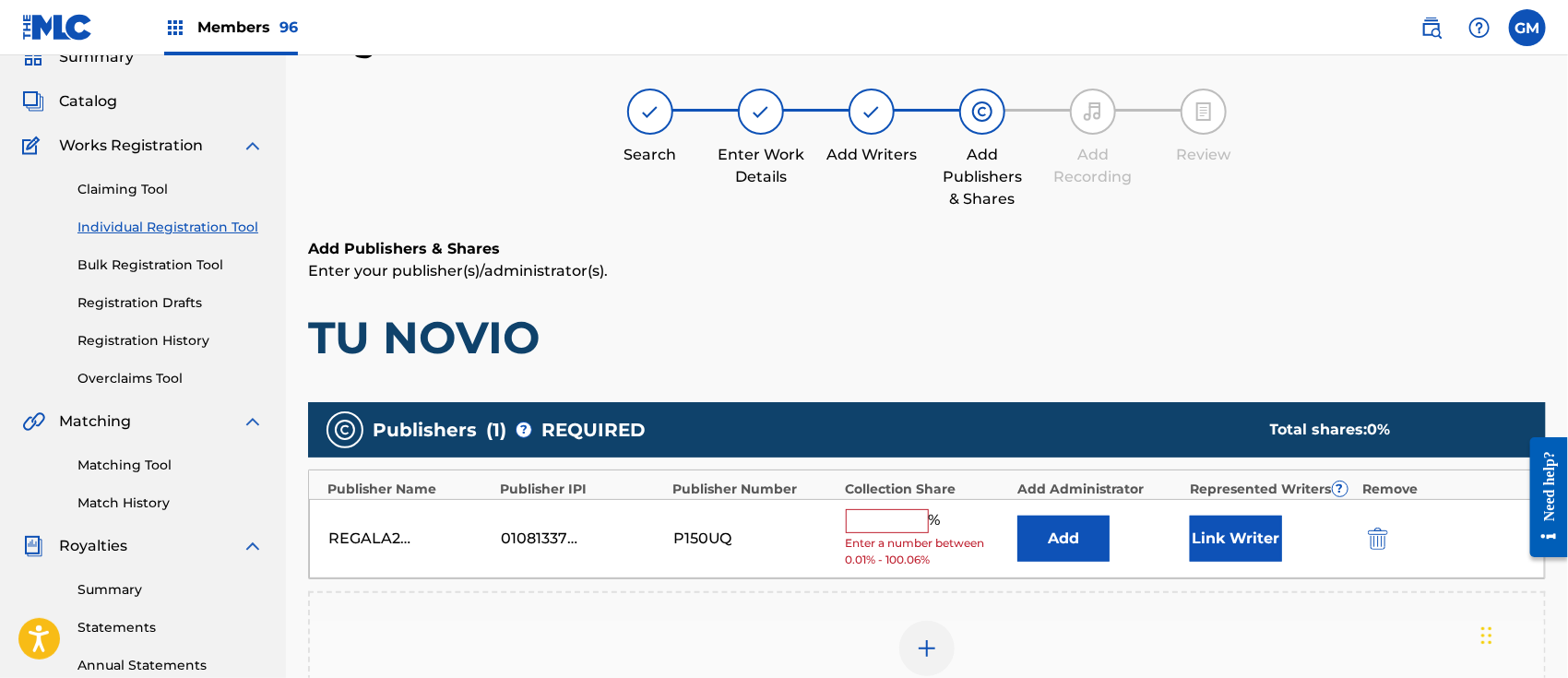
click at [893, 512] on input "text" at bounding box center [887, 521] width 83 height 24
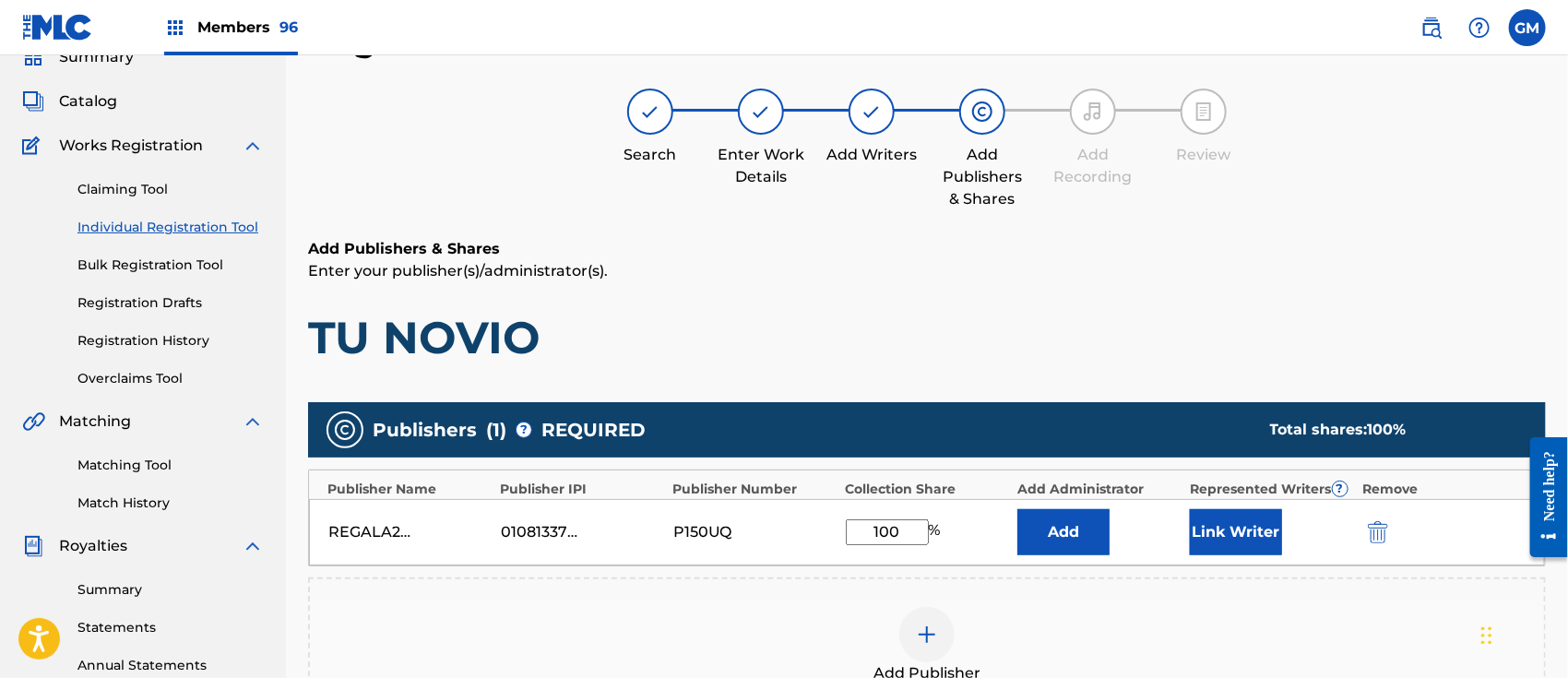
type input "100"
click at [1217, 536] on button "Link Writer" at bounding box center [1235, 532] width 92 height 46
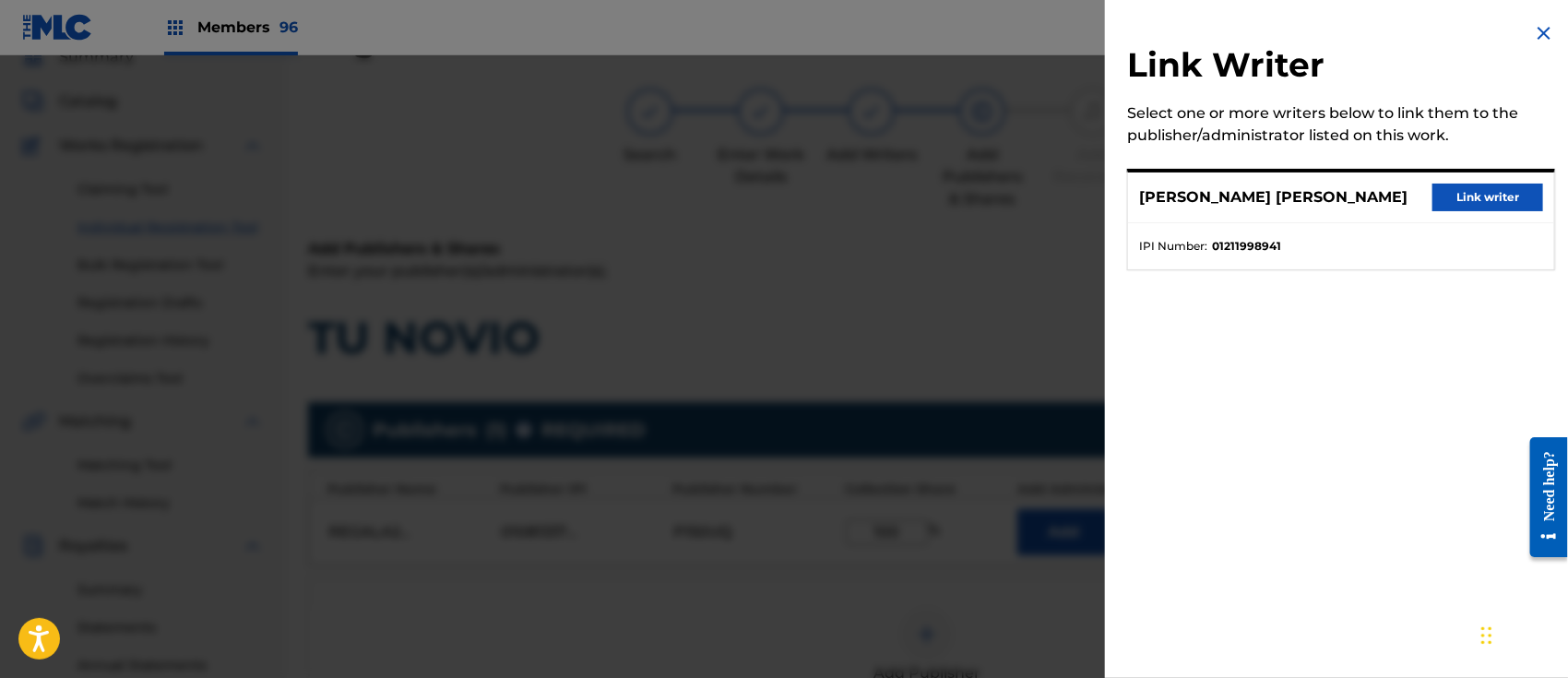
click at [1454, 193] on button "Link writer" at bounding box center [1488, 198] width 111 height 28
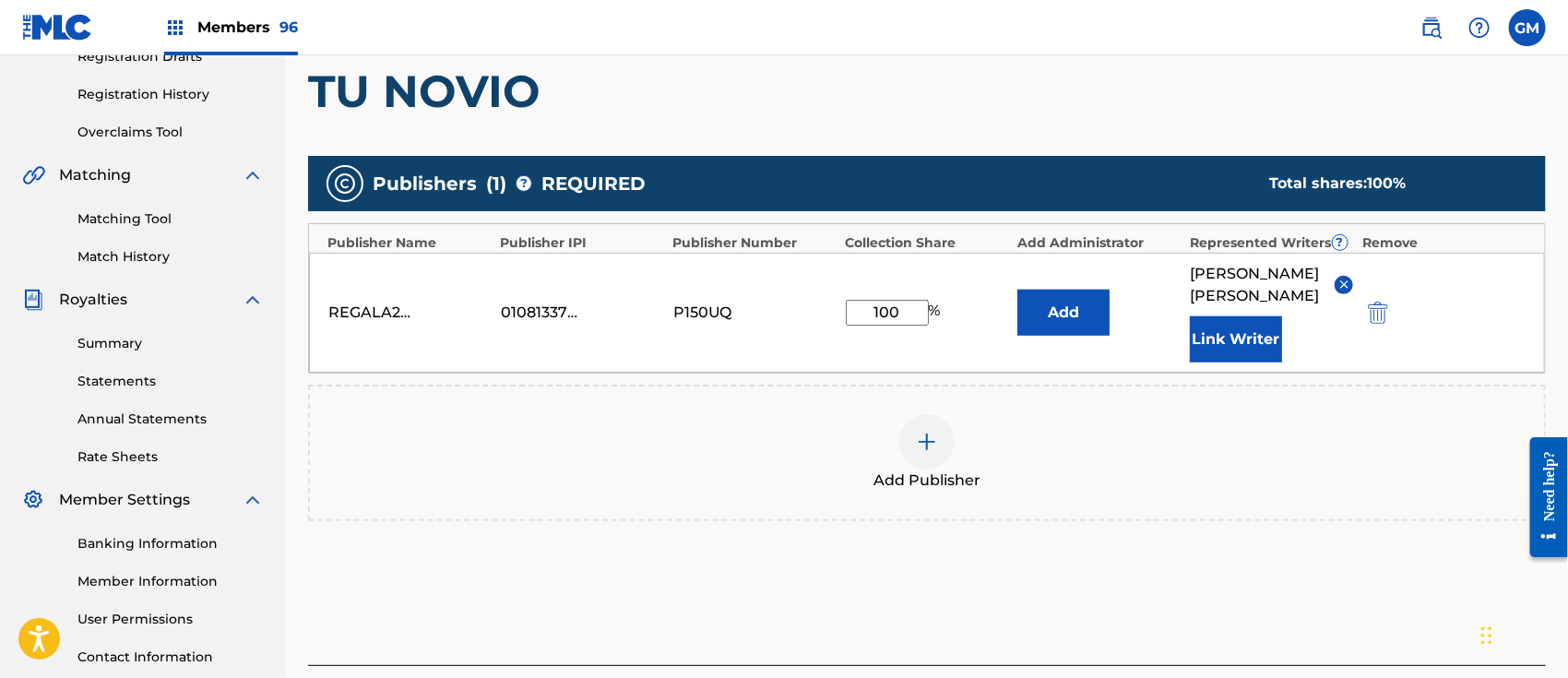
scroll to position [467, 0]
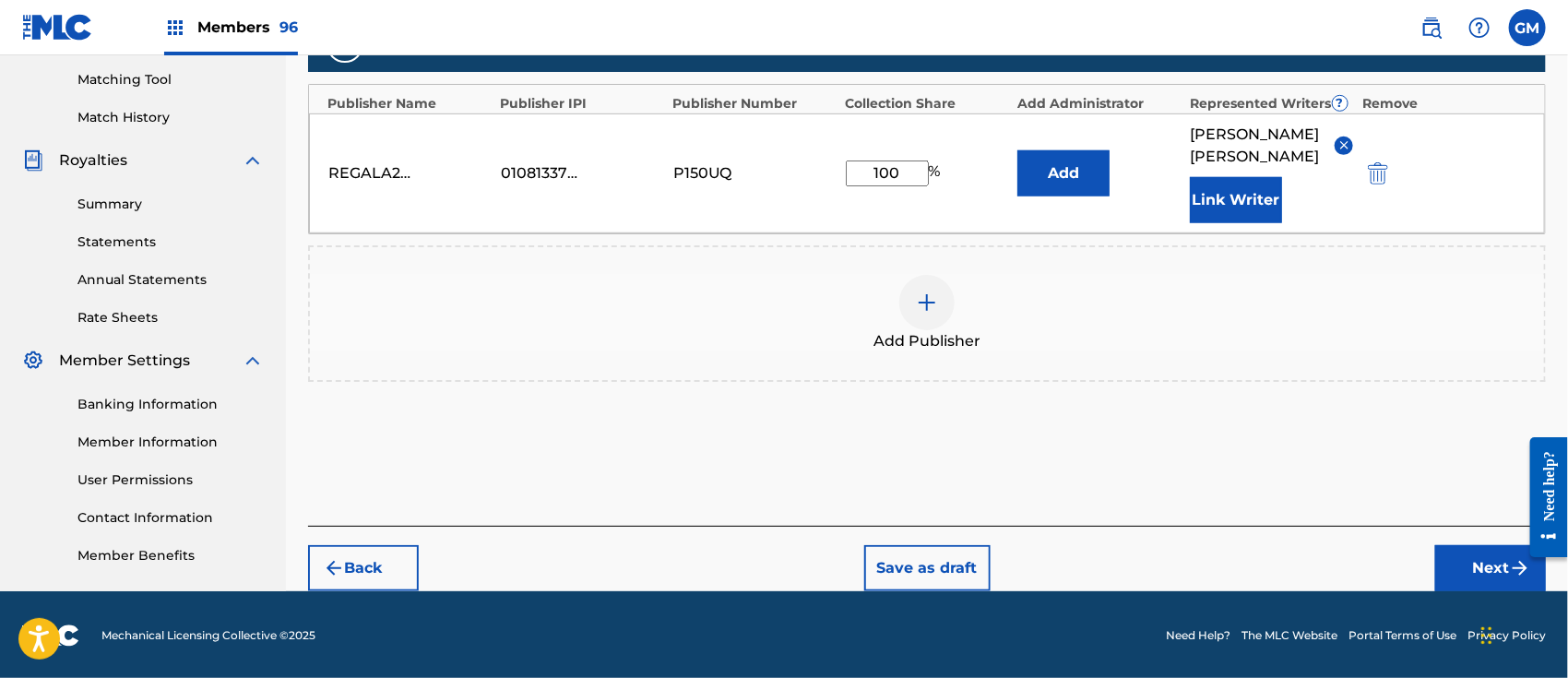
click at [1468, 554] on button "Next" at bounding box center [1491, 568] width 111 height 46
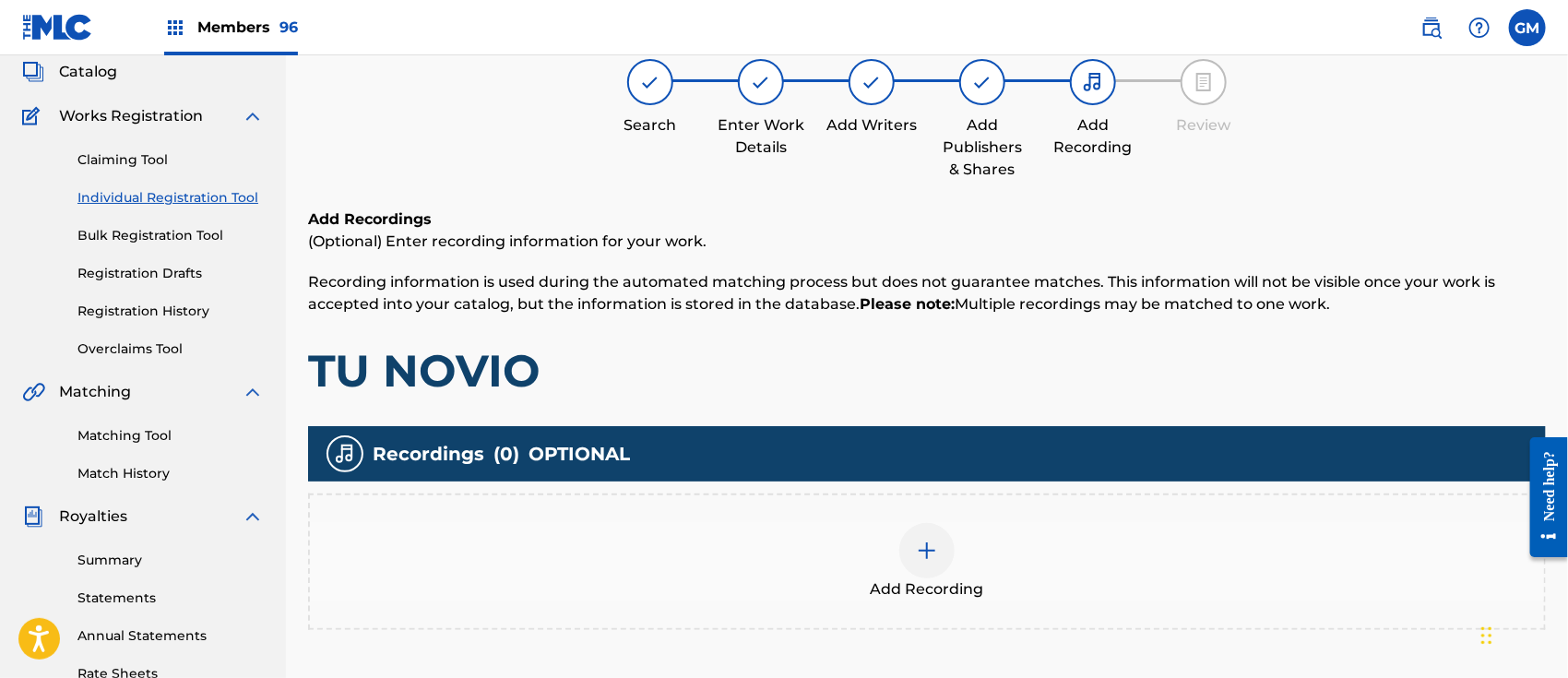
scroll to position [82, 0]
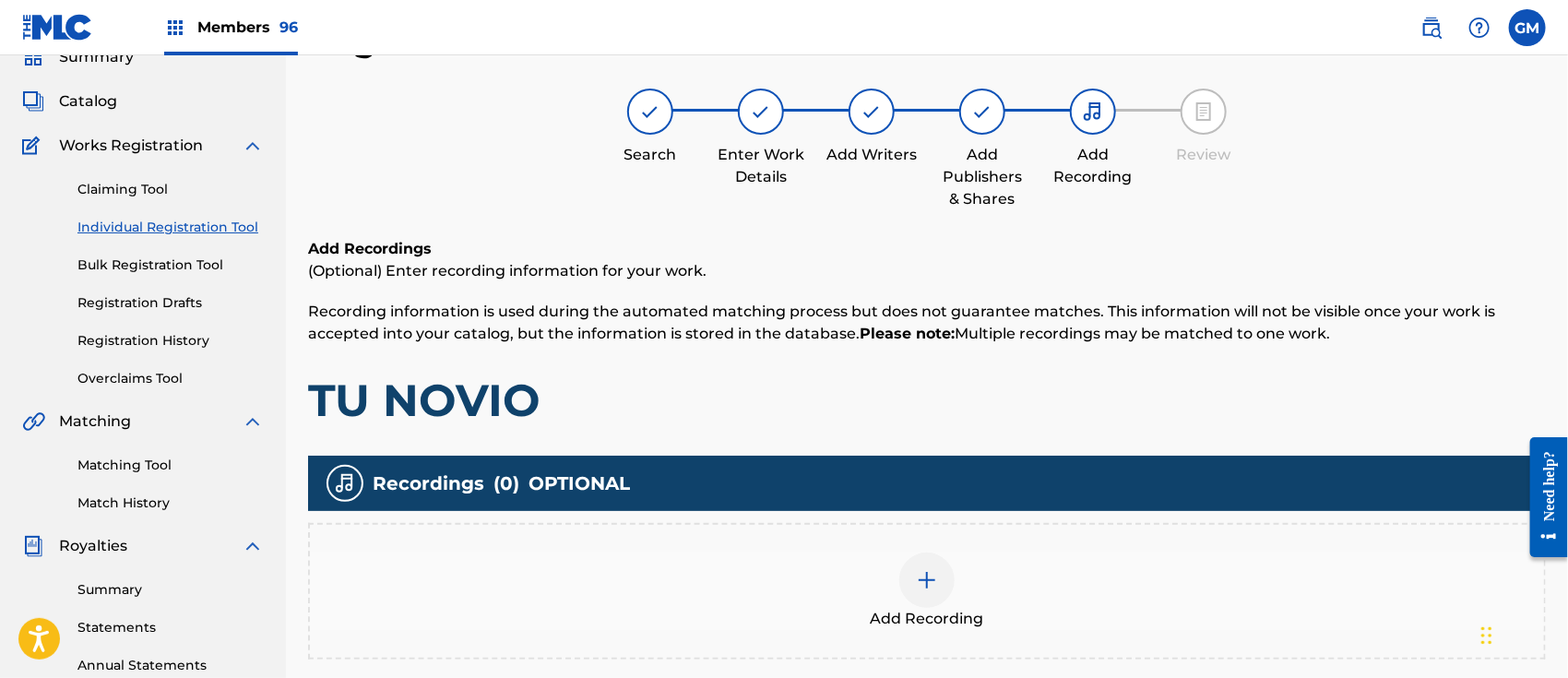
click at [937, 572] on img at bounding box center [927, 580] width 22 height 22
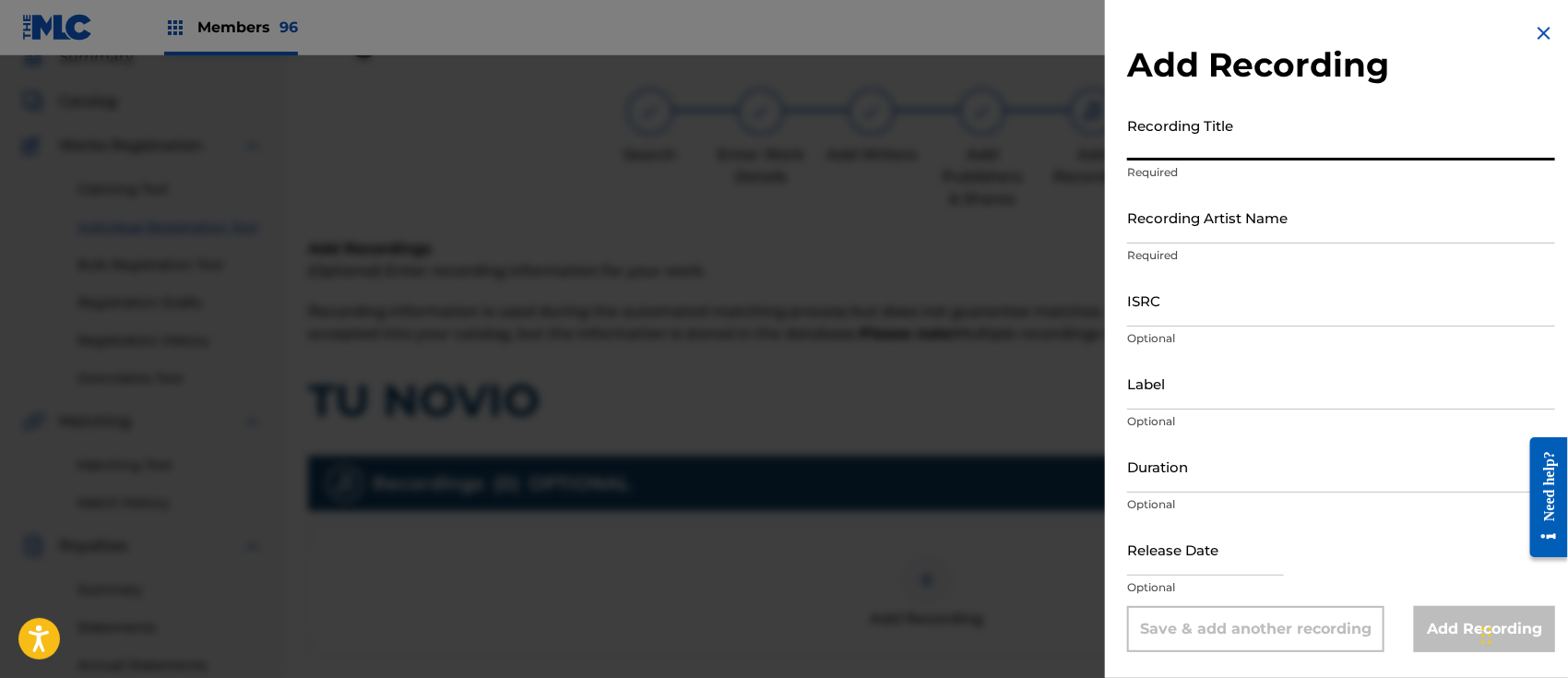
click at [1165, 135] on input "Recording Title" at bounding box center [1341, 133] width 428 height 52
paste input "TU NOVIO (aka HOY SOY TU NOVIO) ISRC: QMFME2503228"
type input "TU NOVIO (aka HOY SOY TU NOVIO) ISRC: QMFME2503228"
click at [1173, 300] on input "ISRC" at bounding box center [1341, 299] width 428 height 52
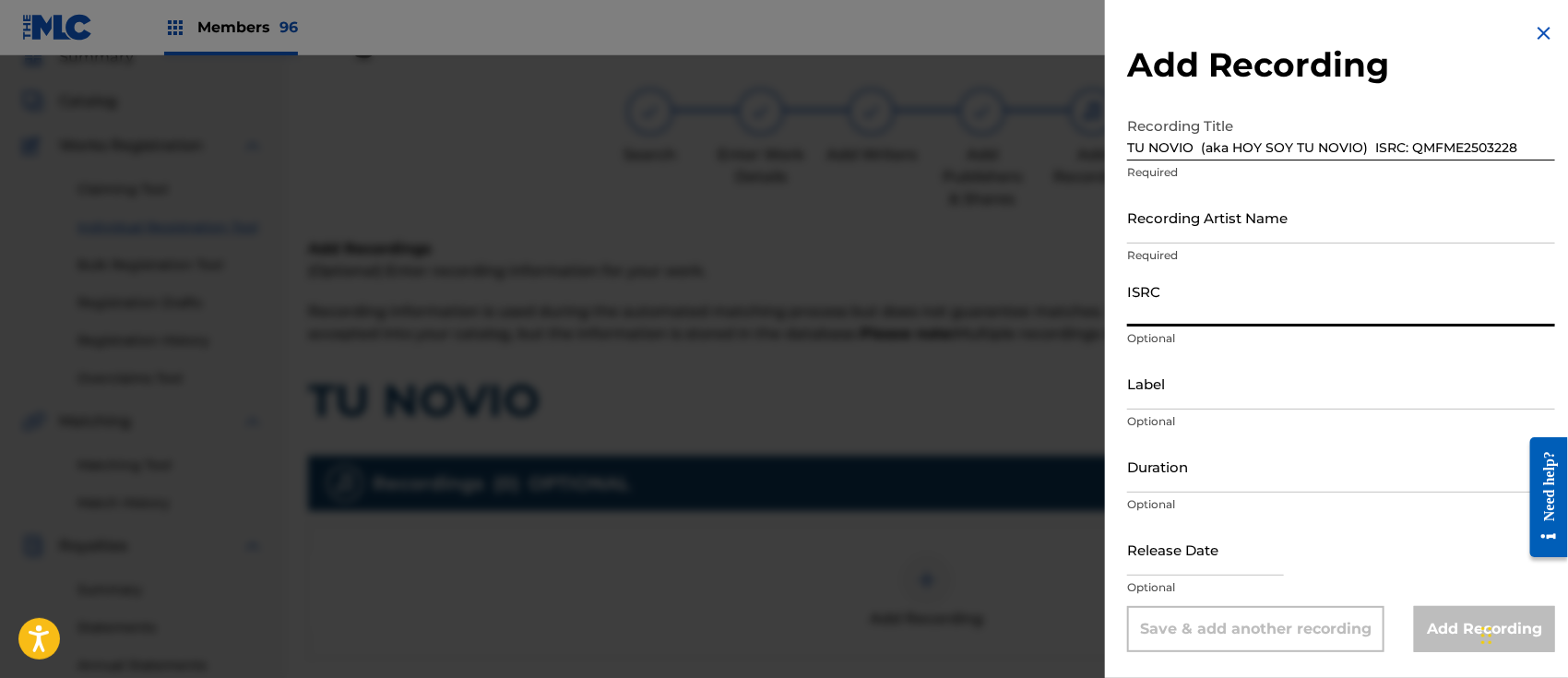
paste input "TU NOVIO (aka HOY SOY TU NOVIO) ISRC: QMFME2503228"
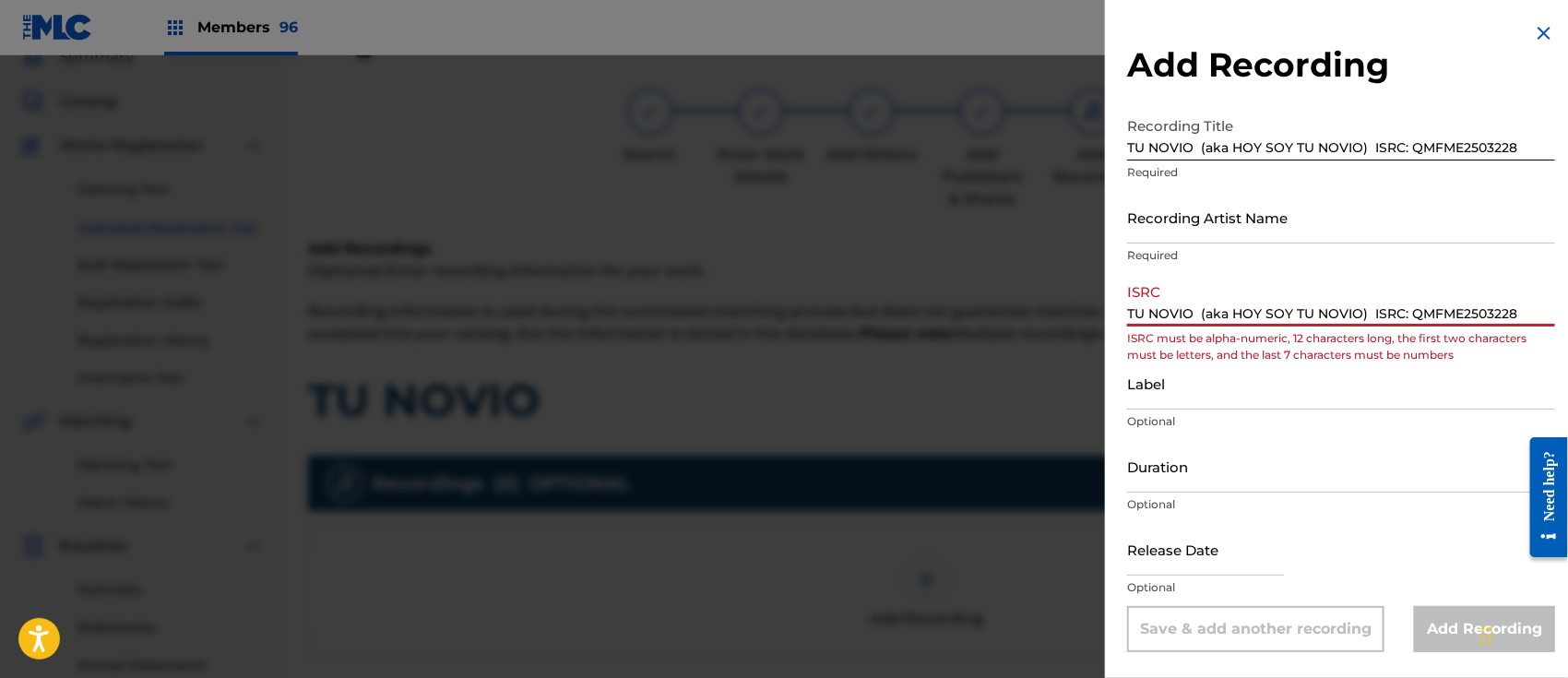
drag, startPoint x: 1413, startPoint y: 302, endPoint x: 994, endPoint y: 308, distance: 419.0
click at [994, 308] on div "Add Recording Recording Title TU NOVIO (aka HOY SOY TU NOVIO) ISRC: QMFME250322…" at bounding box center [784, 367] width 1568 height 623
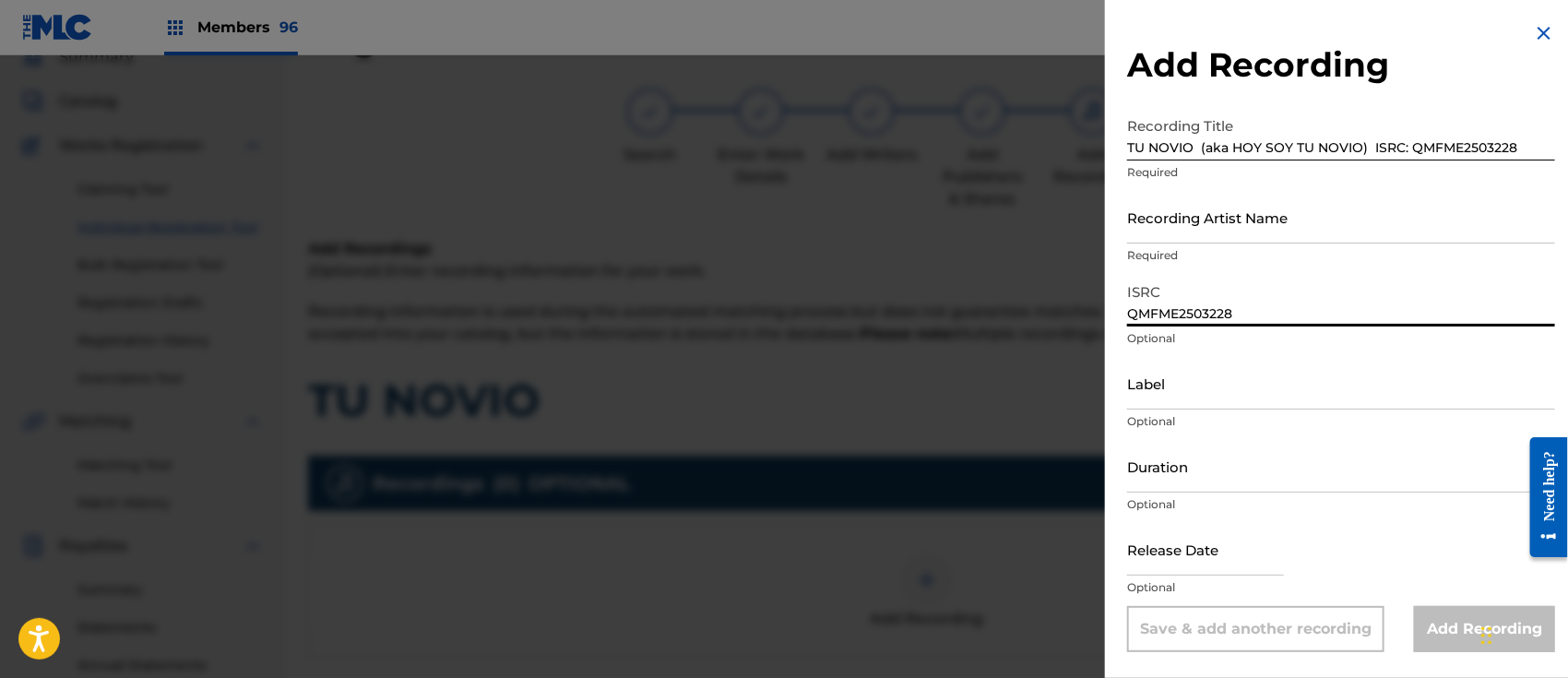
type input "QMFME2503228"
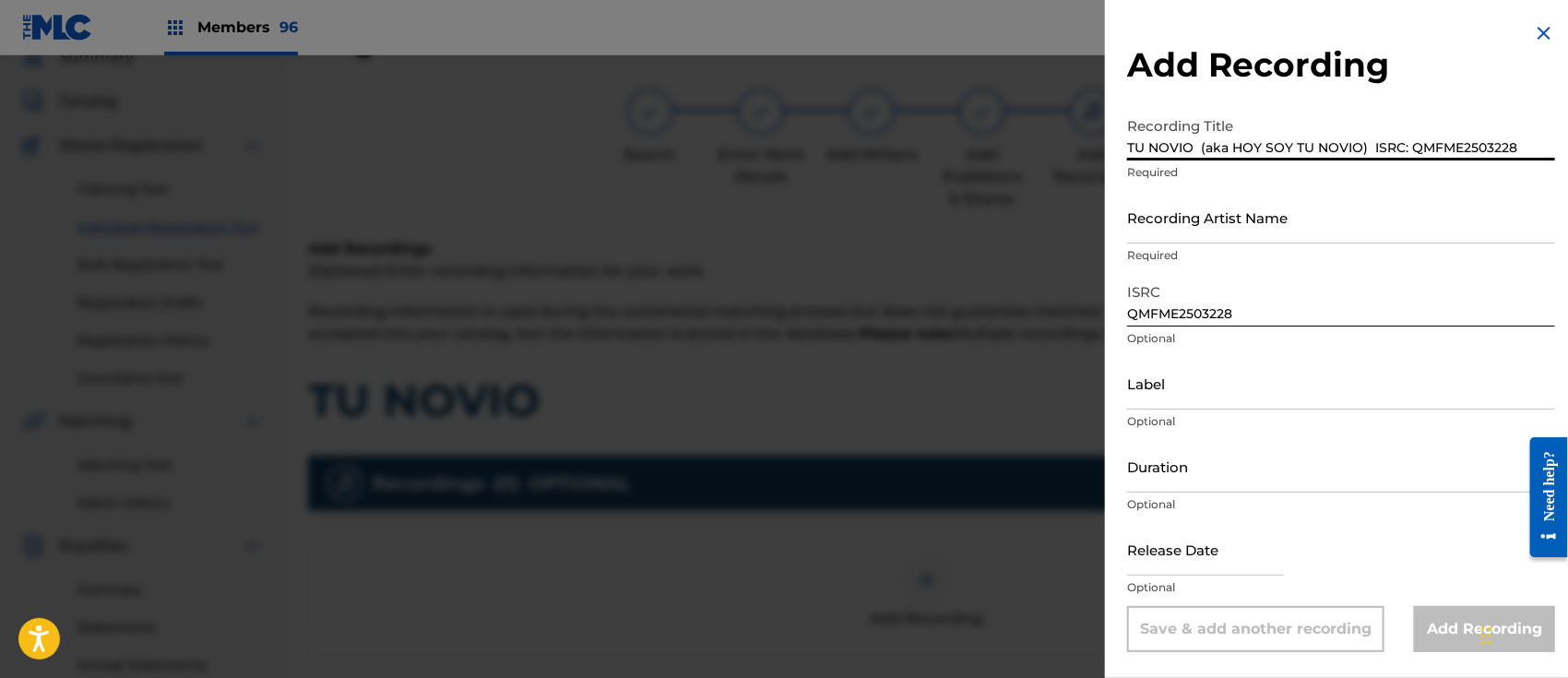
drag, startPoint x: 1196, startPoint y: 144, endPoint x: 1573, endPoint y: 166, distance: 377.6
click at [1567, 166] on html "Accessibility Screen-Reader Guide, Feedback, and Issue Reporting | New window M…" at bounding box center [784, 257] width 1568 height 678
type input "TU NOVIO"
click at [1174, 216] on input "Recording Artist Name" at bounding box center [1341, 216] width 428 height 52
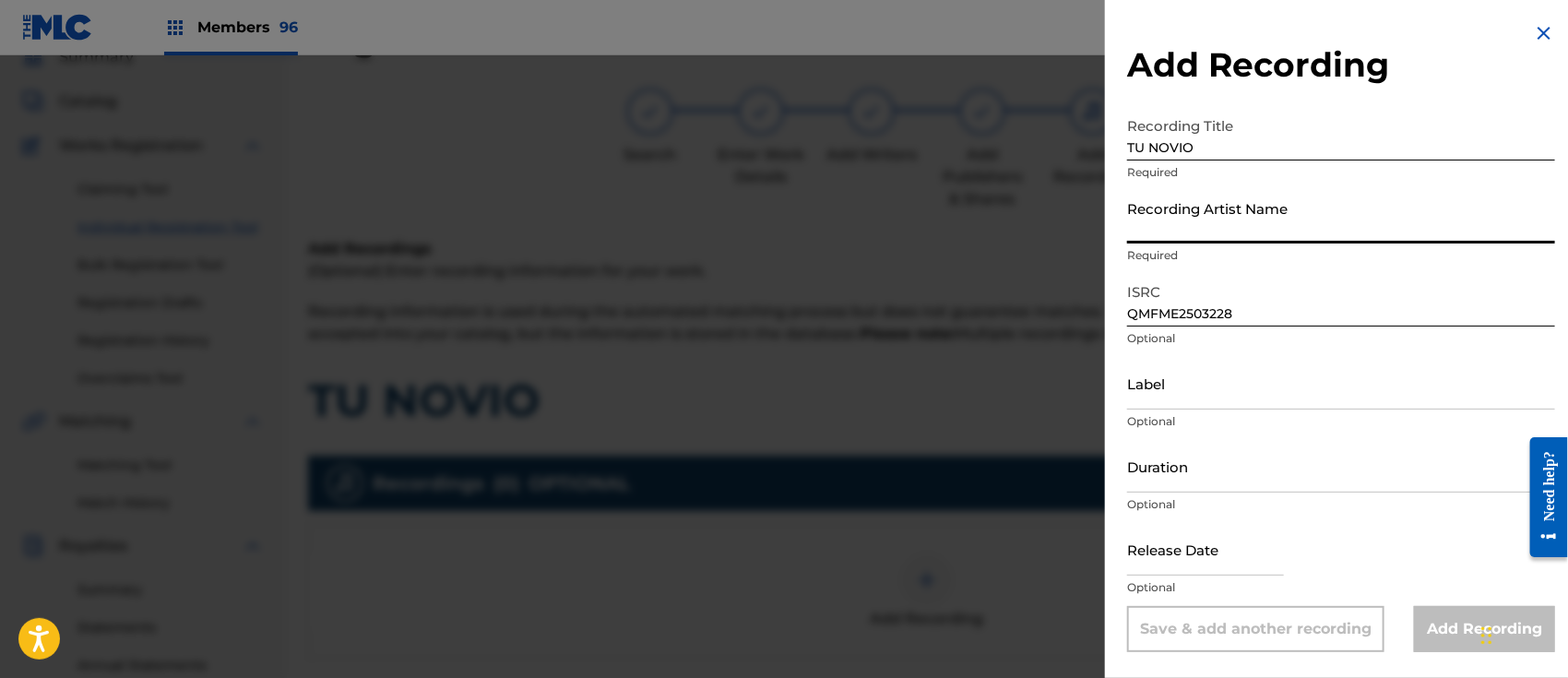
paste input "Los Tramposos & El Gordo [PERSON_NAME]"
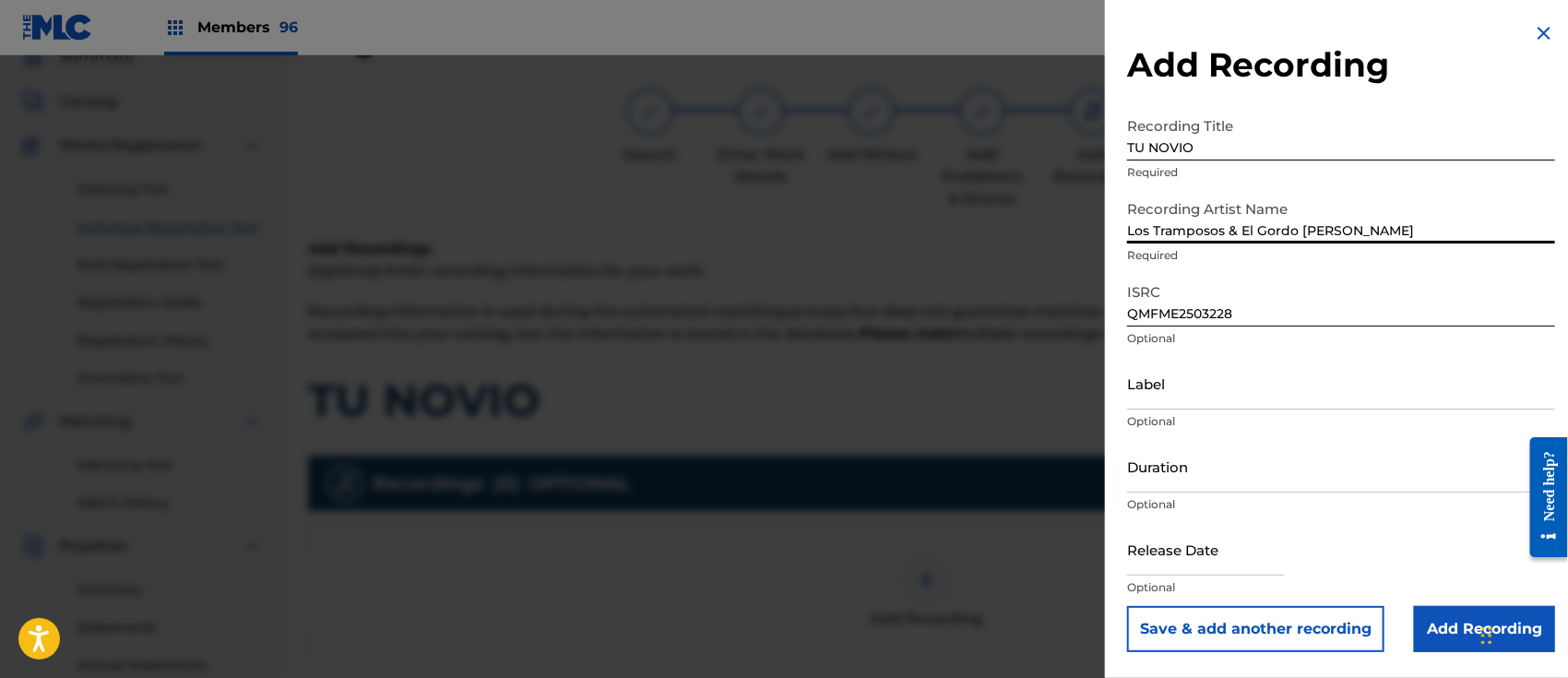
type input "Los Tramposos & El Gordo [PERSON_NAME]"
click at [1176, 384] on input "Label" at bounding box center [1341, 382] width 428 height 52
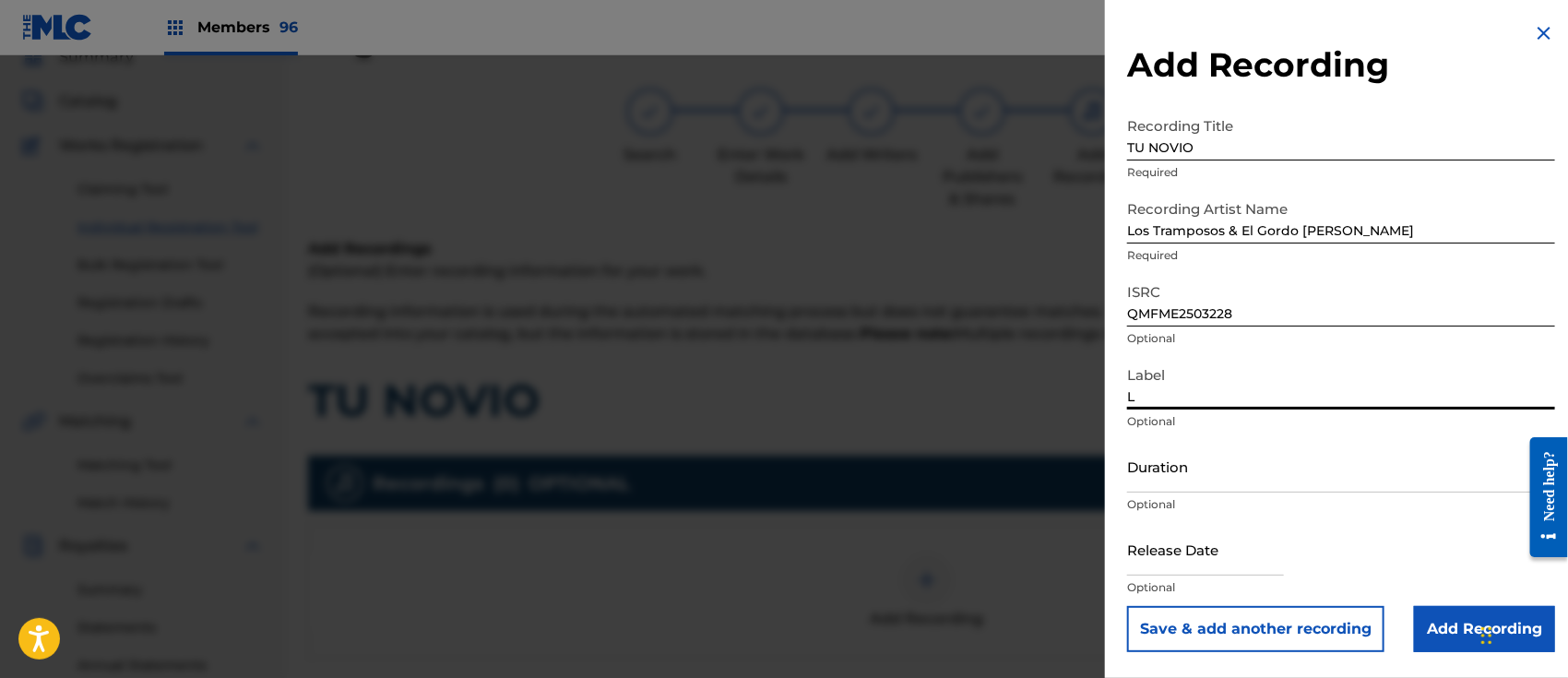
type input "L&R PROMOTIONS"
click at [1174, 543] on input "text" at bounding box center [1205, 549] width 157 height 52
select select "8"
select select "2025"
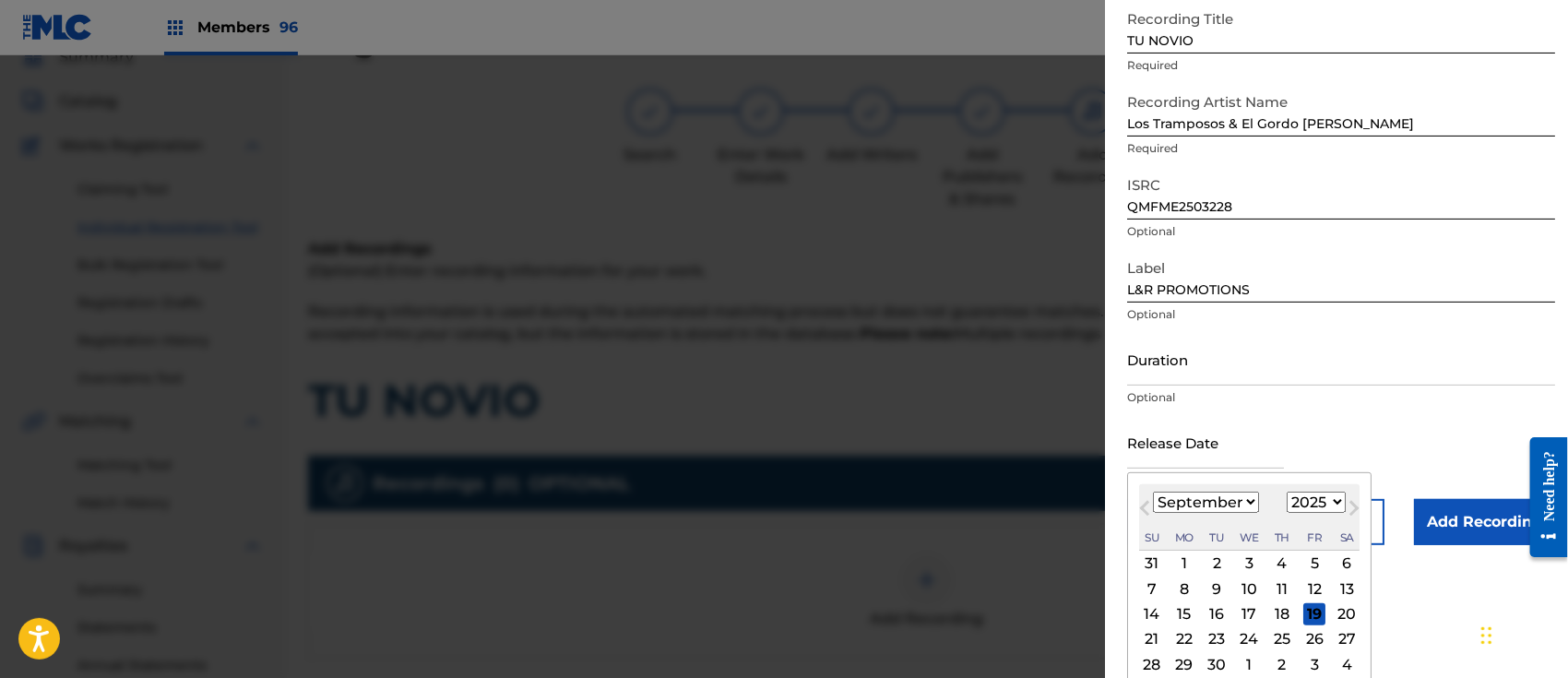
scroll to position [142, 0]
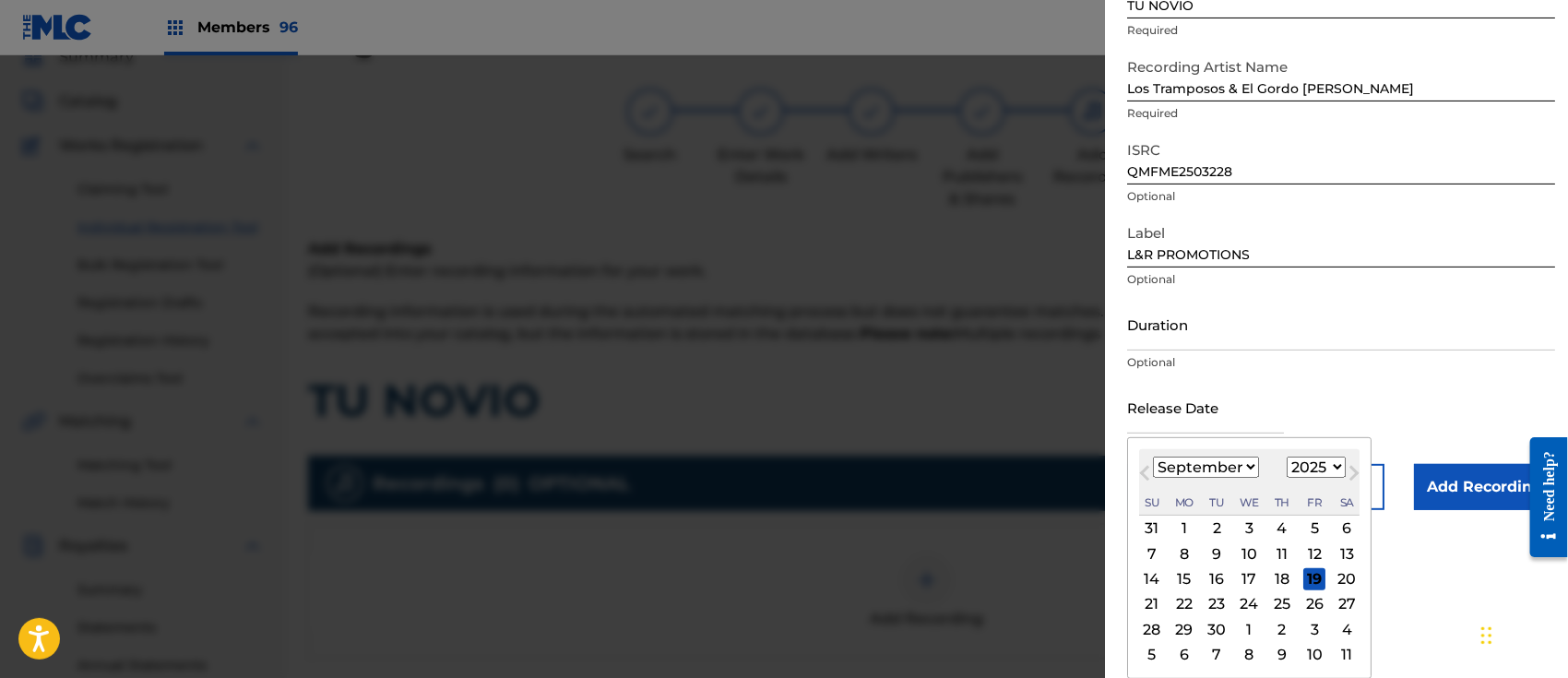
click at [1288, 578] on div "18" at bounding box center [1282, 579] width 22 height 22
type input "[DATE]"
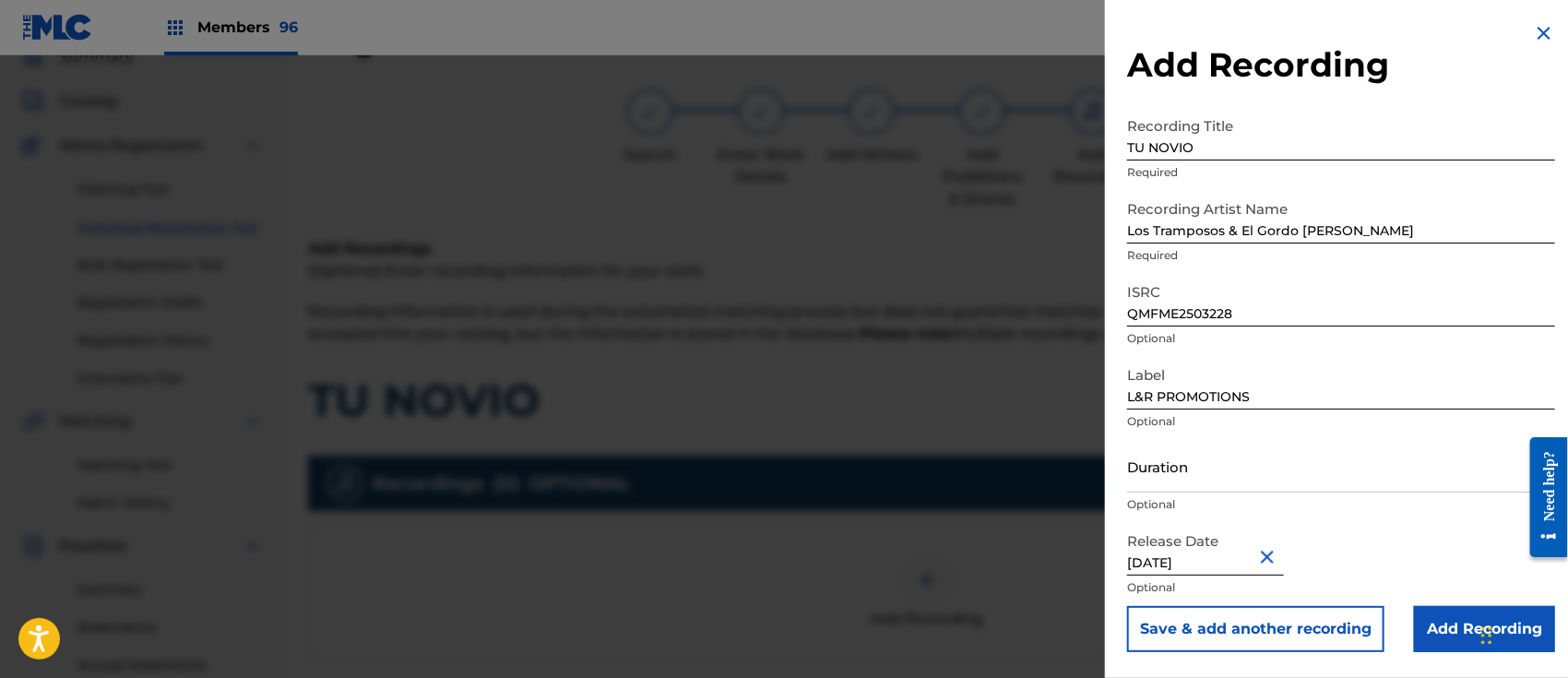
scroll to position [0, 0]
click at [1441, 625] on input "Add Recording" at bounding box center [1484, 629] width 141 height 46
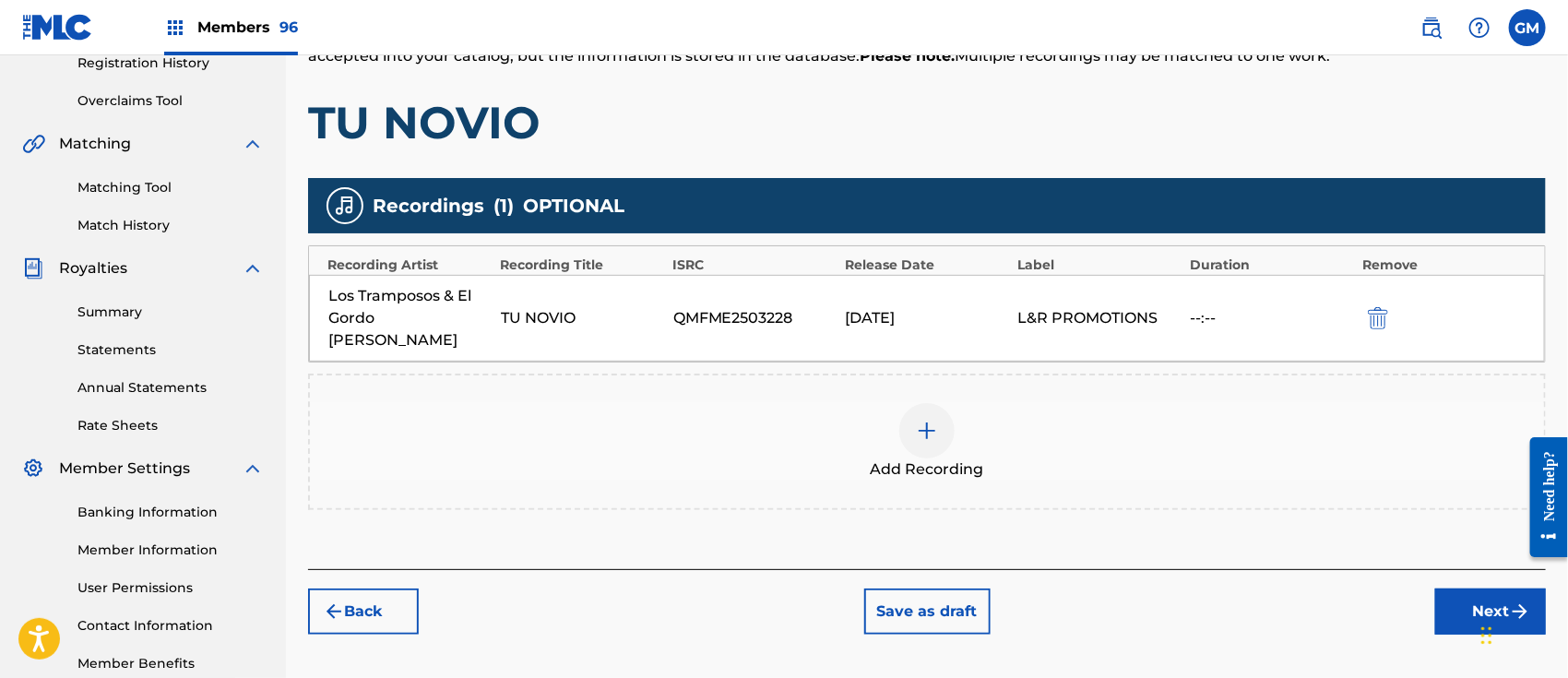
scroll to position [369, 0]
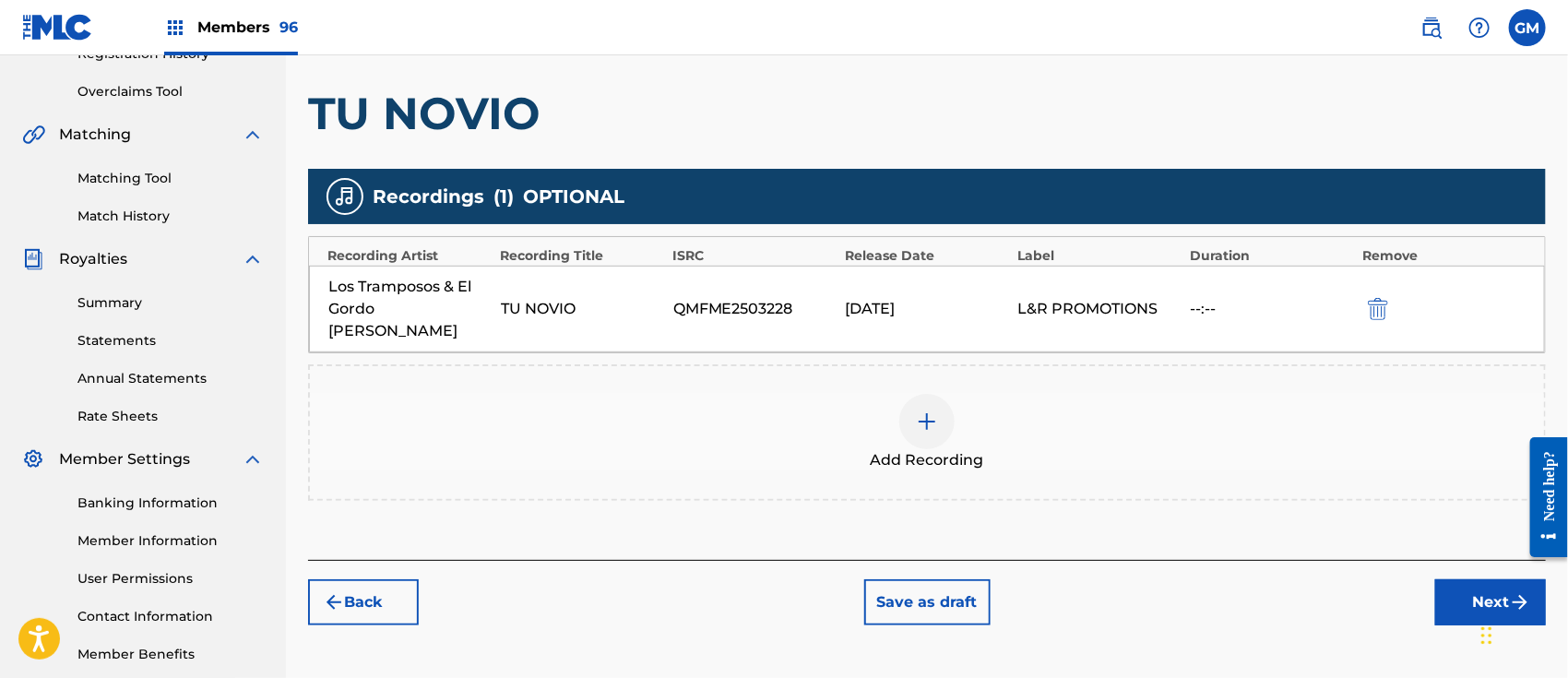
click at [1454, 579] on button "Next" at bounding box center [1491, 602] width 111 height 46
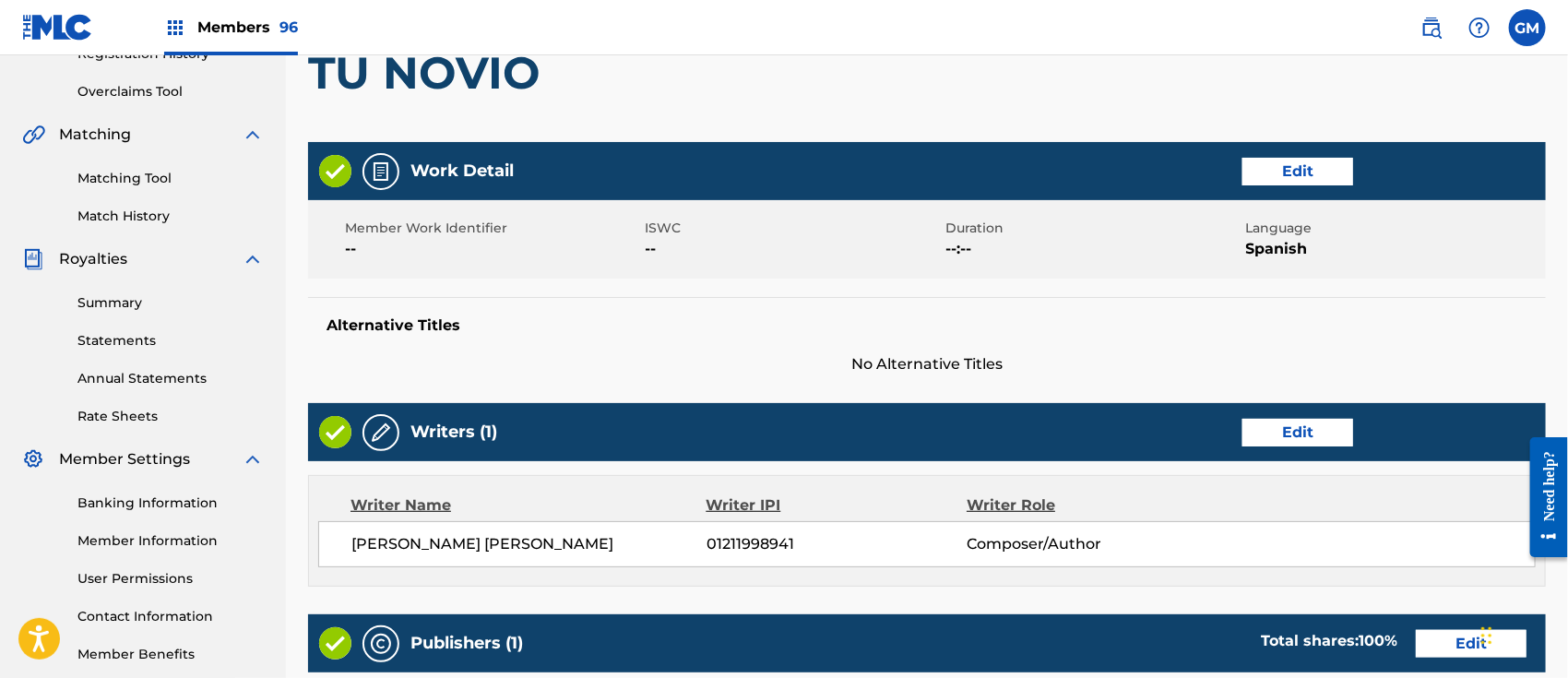
click at [1283, 175] on button "Edit" at bounding box center [1298, 172] width 111 height 28
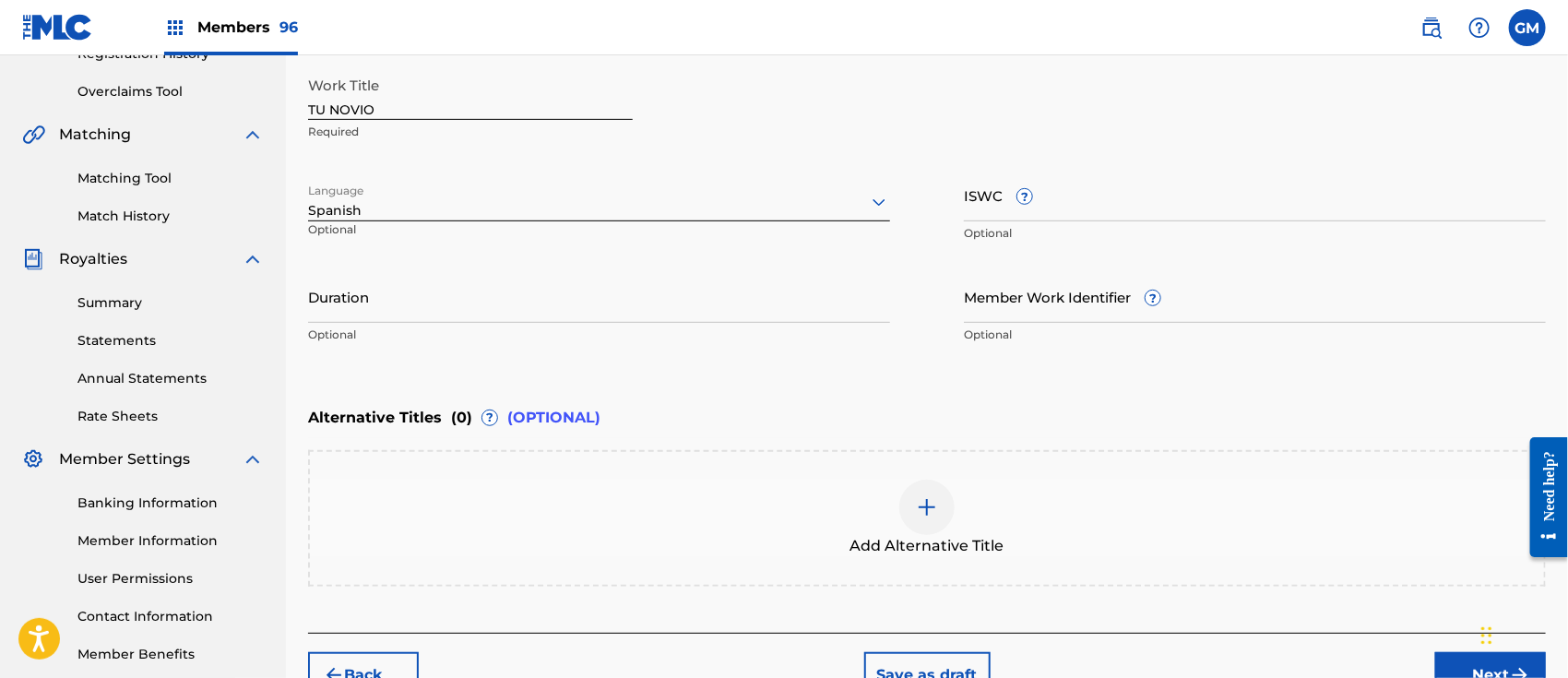
click at [930, 500] on img at bounding box center [927, 507] width 22 height 22
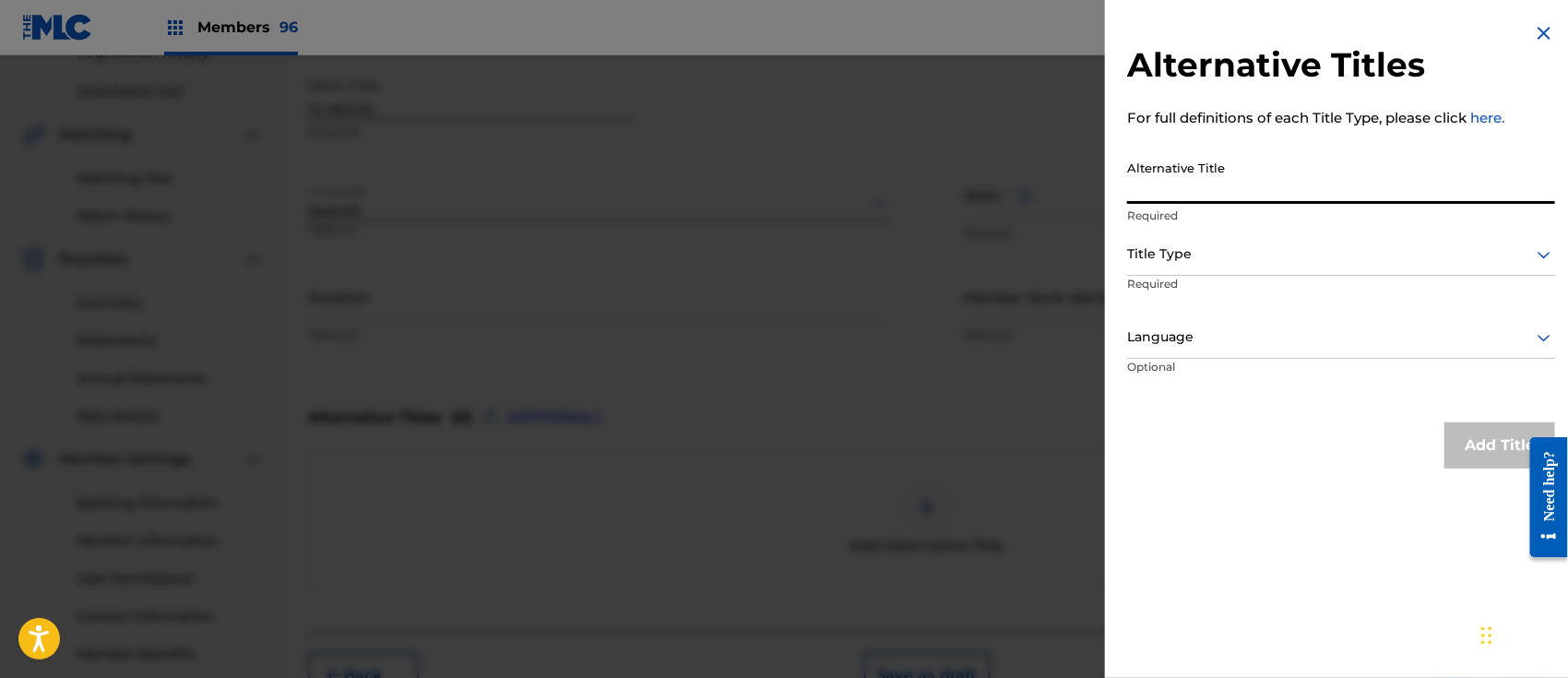
click at [1190, 157] on input "Alternative Title" at bounding box center [1341, 177] width 428 height 52
paste input "HOY SOY TU NOVIO"
type input "HOY SOY TU NOVIO"
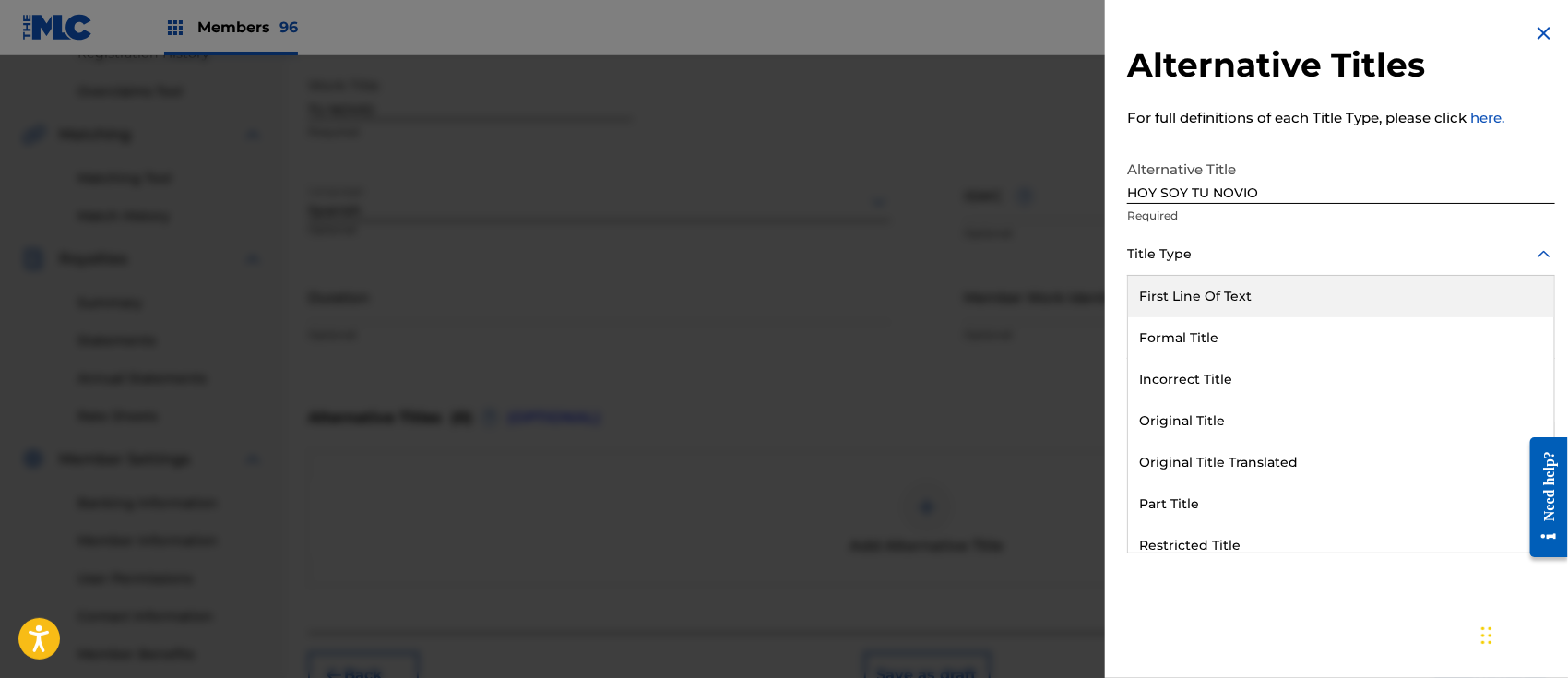
click at [1161, 258] on div at bounding box center [1341, 254] width 428 height 23
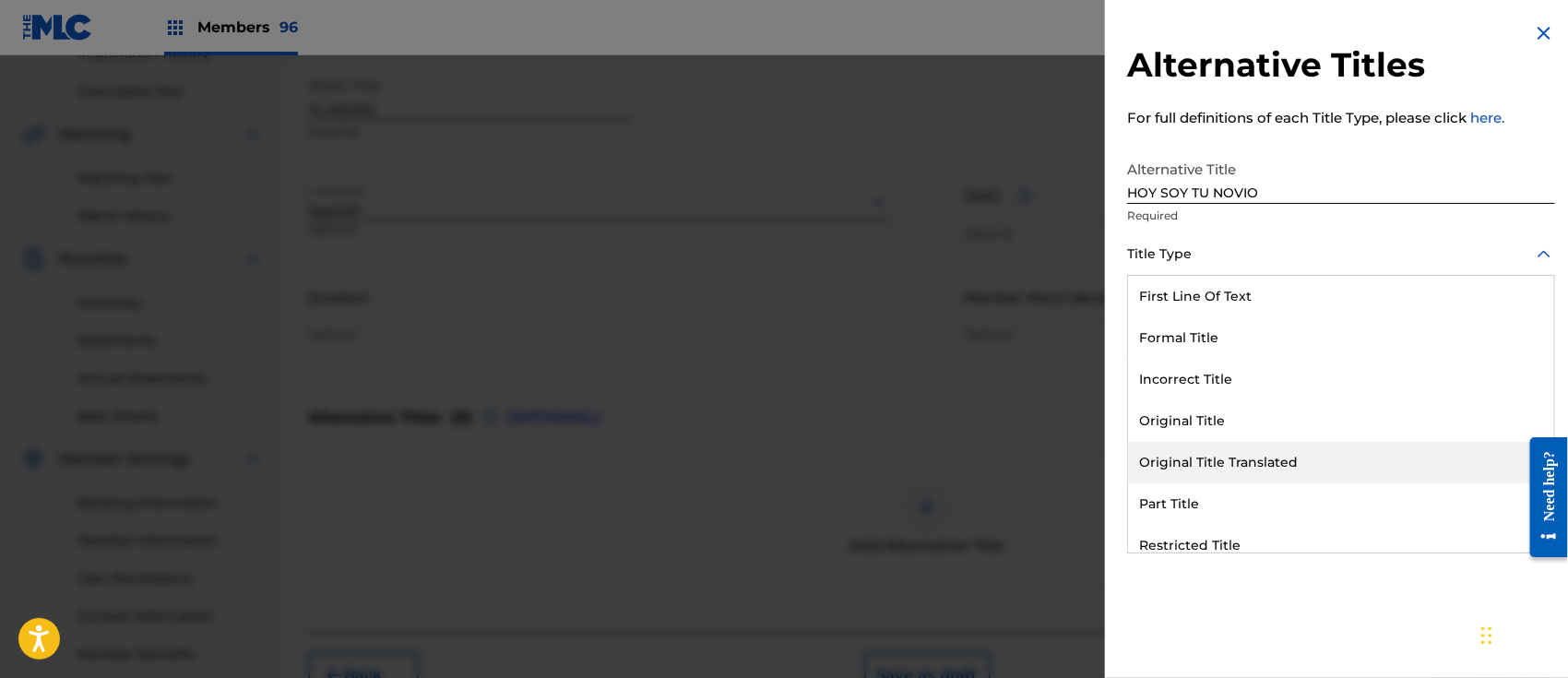
scroll to position [179, 0]
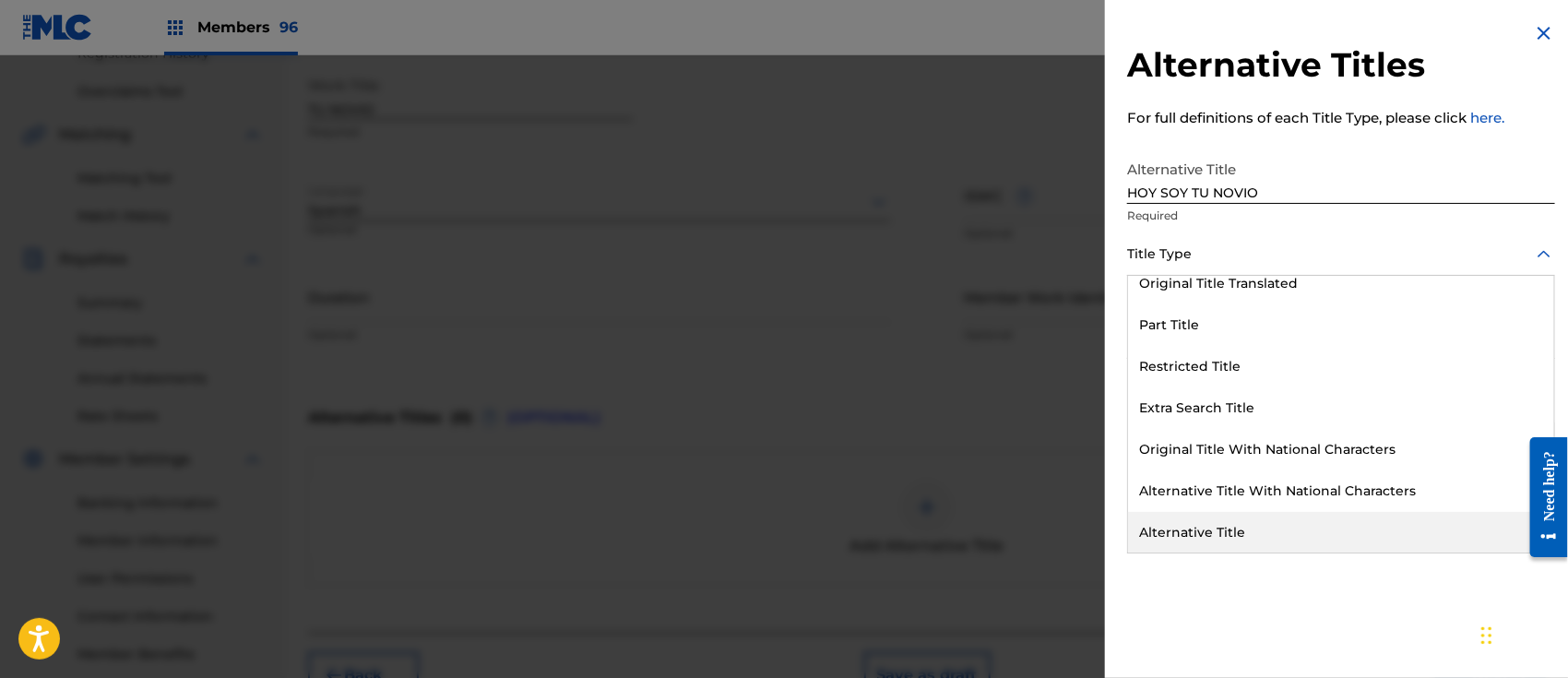
click at [1217, 522] on div "Alternative Title" at bounding box center [1341, 533] width 426 height 42
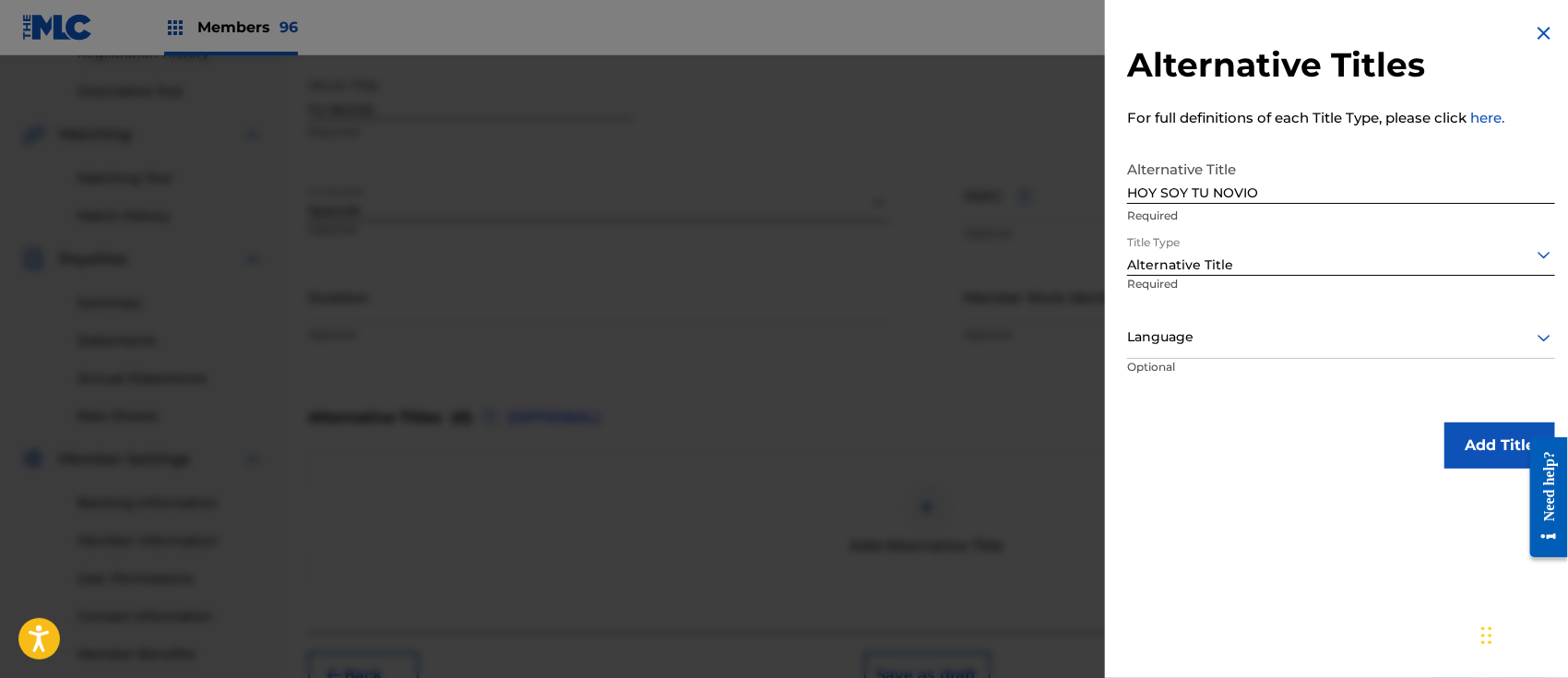
click at [1173, 336] on div at bounding box center [1341, 337] width 428 height 23
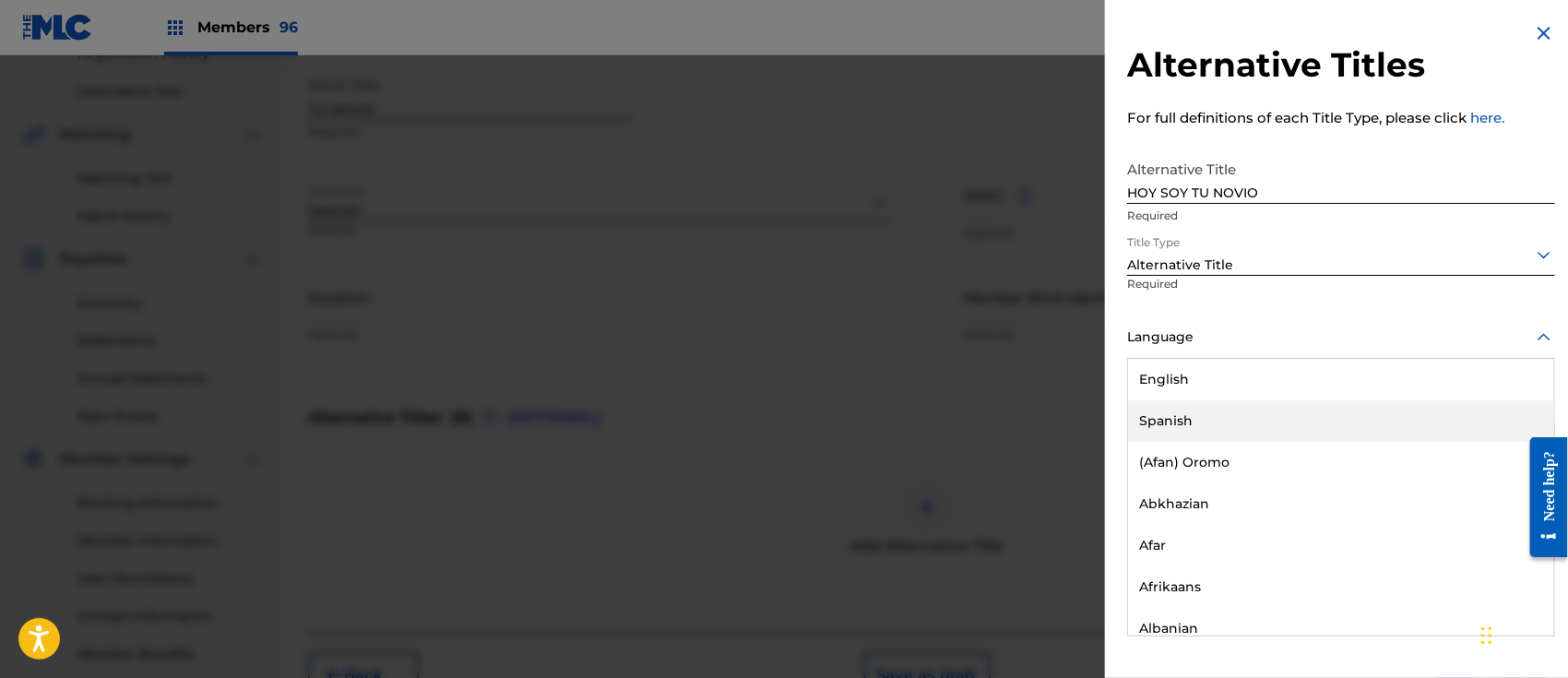
click at [1174, 409] on div "Spanish" at bounding box center [1341, 421] width 426 height 42
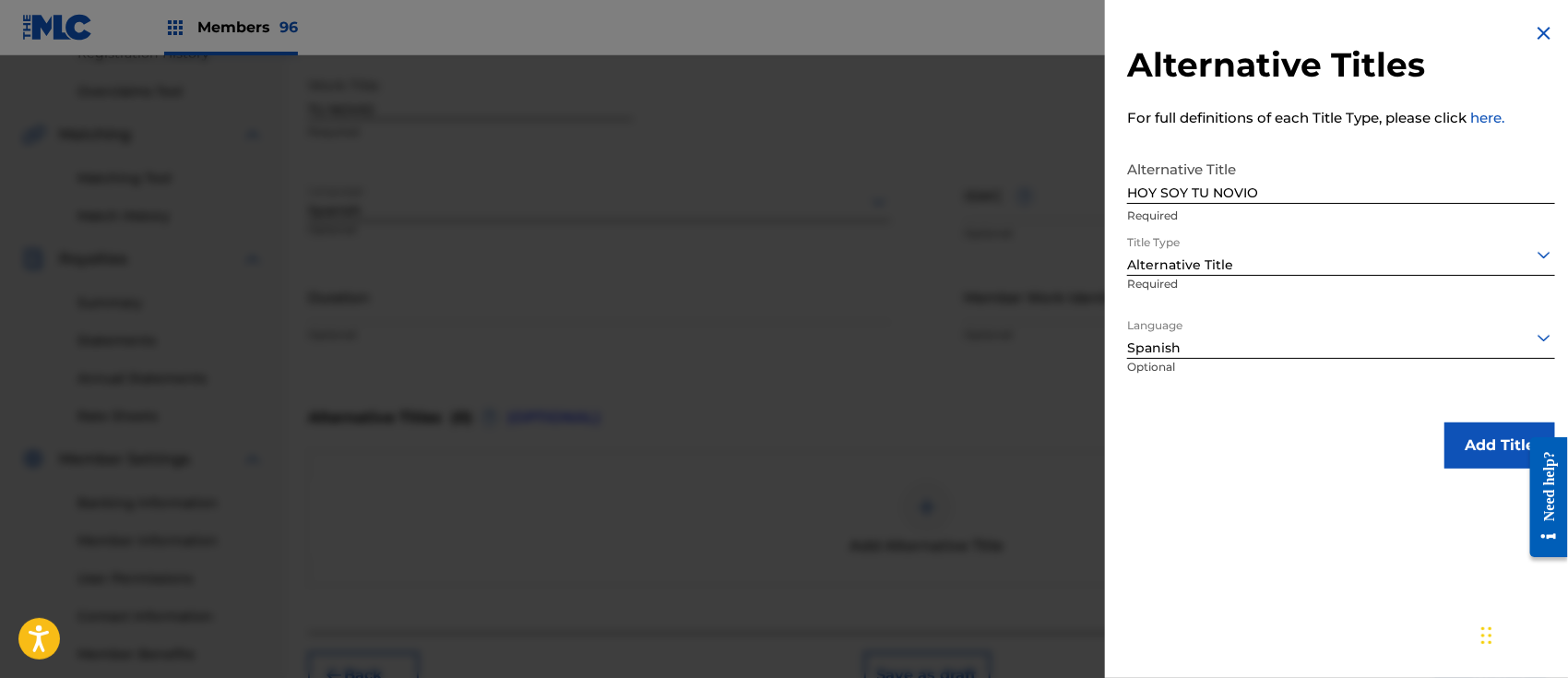
click at [1468, 435] on button "Add Title" at bounding box center [1500, 446] width 111 height 46
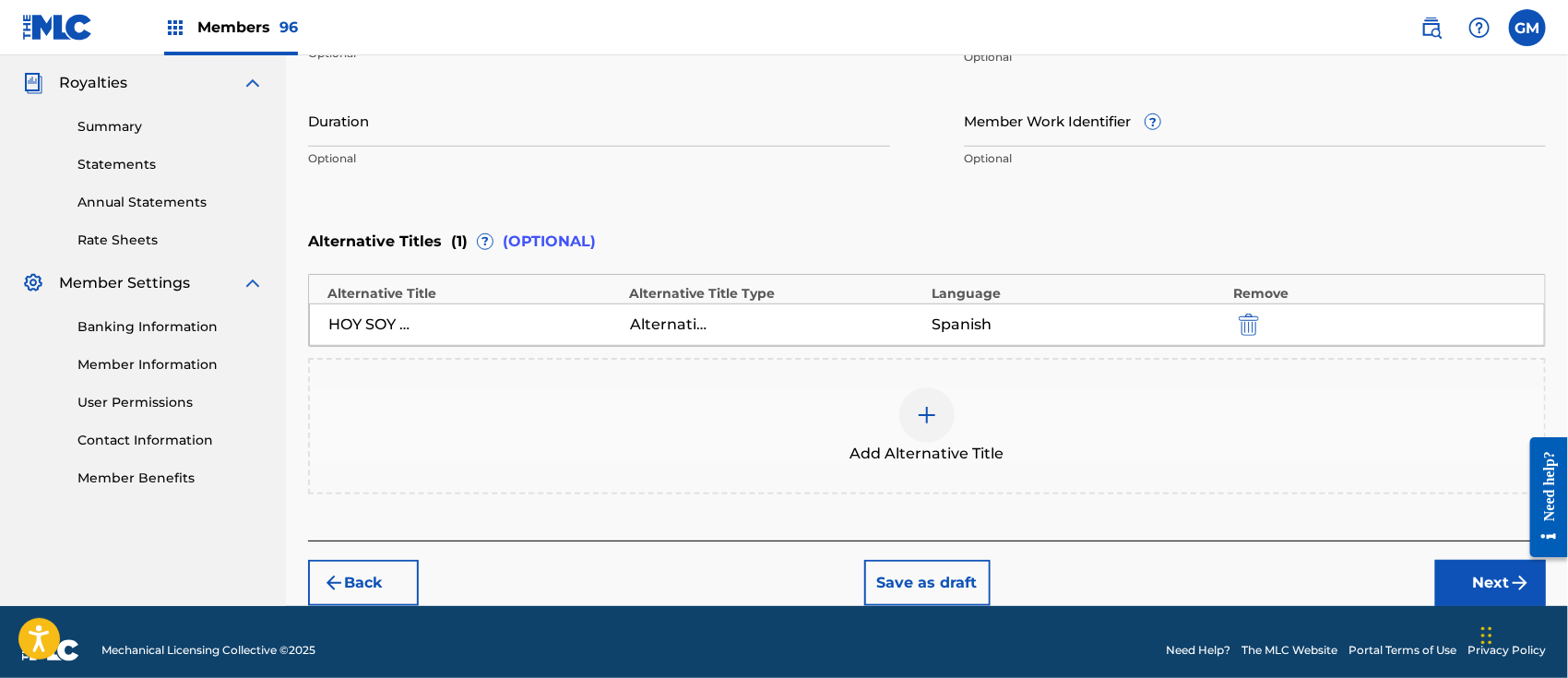
scroll to position [561, 0]
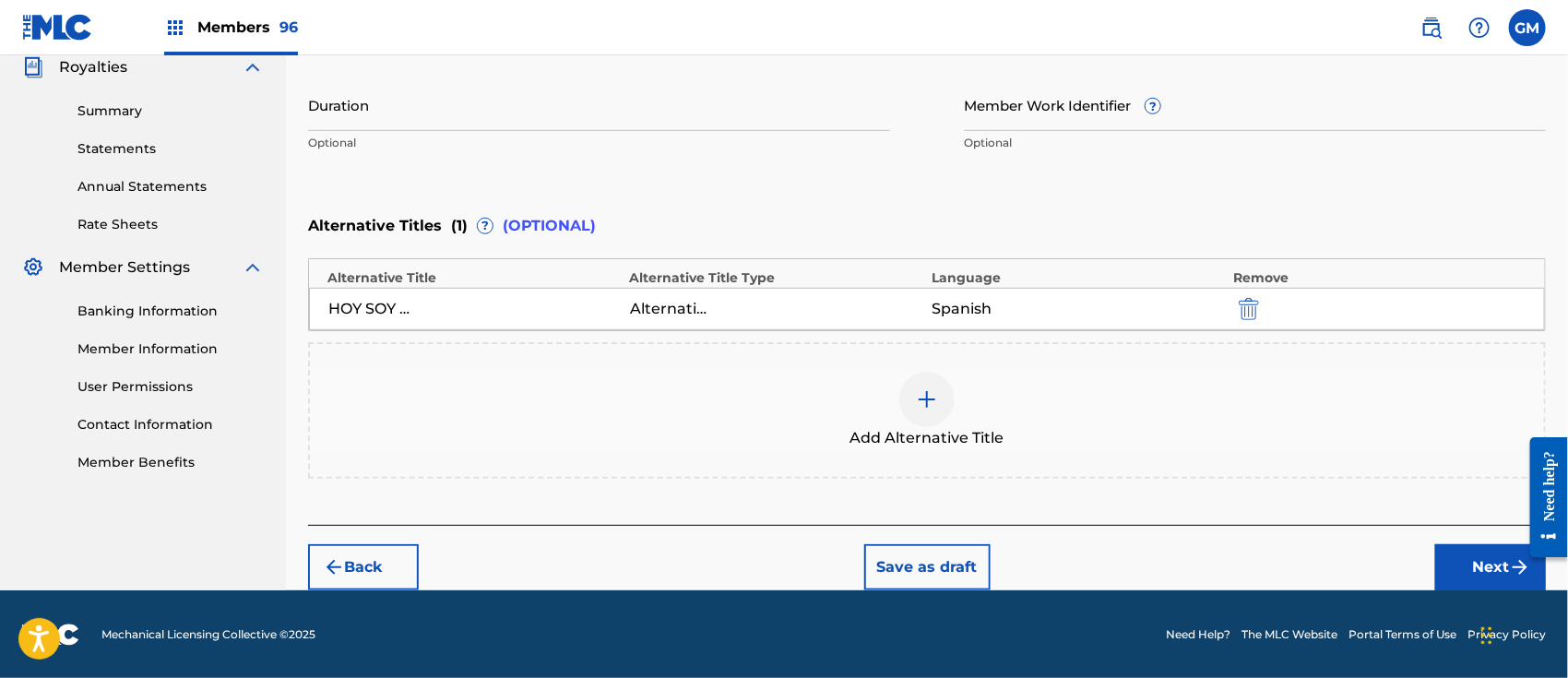
click at [1464, 561] on button "Next" at bounding box center [1491, 567] width 111 height 46
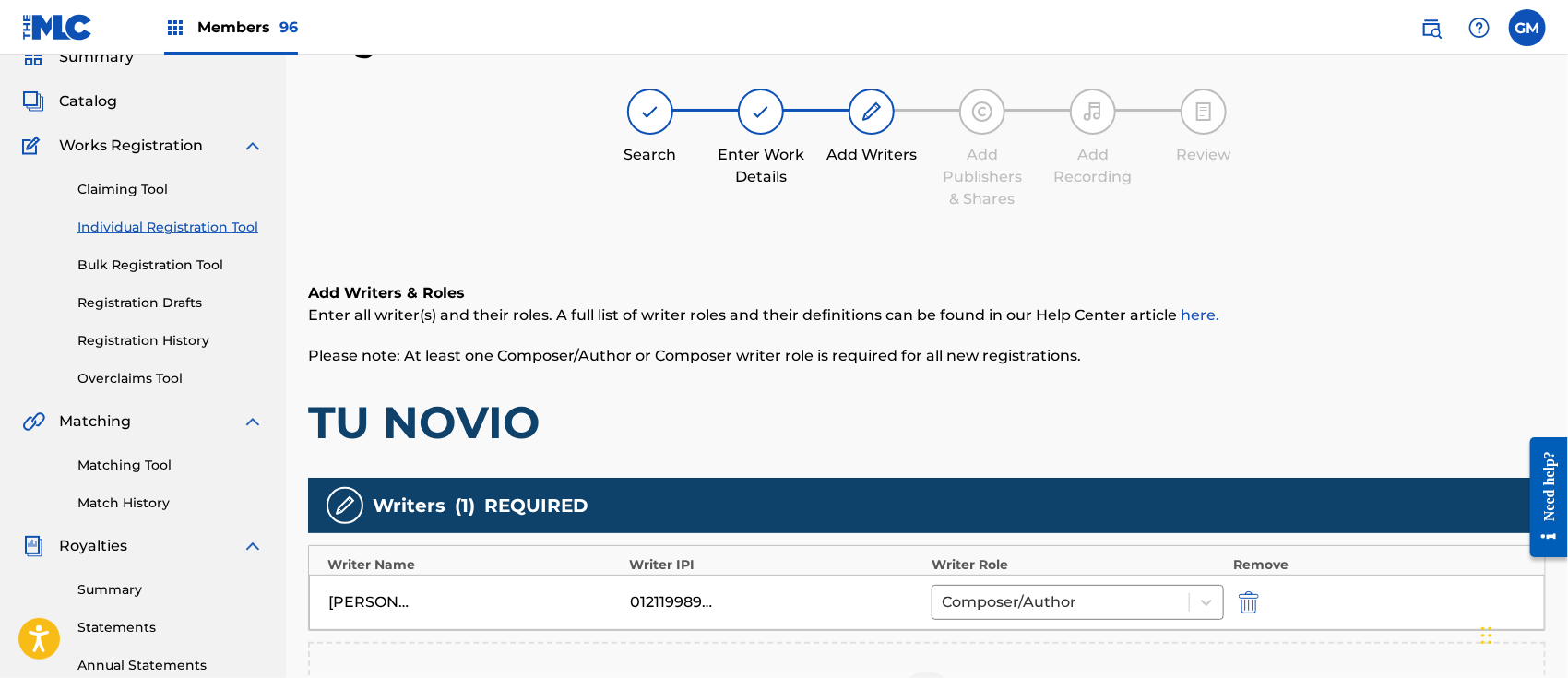
scroll to position [369, 0]
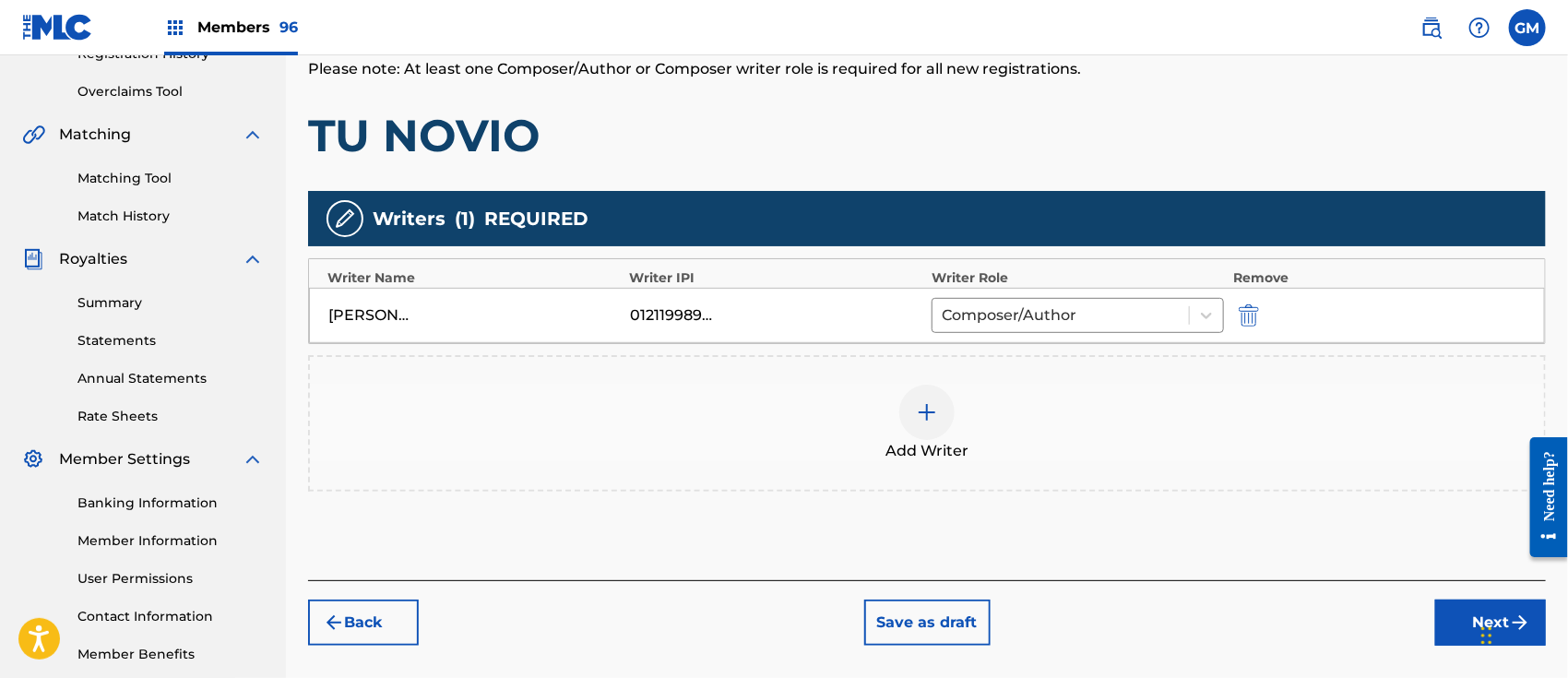
click at [1448, 614] on button "Next" at bounding box center [1491, 623] width 111 height 46
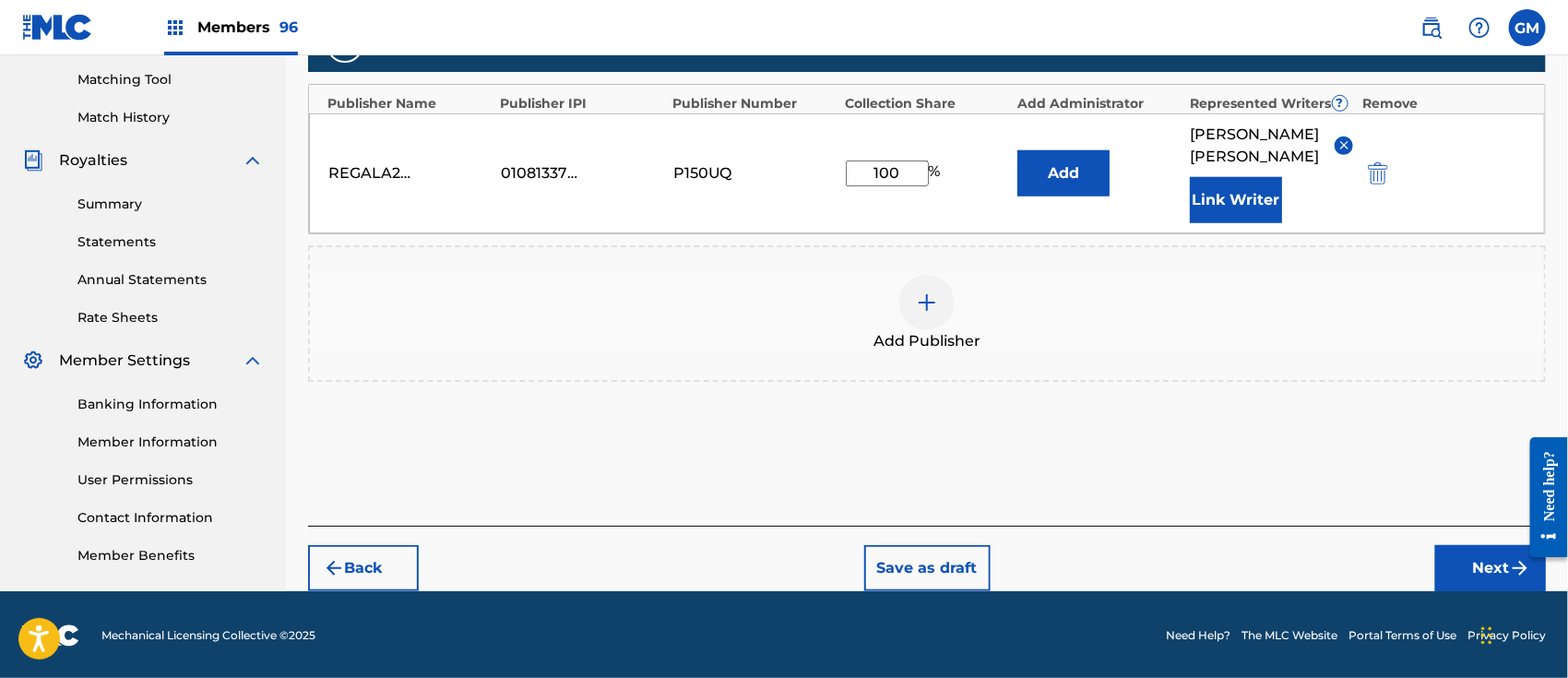
click at [1464, 565] on button "Next" at bounding box center [1491, 568] width 111 height 46
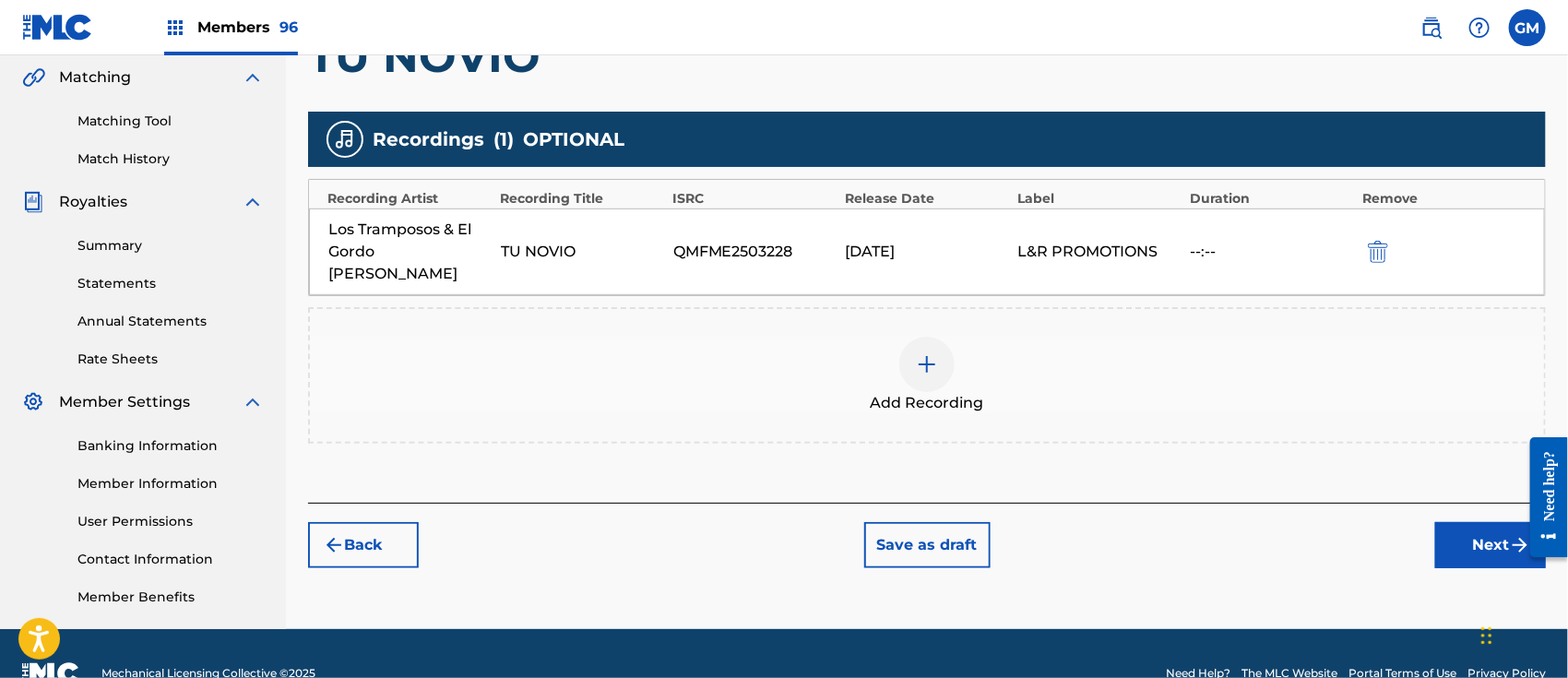
scroll to position [466, 0]
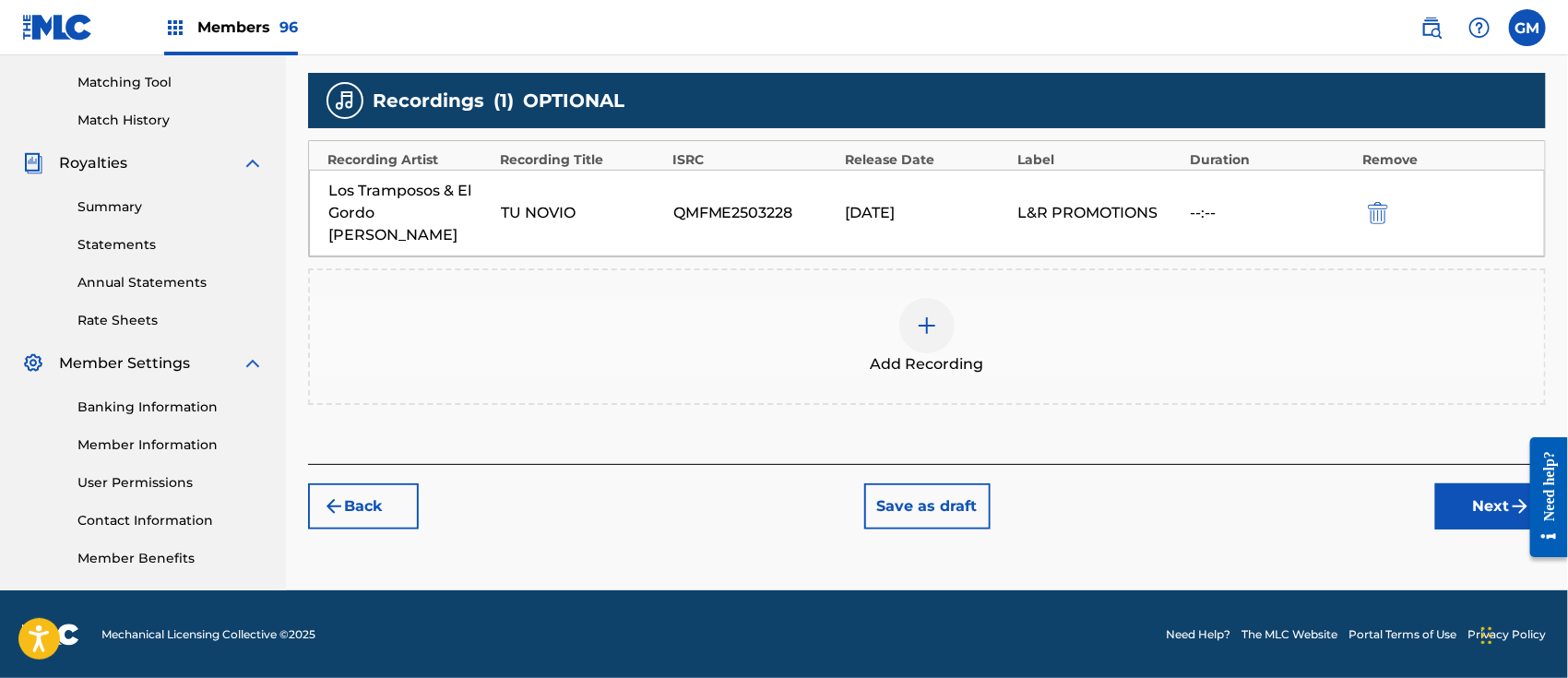
click at [1471, 483] on button "Next" at bounding box center [1491, 506] width 111 height 46
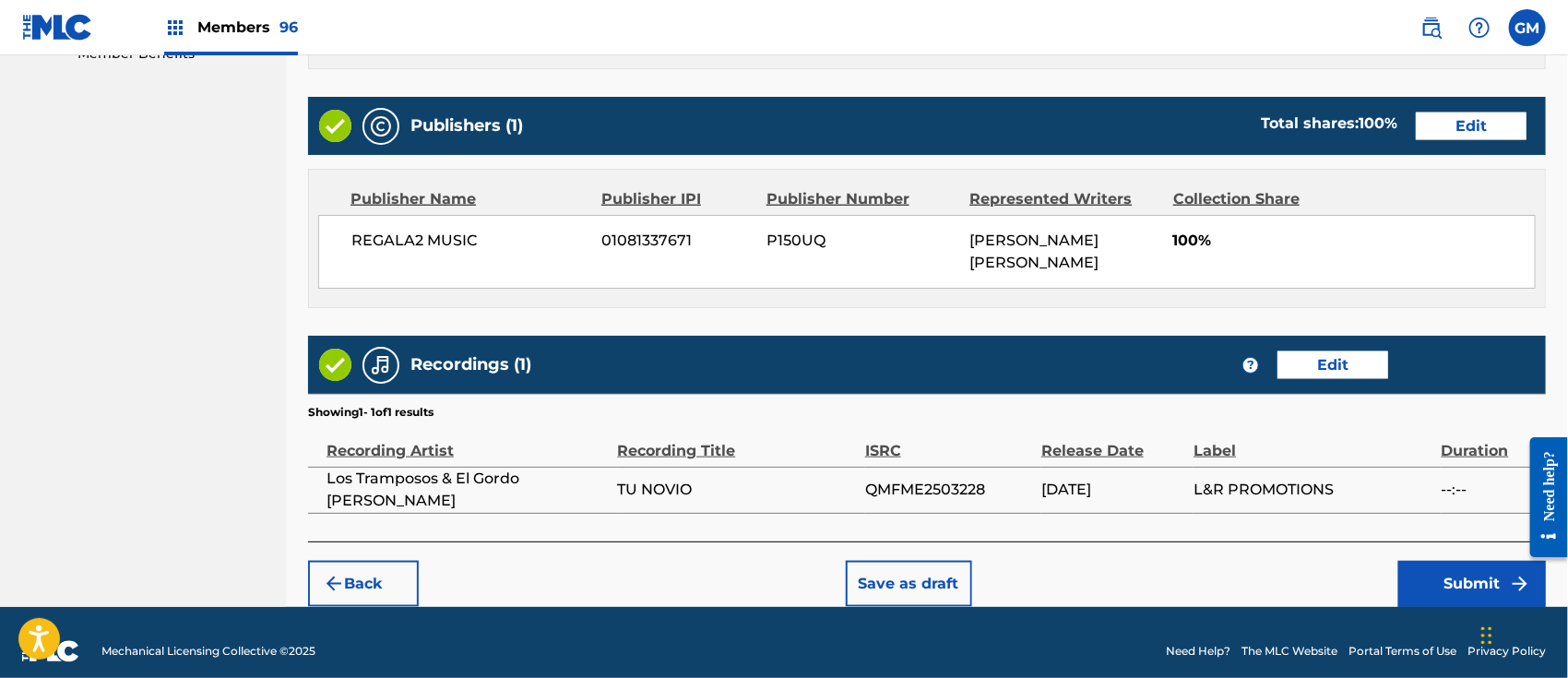
scroll to position [984, 0]
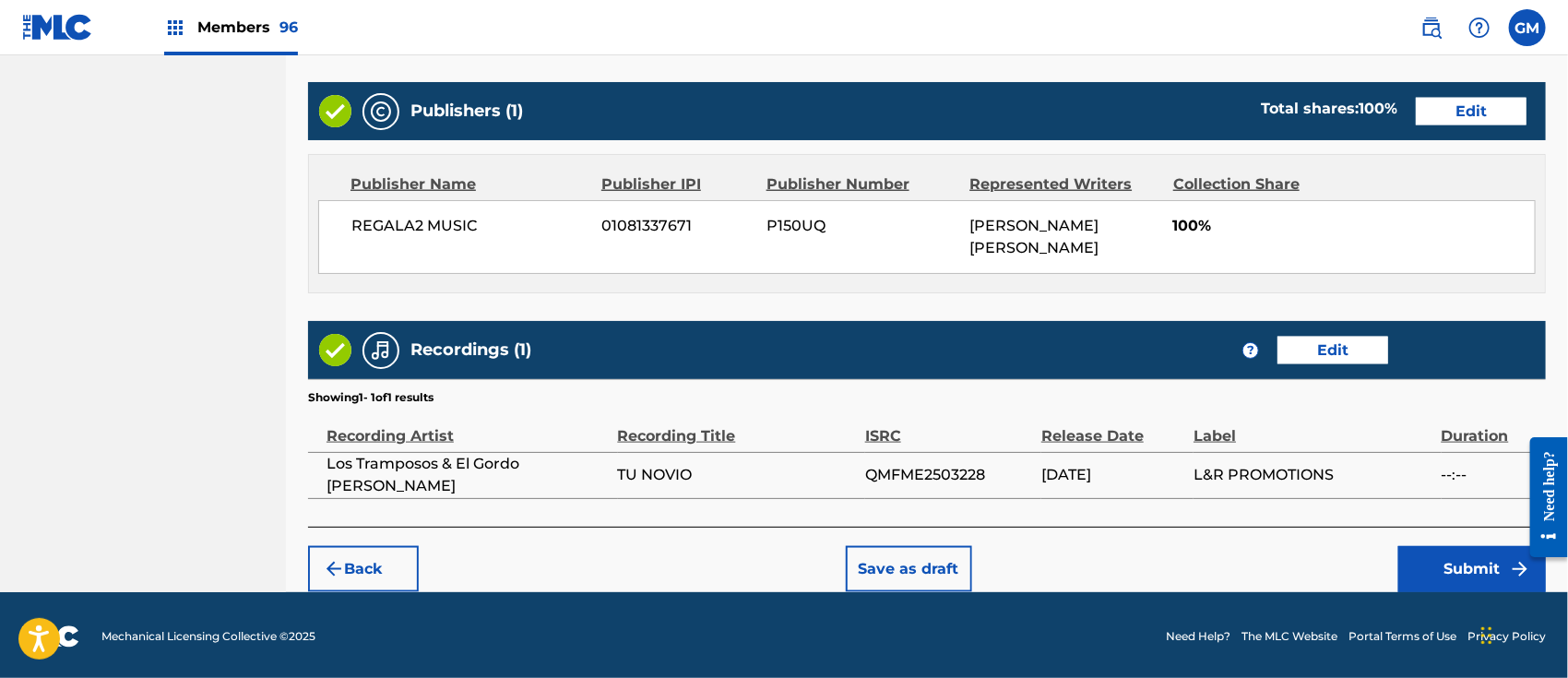
click at [1439, 565] on button "Submit" at bounding box center [1471, 569] width 147 height 46
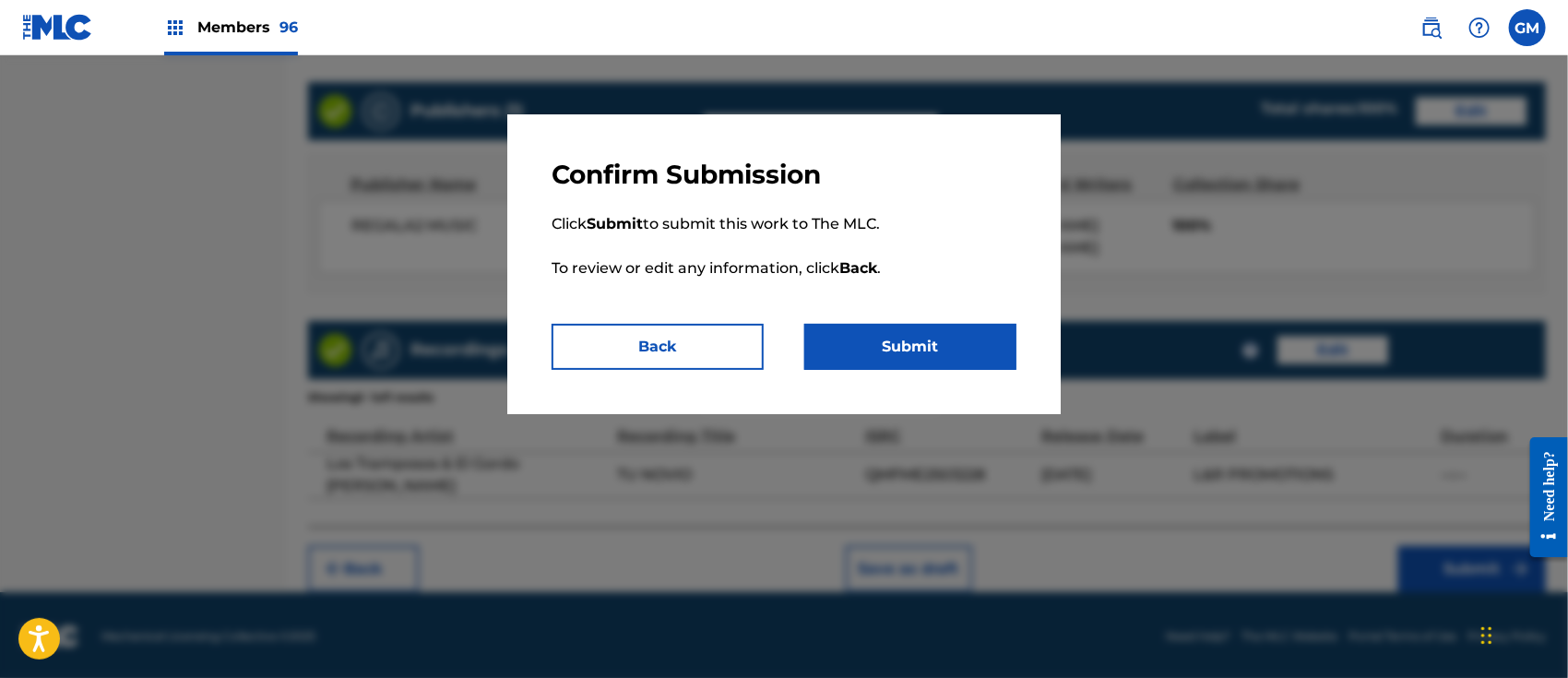
click at [918, 347] on button "Submit" at bounding box center [910, 347] width 212 height 46
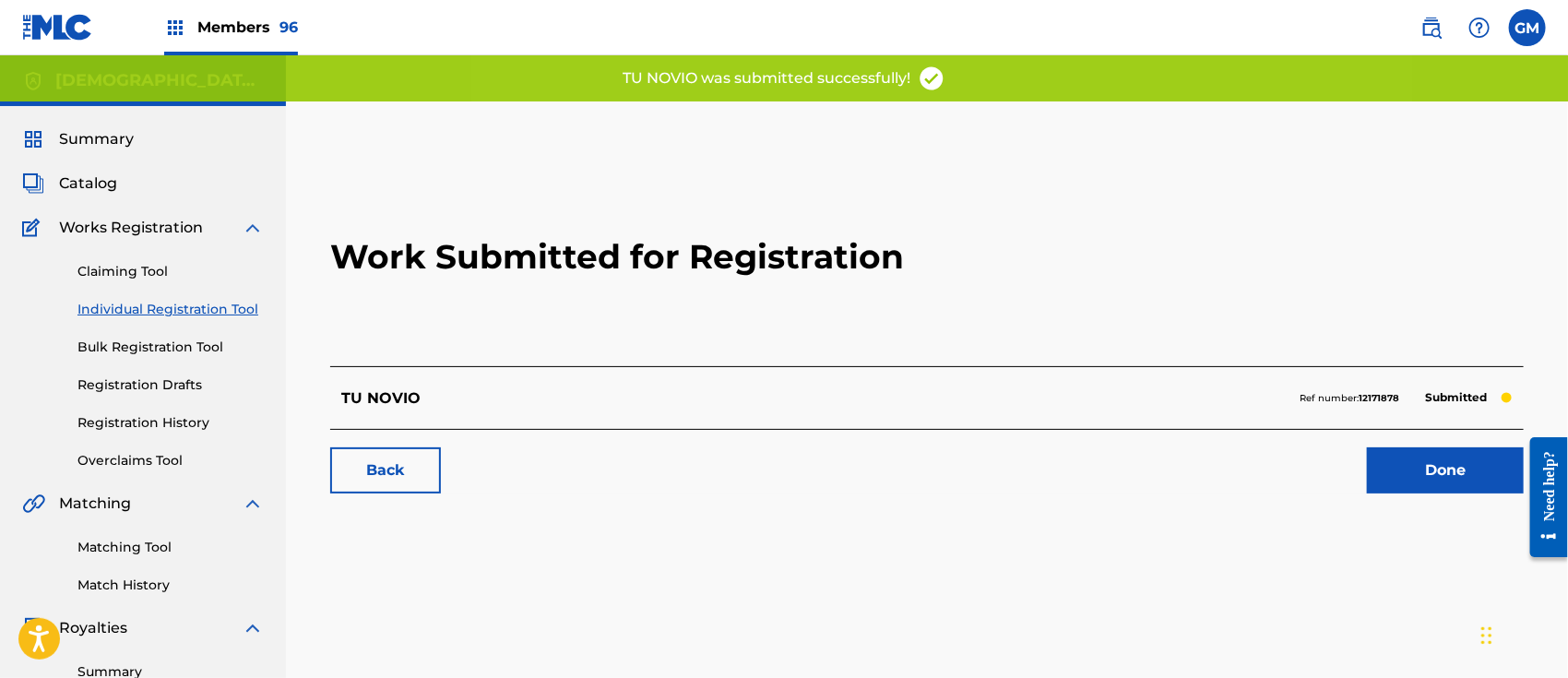
click at [1405, 466] on link "Done" at bounding box center [1445, 470] width 157 height 46
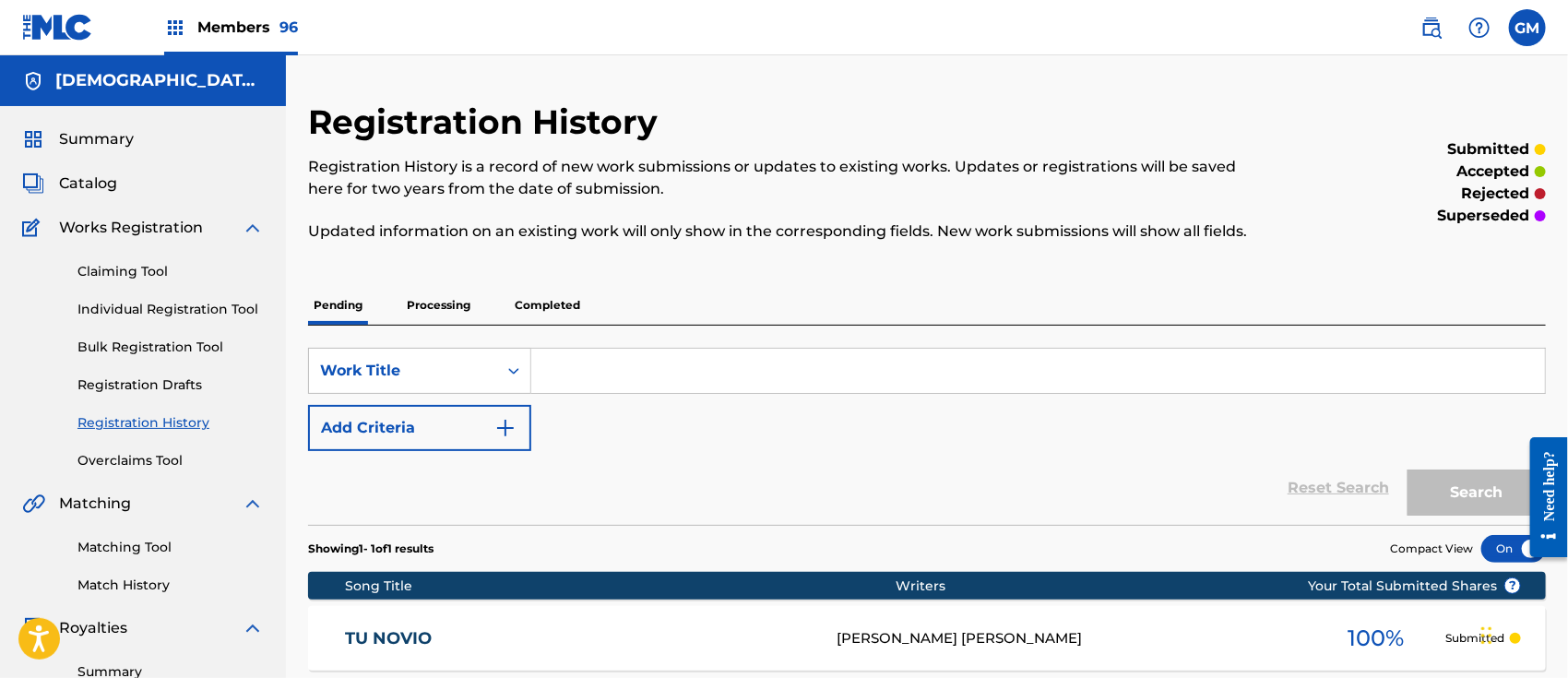
click at [251, 23] on span "Members 96" at bounding box center [248, 27] width 101 height 21
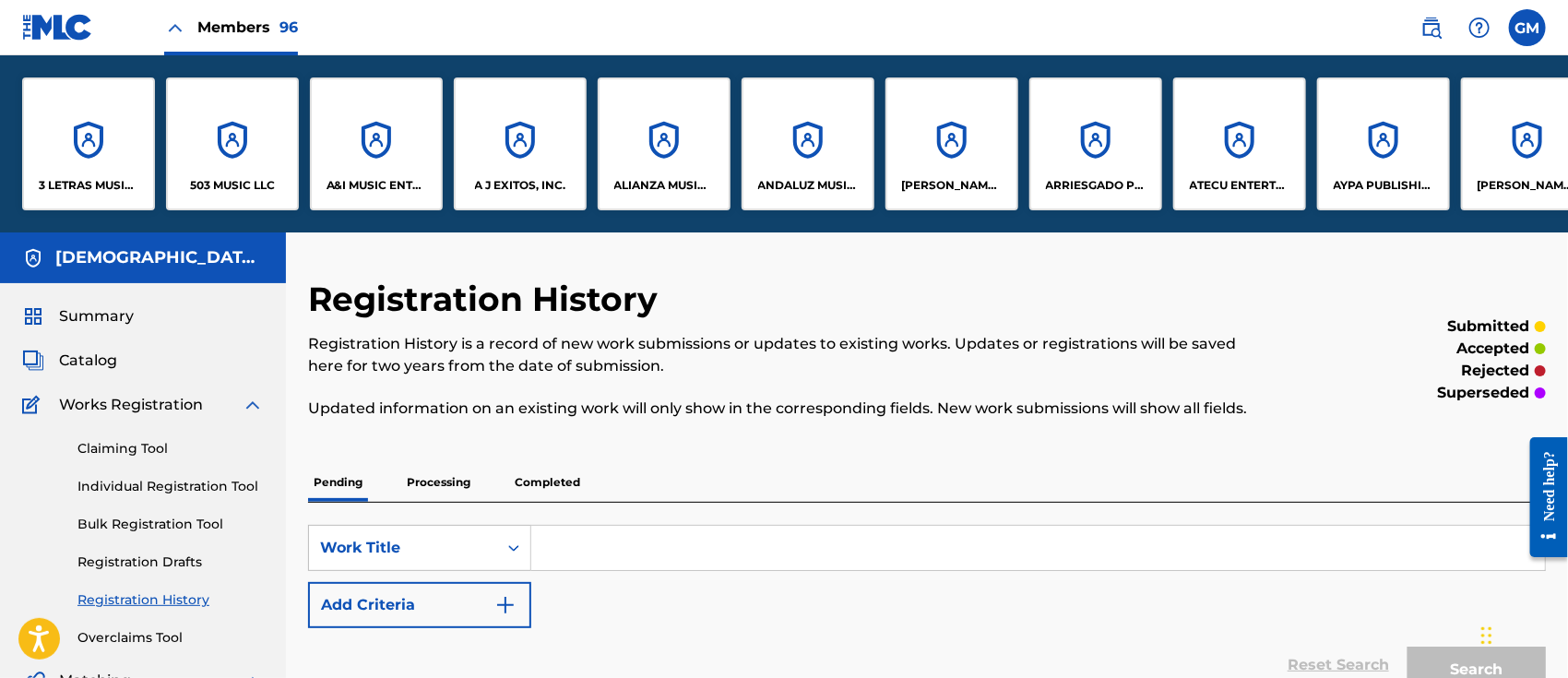
click at [501, 174] on div "A J EXITOS, INC." at bounding box center [520, 143] width 132 height 132
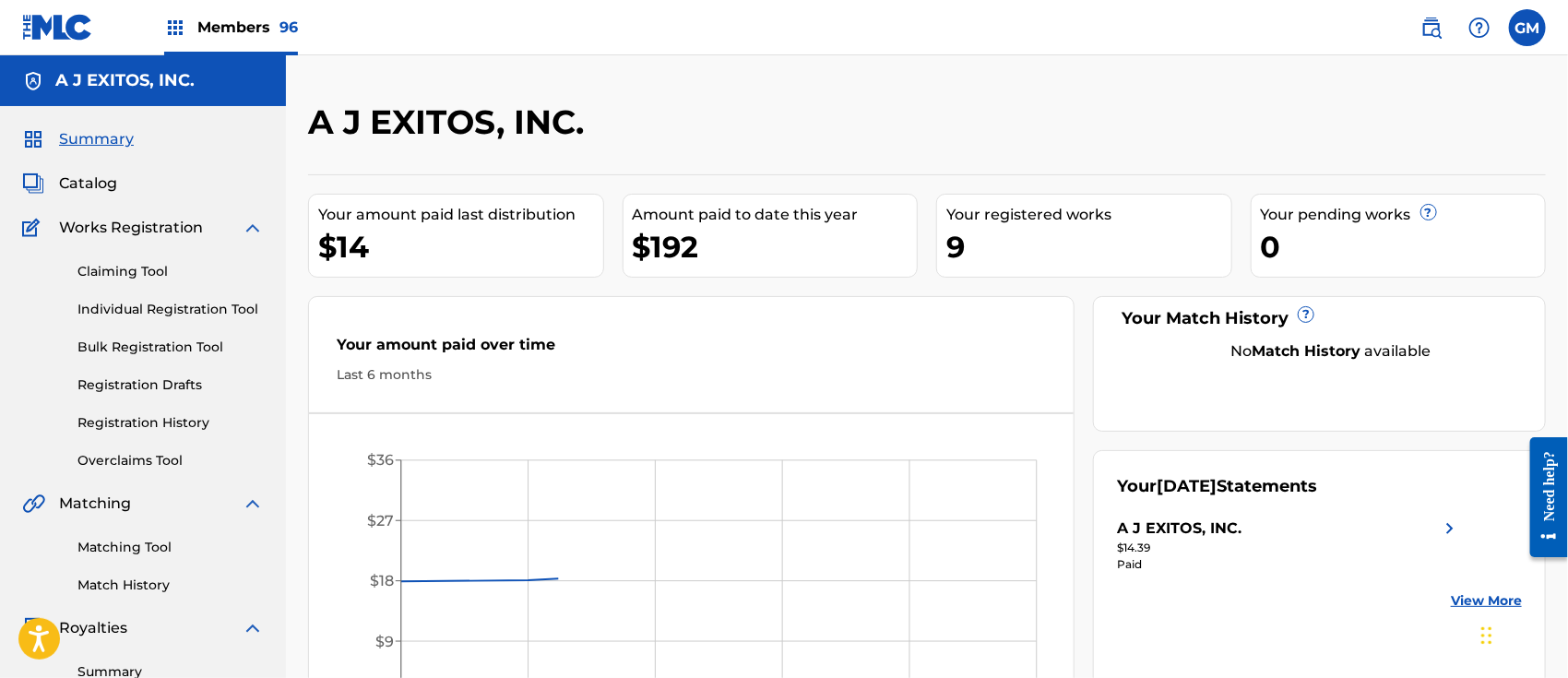
click at [1526, 26] on label at bounding box center [1527, 27] width 37 height 37
click at [1527, 28] on input "GM [PERSON_NAME] [PERSON_NAME][EMAIL_ADDRESS][DOMAIN_NAME] Notification Prefere…" at bounding box center [1527, 28] width 0 height 0
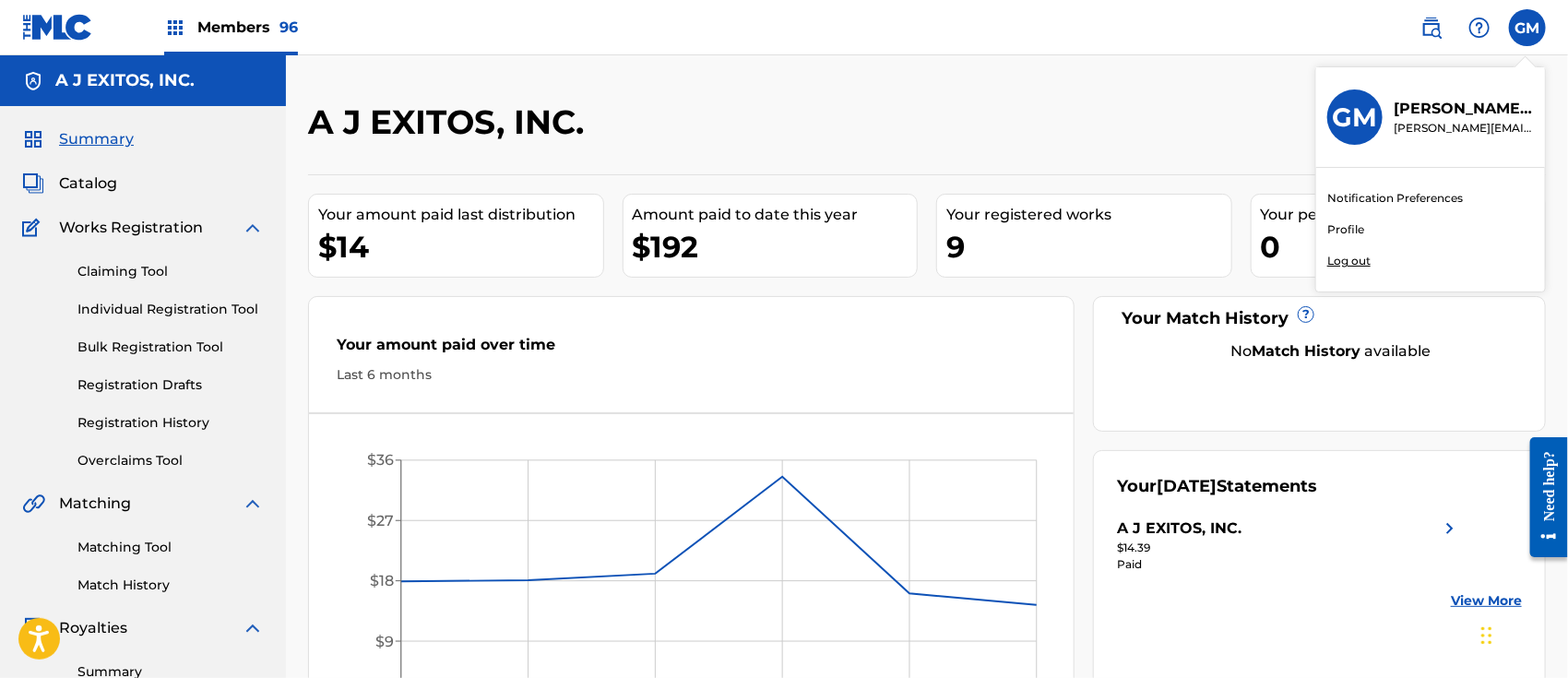
click at [1336, 261] on p "Log out" at bounding box center [1350, 261] width 43 height 17
click at [1527, 28] on input "GM [PERSON_NAME] [PERSON_NAME][EMAIL_ADDRESS][DOMAIN_NAME] Notification Prefere…" at bounding box center [1527, 28] width 0 height 0
